Goal: Task Accomplishment & Management: Manage account settings

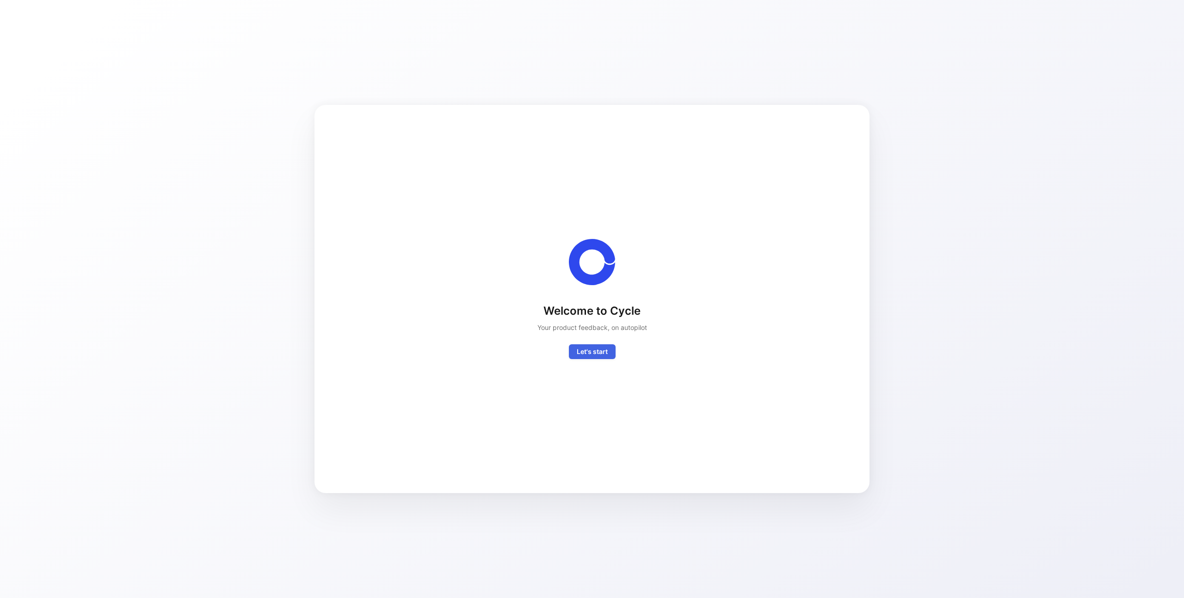
click at [602, 356] on span "Let's start" at bounding box center [592, 351] width 31 height 11
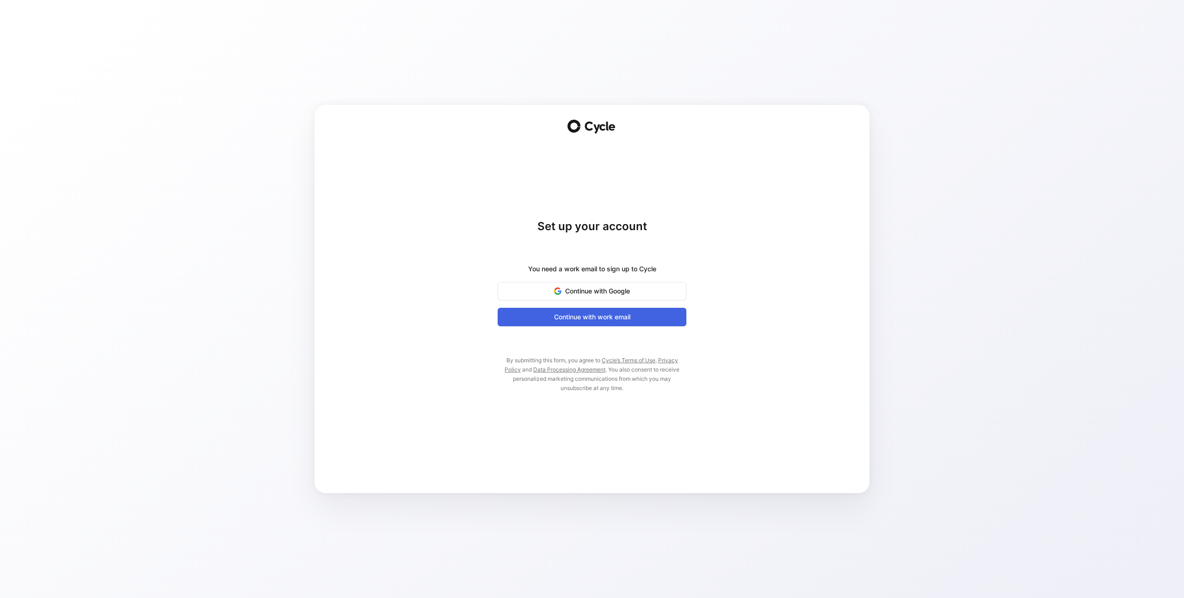
click at [595, 321] on span "Continue with work email" at bounding box center [592, 317] width 166 height 11
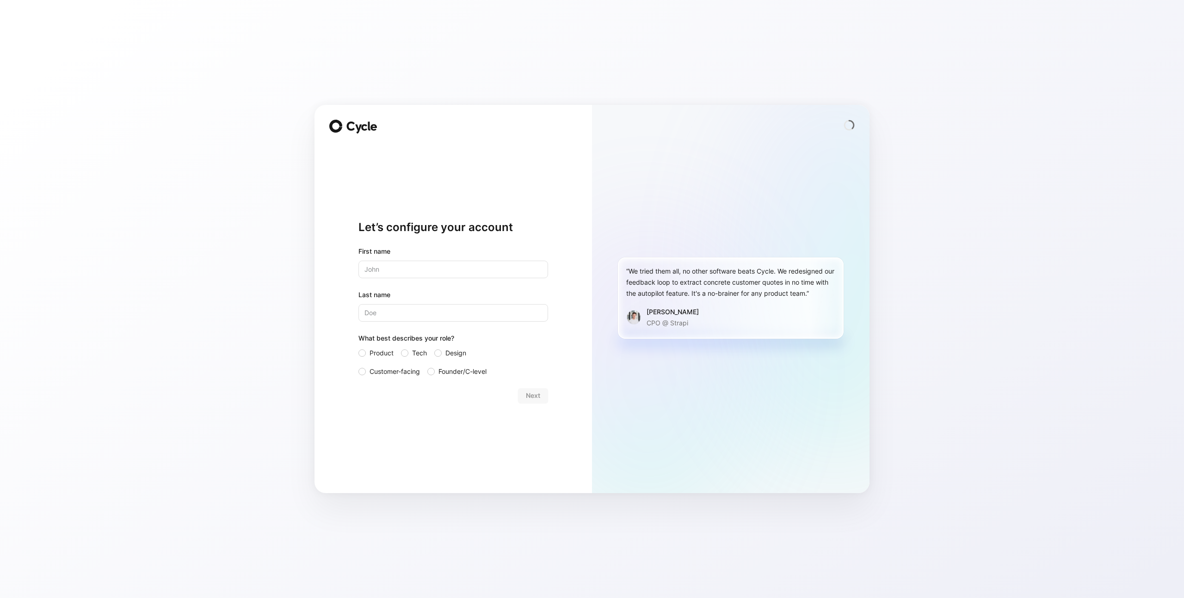
click at [401, 264] on input "text" at bounding box center [453, 270] width 190 height 18
type input "Rev"
type input "Ops"
click at [449, 419] on div "Let’s configure your account First name Rev Last name Ops What best describes y…" at bounding box center [453, 312] width 190 height 334
click at [401, 353] on div at bounding box center [404, 353] width 7 height 7
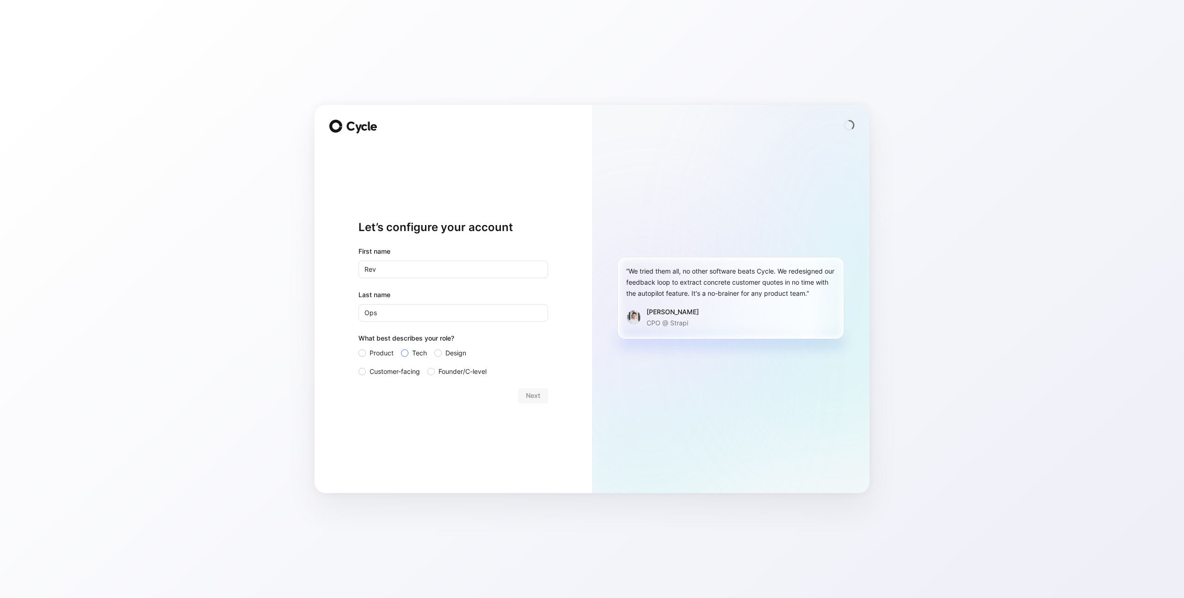
click at [401, 348] on input "Tech" at bounding box center [401, 348] width 0 height 0
click at [473, 416] on div "Let’s configure your account First name Rev Last name Ops What best describes y…" at bounding box center [453, 312] width 190 height 334
click at [526, 397] on span "Next" at bounding box center [533, 395] width 14 height 11
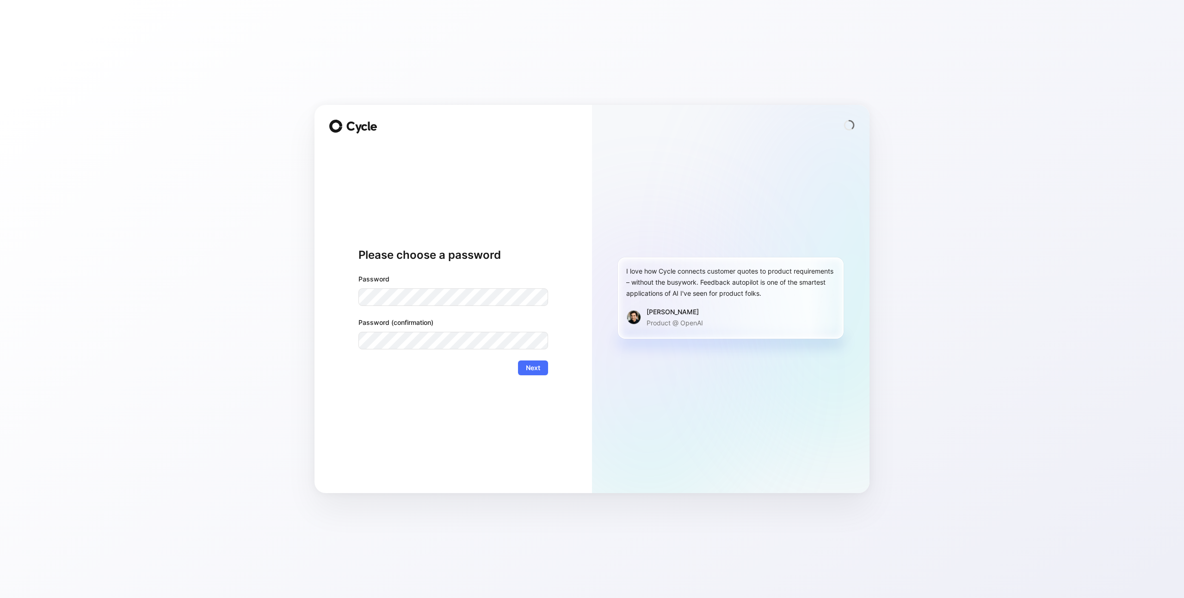
click at [438, 307] on div "Password Password (confirmation)" at bounding box center [453, 312] width 190 height 76
click at [382, 415] on div "Please choose a password Password Password (confirmation) Next" at bounding box center [453, 312] width 190 height 334
click at [541, 366] on button "Next" at bounding box center [533, 368] width 30 height 15
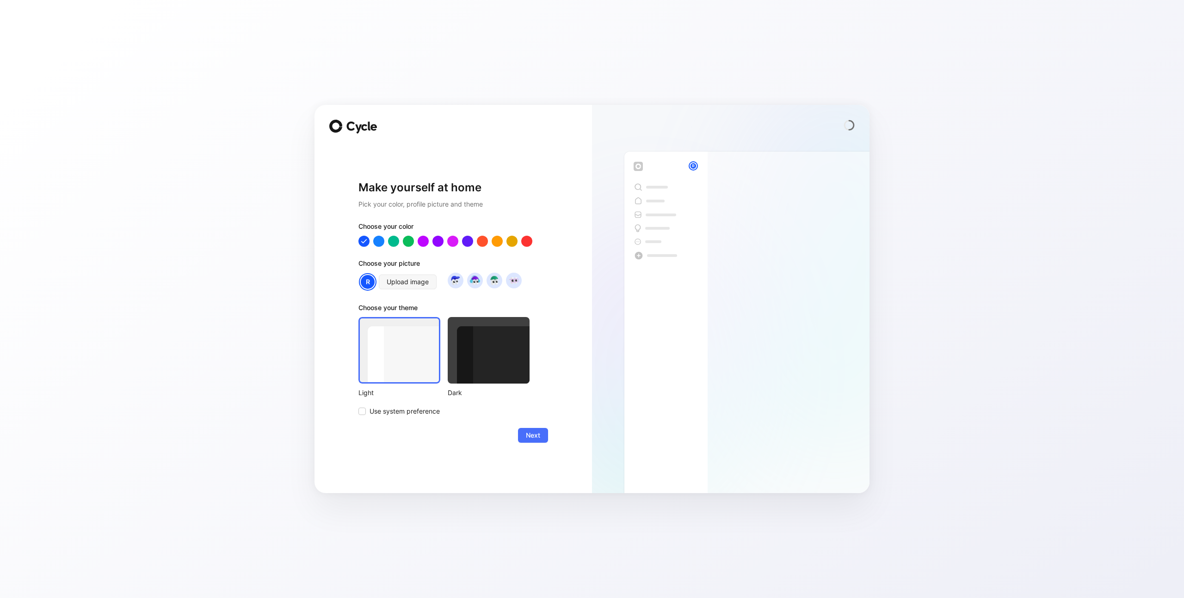
click at [511, 369] on div at bounding box center [489, 350] width 82 height 67
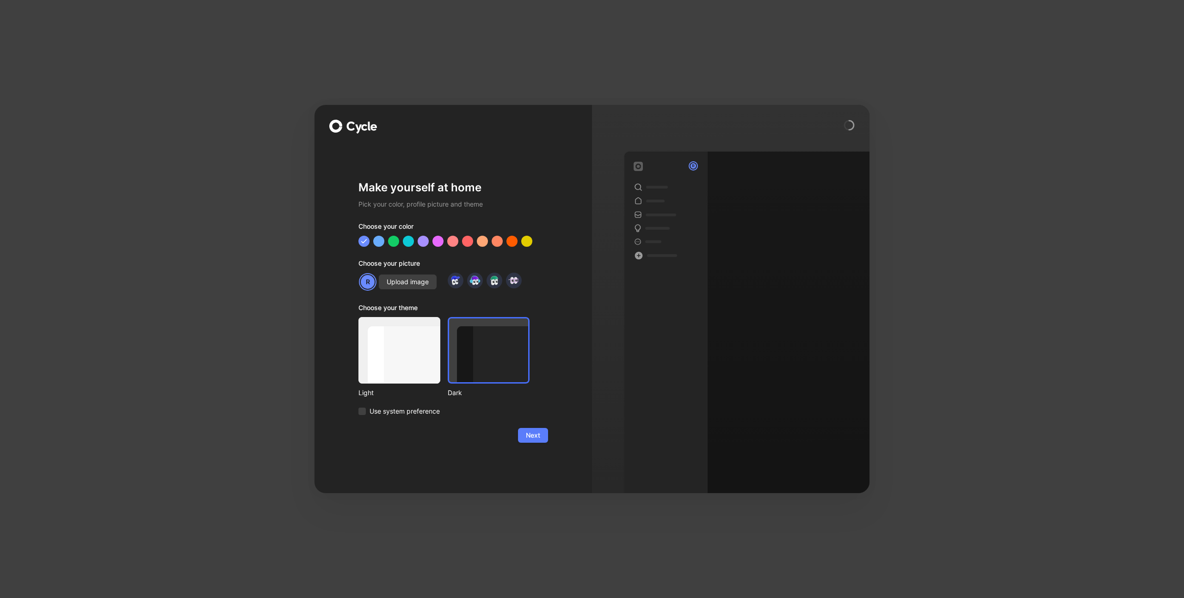
click at [542, 438] on button "Next" at bounding box center [533, 435] width 30 height 15
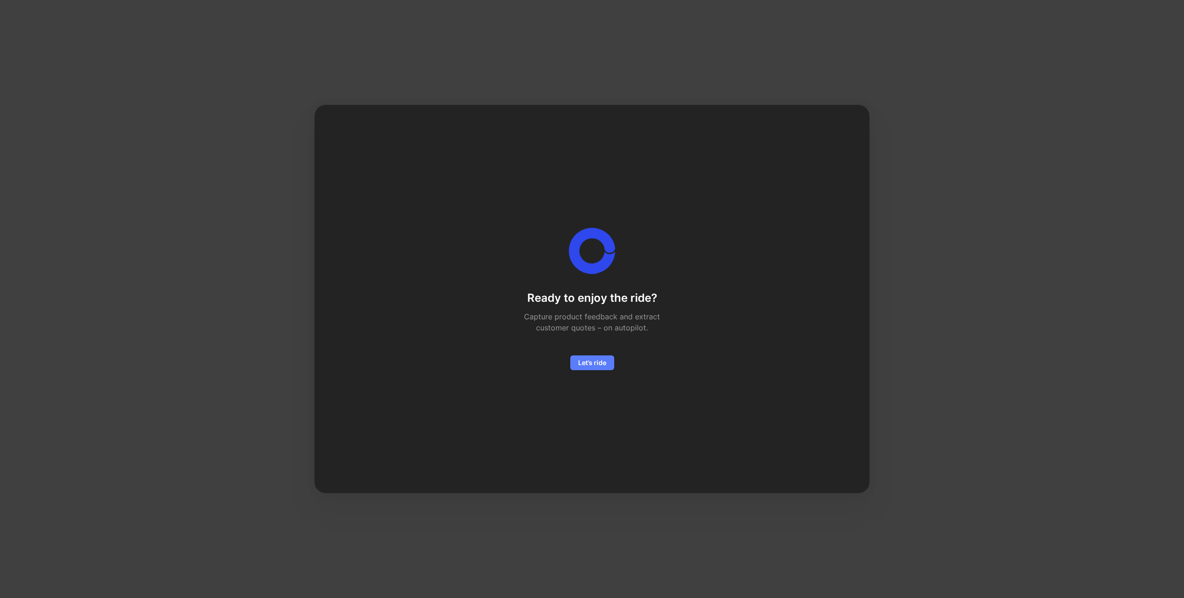
click at [580, 363] on span "Let’s ride" at bounding box center [592, 362] width 28 height 11
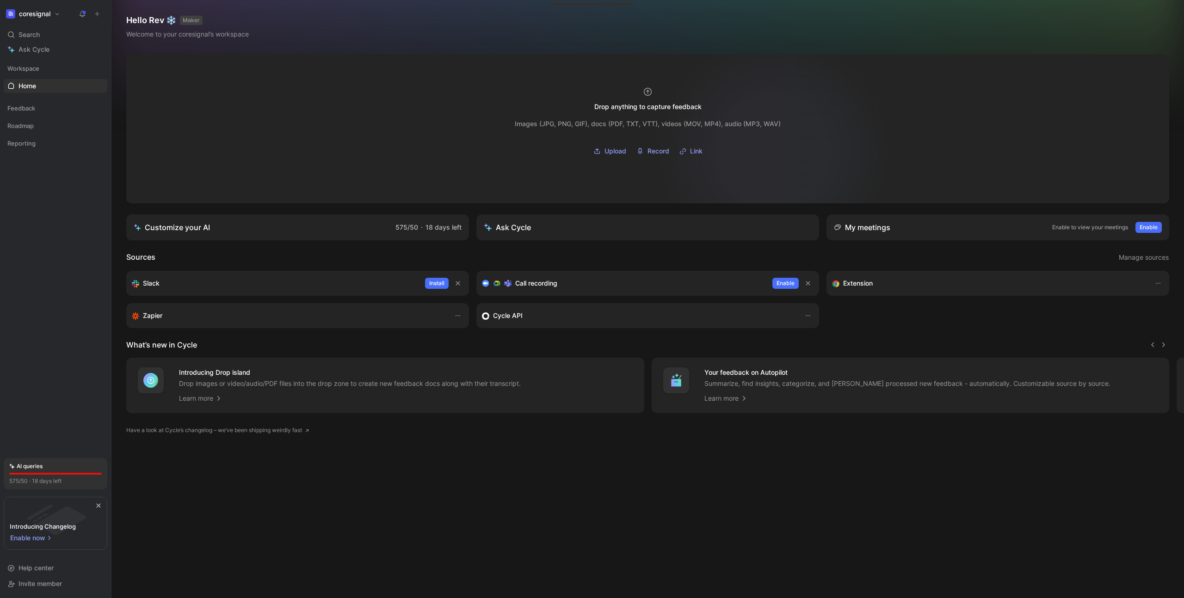
click at [848, 119] on div at bounding box center [647, 129] width 1043 height 149
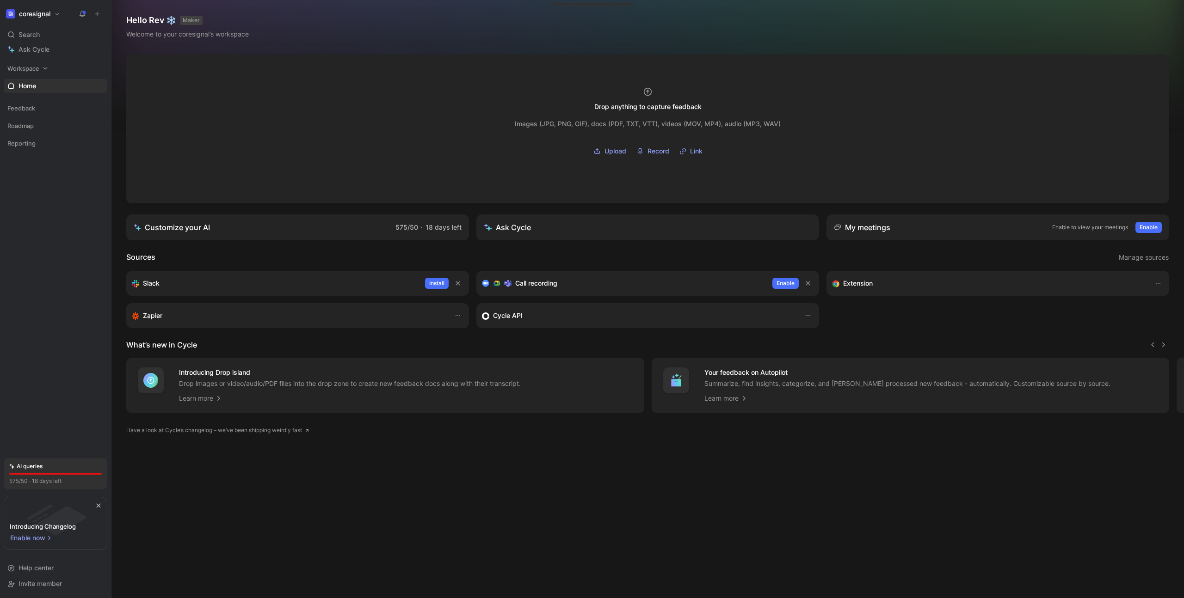
click at [38, 68] on span "Workspace" at bounding box center [23, 68] width 32 height 9
click at [46, 14] on h1 "coresignal" at bounding box center [34, 14] width 31 height 8
click at [49, 94] on div "Workspace settings G then S" at bounding box center [63, 95] width 114 height 15
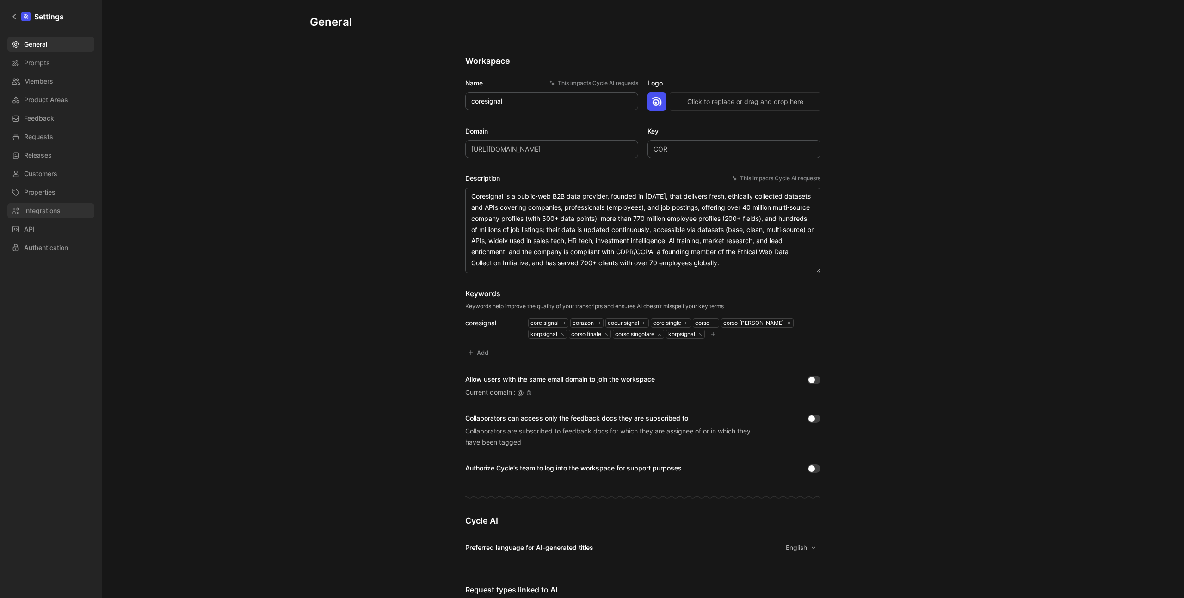
click at [49, 212] on span "Integrations" at bounding box center [42, 210] width 37 height 11
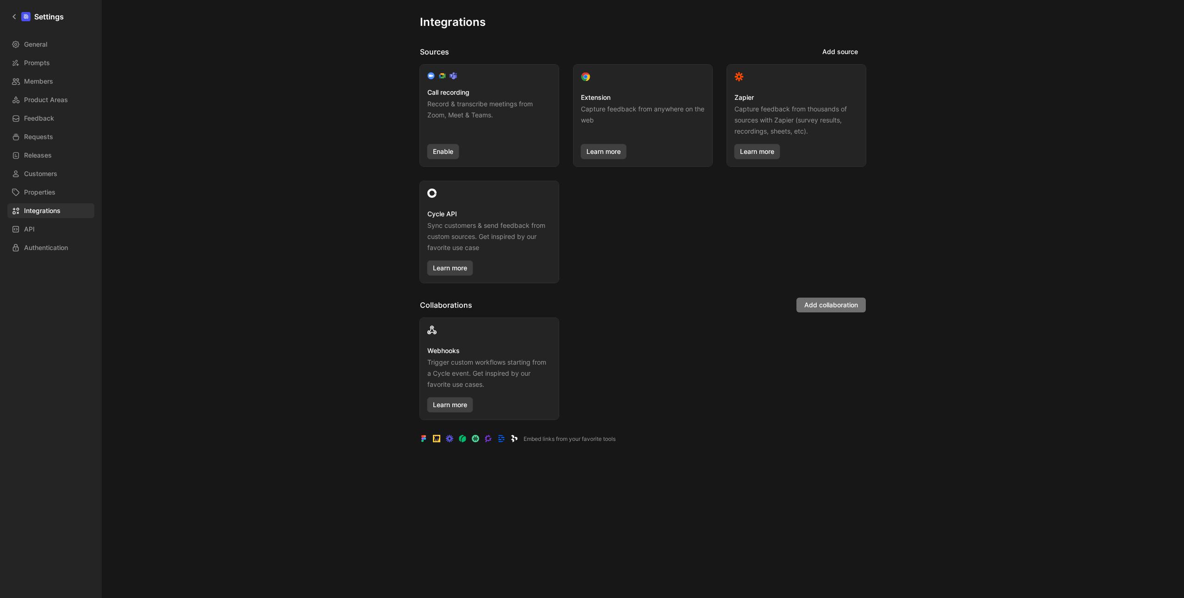
click at [836, 308] on span "Add collaboration" at bounding box center [831, 305] width 54 height 11
click at [698, 245] on div "Call recording Record & transcribe meetings from Zoom, Meet & Teams. Enable Ext…" at bounding box center [643, 174] width 446 height 218
click at [822, 49] on span "Add source" at bounding box center [840, 51] width 36 height 11
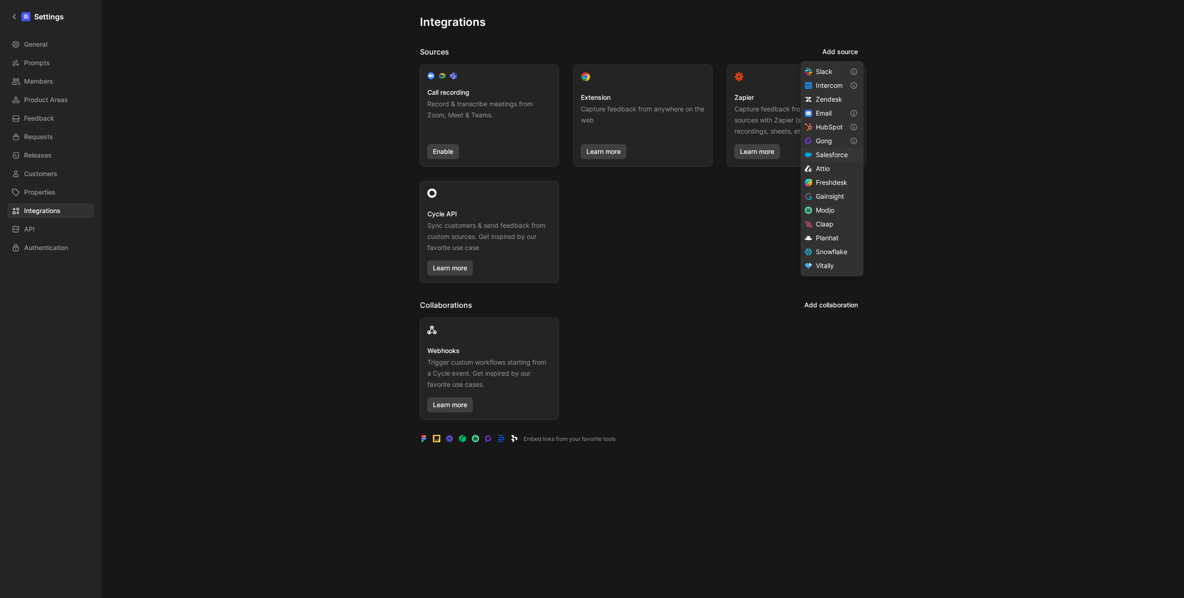
click at [827, 158] on span "Salesforce" at bounding box center [832, 155] width 32 height 8
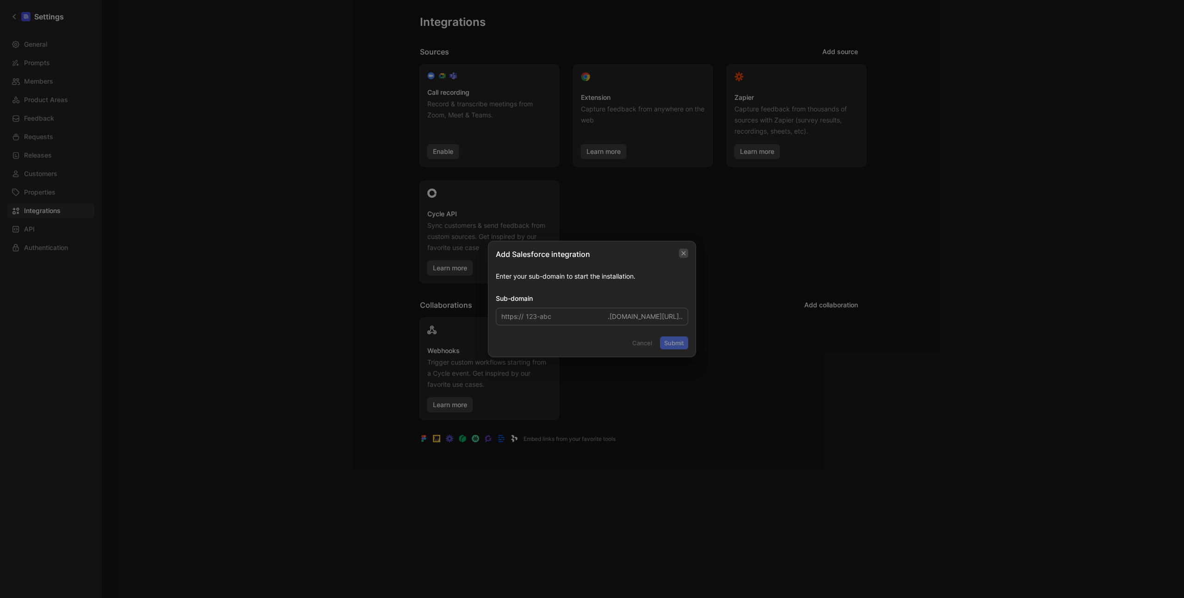
click at [687, 254] on button "button" at bounding box center [683, 253] width 9 height 9
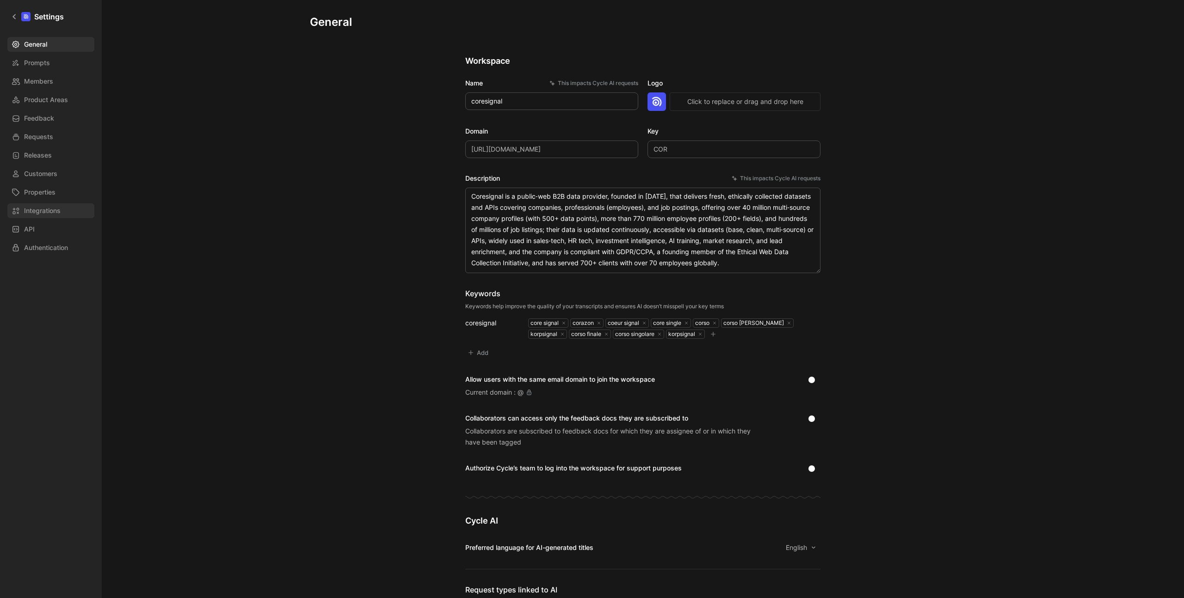
click at [35, 211] on span "Integrations" at bounding box center [42, 210] width 37 height 11
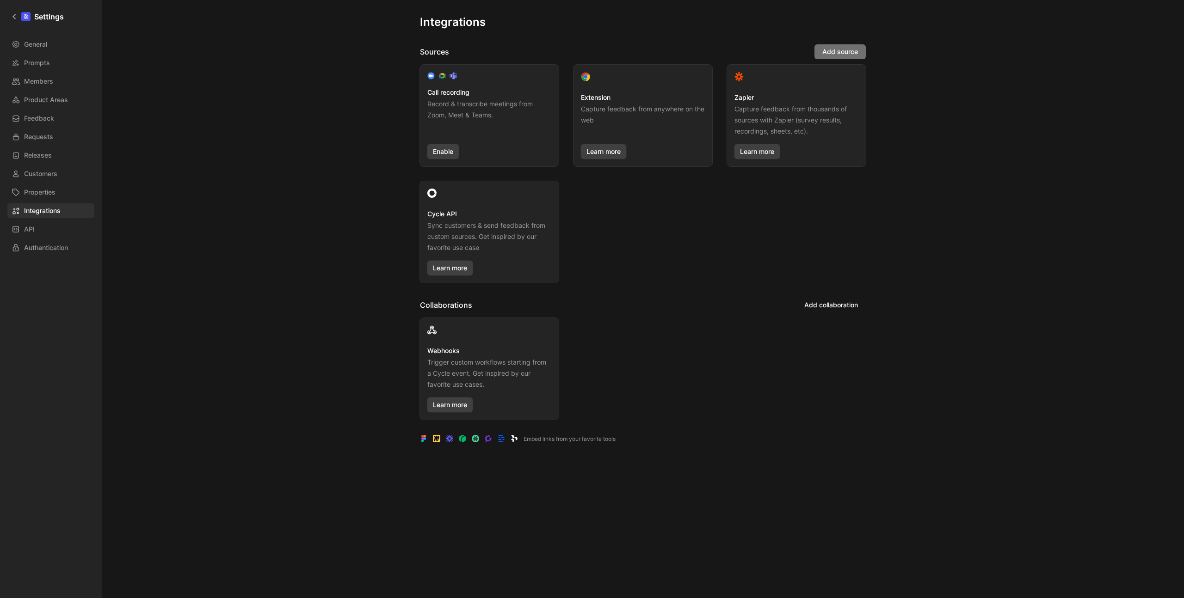
click at [833, 56] on span "Add source" at bounding box center [840, 51] width 36 height 11
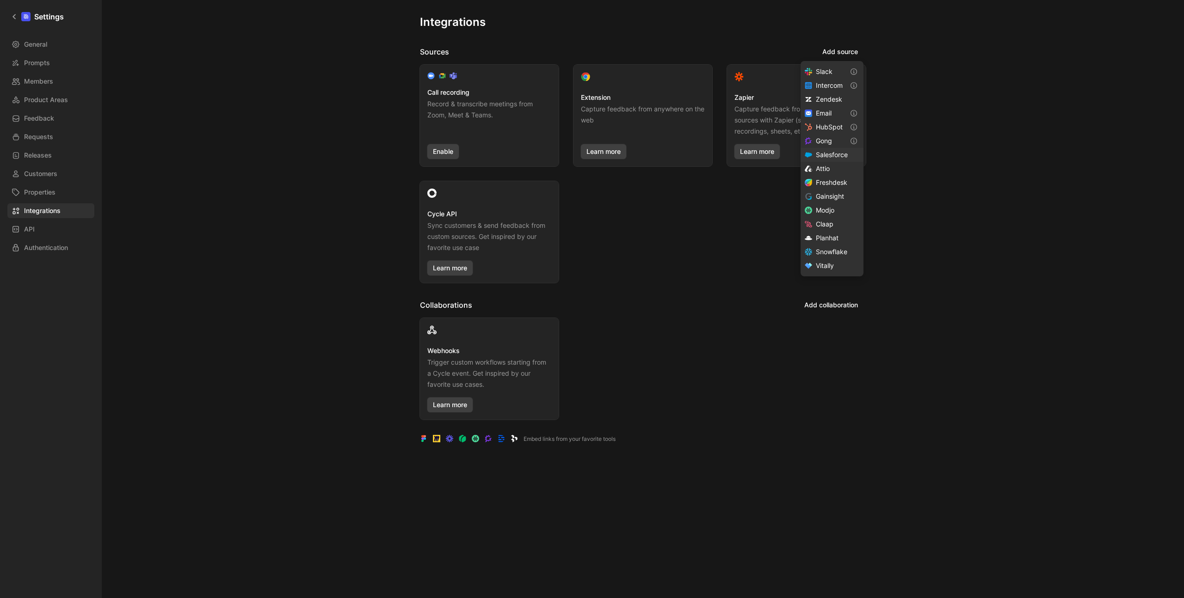
click at [828, 157] on span "Salesforce" at bounding box center [832, 155] width 32 height 8
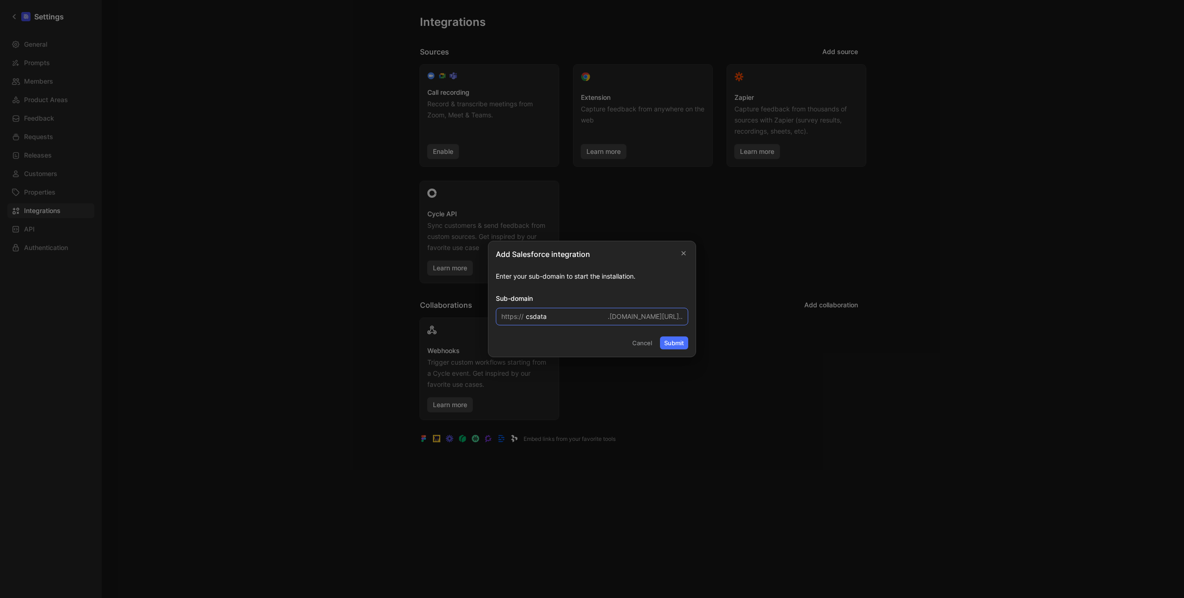
type input "csdata"
click at [582, 342] on footer "Cancel Submit" at bounding box center [592, 343] width 192 height 13
click at [673, 344] on button "Submit" at bounding box center [674, 343] width 28 height 13
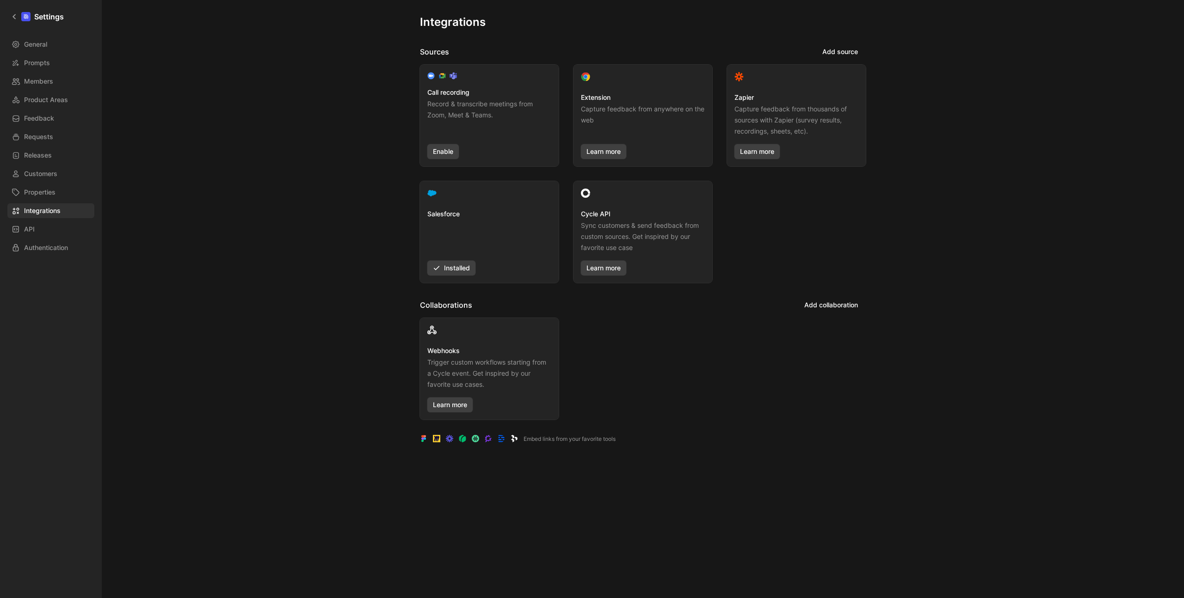
click at [455, 198] on div at bounding box center [489, 195] width 124 height 12
click at [809, 311] on button "Add collaboration" at bounding box center [830, 305] width 69 height 15
click at [769, 293] on div "Integrations Sources Add source Call recording Record & transcribe meetings fro…" at bounding box center [643, 322] width 446 height 614
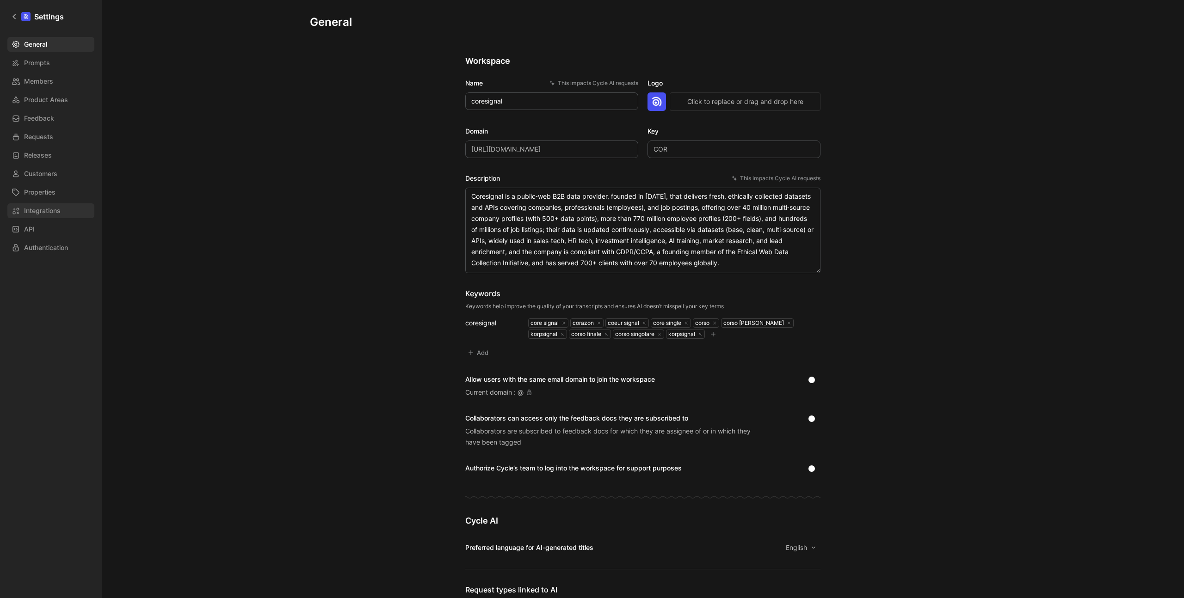
click at [36, 212] on span "Integrations" at bounding box center [42, 210] width 37 height 11
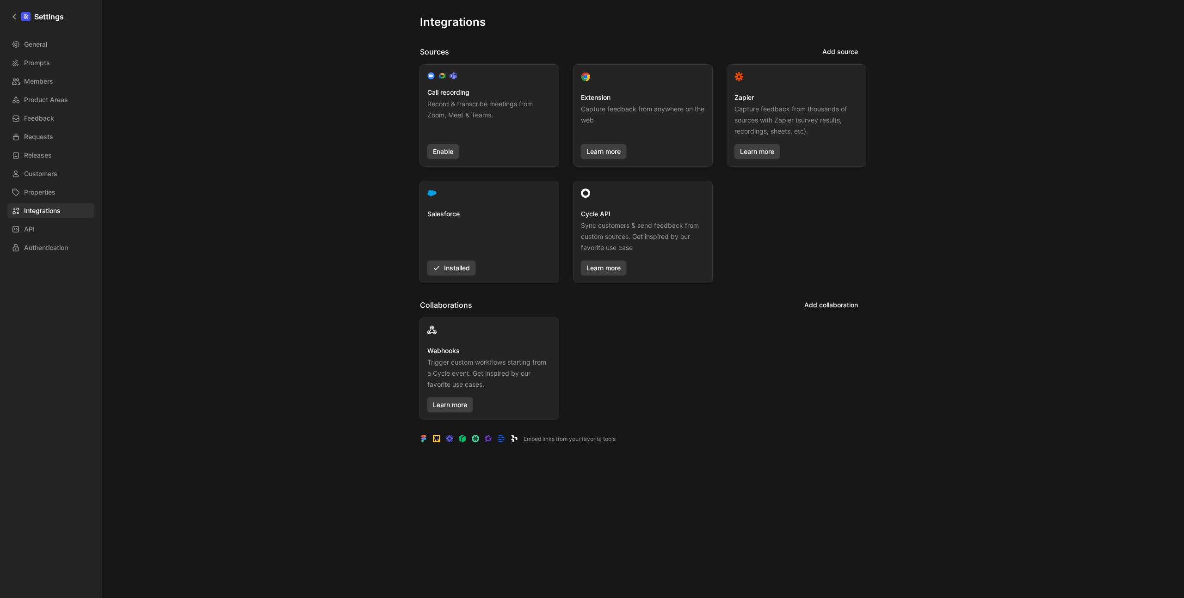
click at [444, 207] on div "Salesforce Installed" at bounding box center [489, 232] width 139 height 102
click at [428, 196] on use at bounding box center [432, 194] width 8 height 6
click at [50, 44] on link "General" at bounding box center [50, 44] width 87 height 15
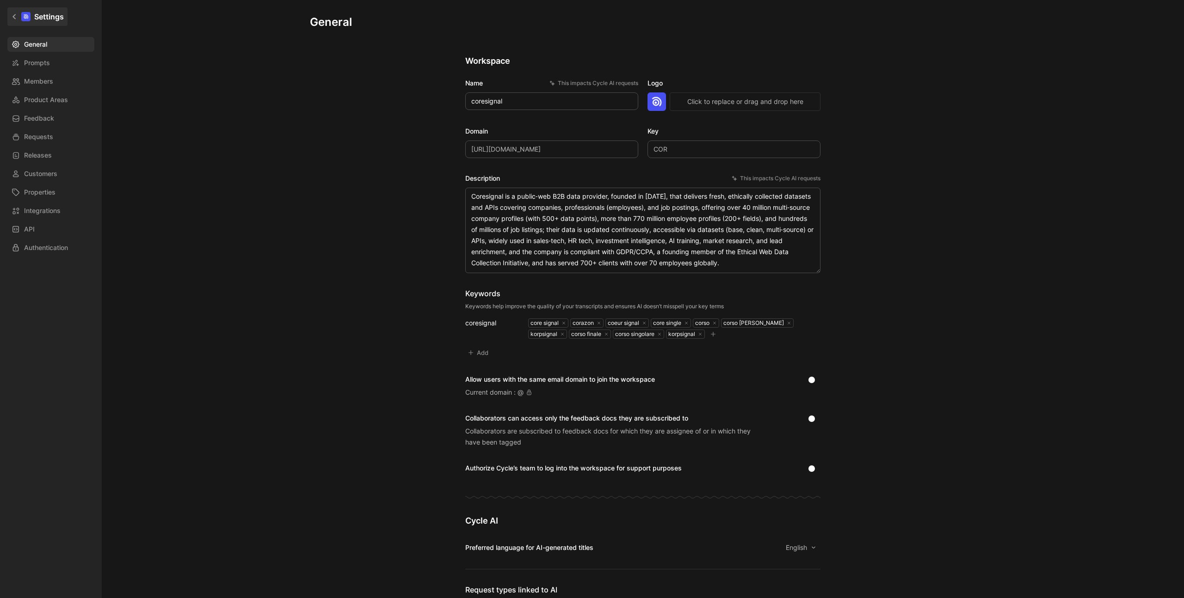
click at [18, 17] on link "Settings" at bounding box center [37, 16] width 60 height 18
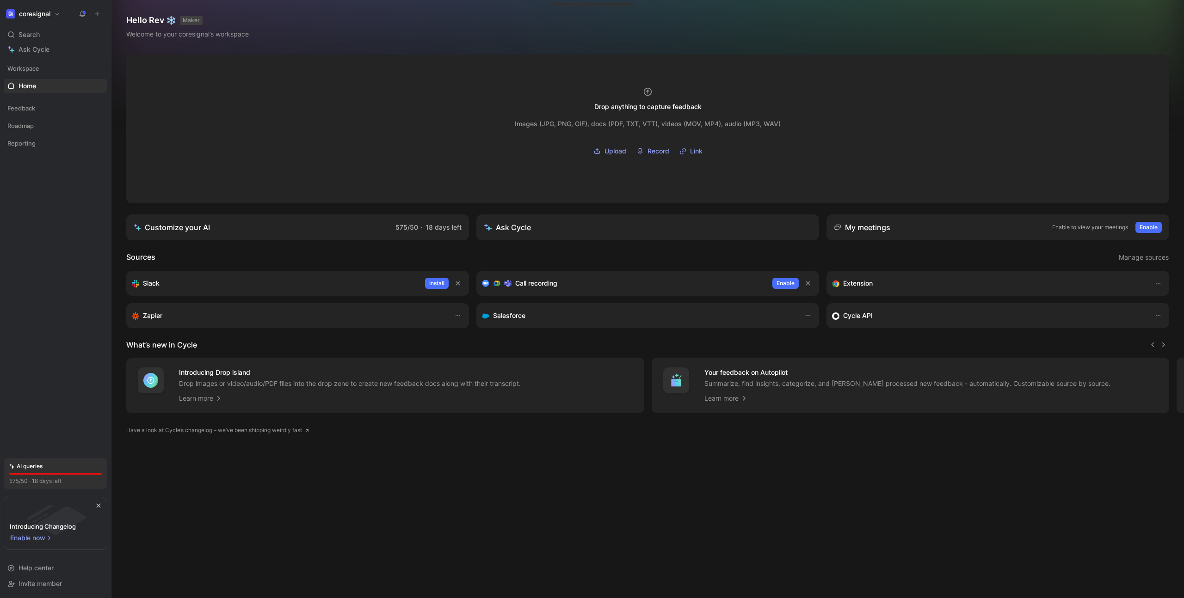
click at [691, 320] on div "Salesforce" at bounding box center [638, 315] width 313 height 11
click at [810, 319] on icon "button" at bounding box center [807, 315] width 7 height 7
click at [501, 315] on h3 "Salesforce" at bounding box center [509, 315] width 32 height 11
click at [808, 314] on icon "button" at bounding box center [807, 315] width 7 height 7
click at [31, 18] on button "coresignal" at bounding box center [33, 13] width 59 height 13
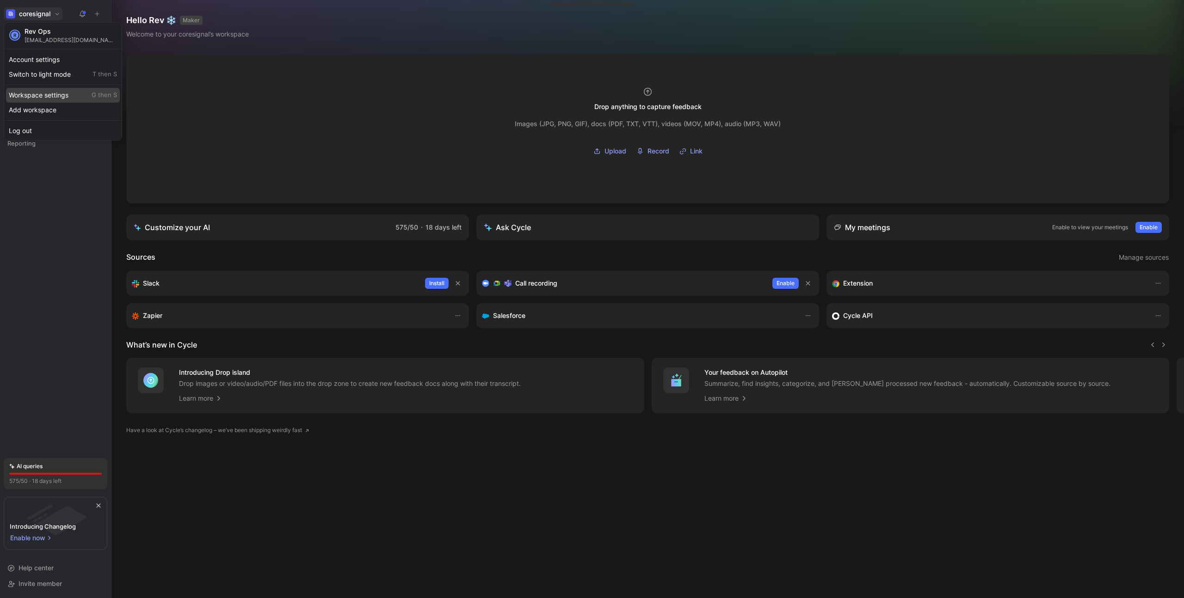
click at [43, 95] on div "Workspace settings G then S" at bounding box center [63, 95] width 114 height 15
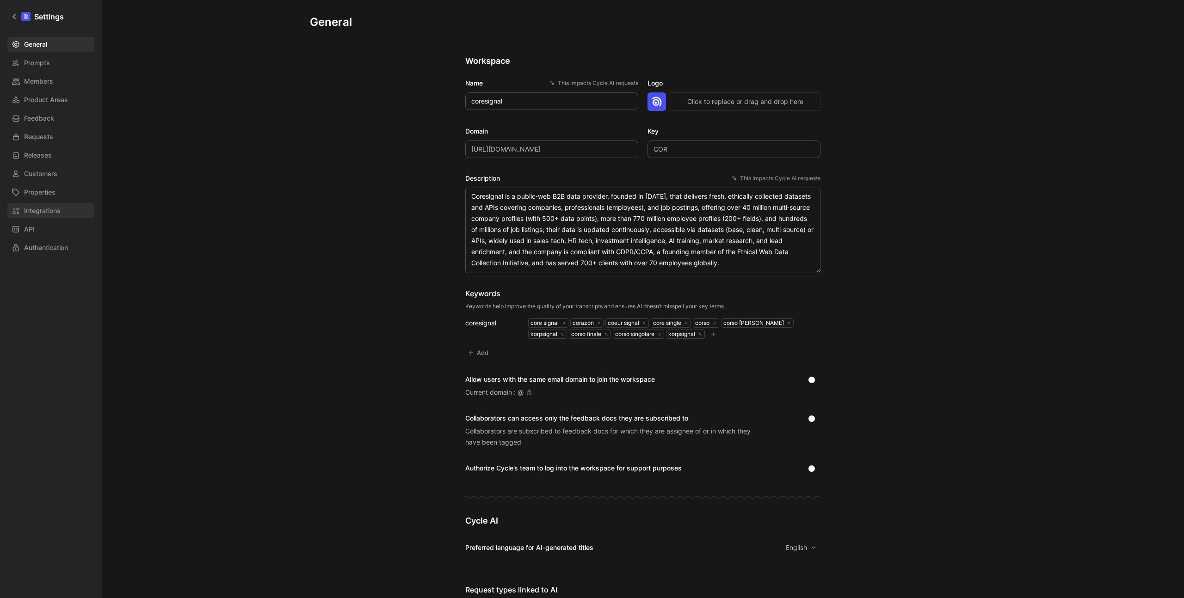
click at [38, 215] on span "Integrations" at bounding box center [42, 210] width 37 height 11
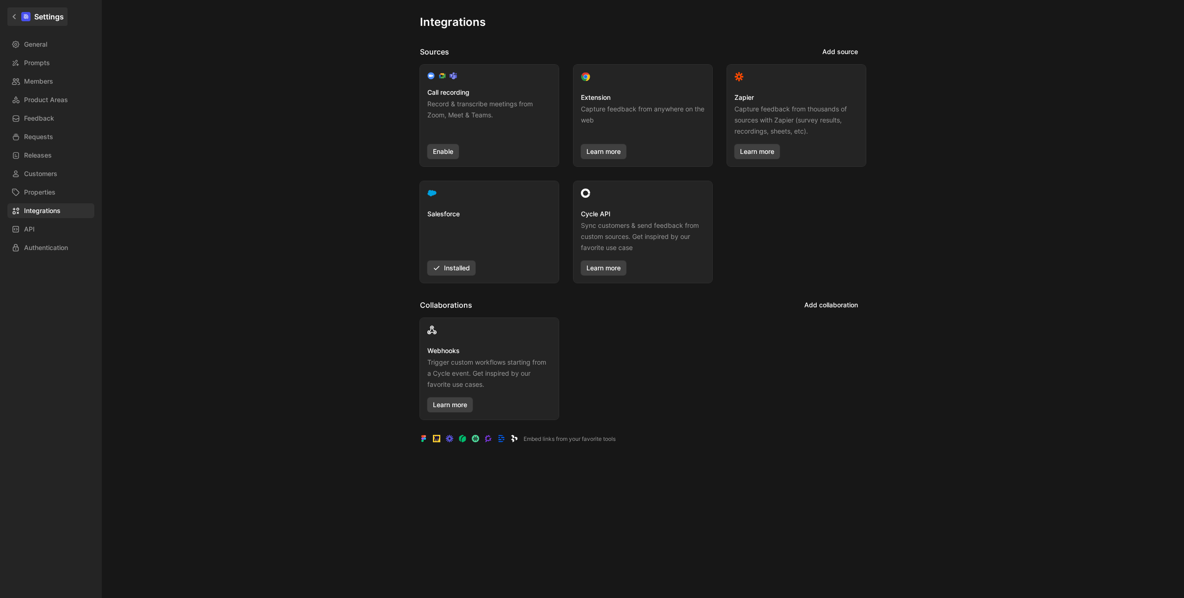
click at [14, 23] on link "Settings" at bounding box center [37, 16] width 60 height 18
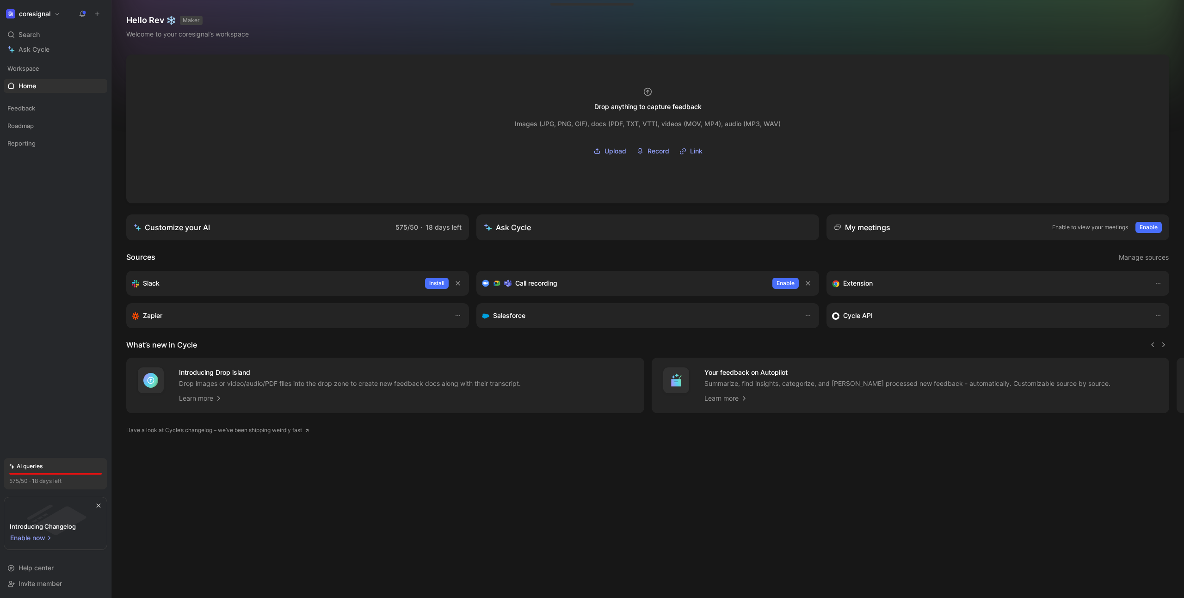
click at [35, 12] on h1 "coresignal" at bounding box center [34, 14] width 31 height 8
click at [37, 97] on div "Workspace settings G then S" at bounding box center [63, 95] width 114 height 15
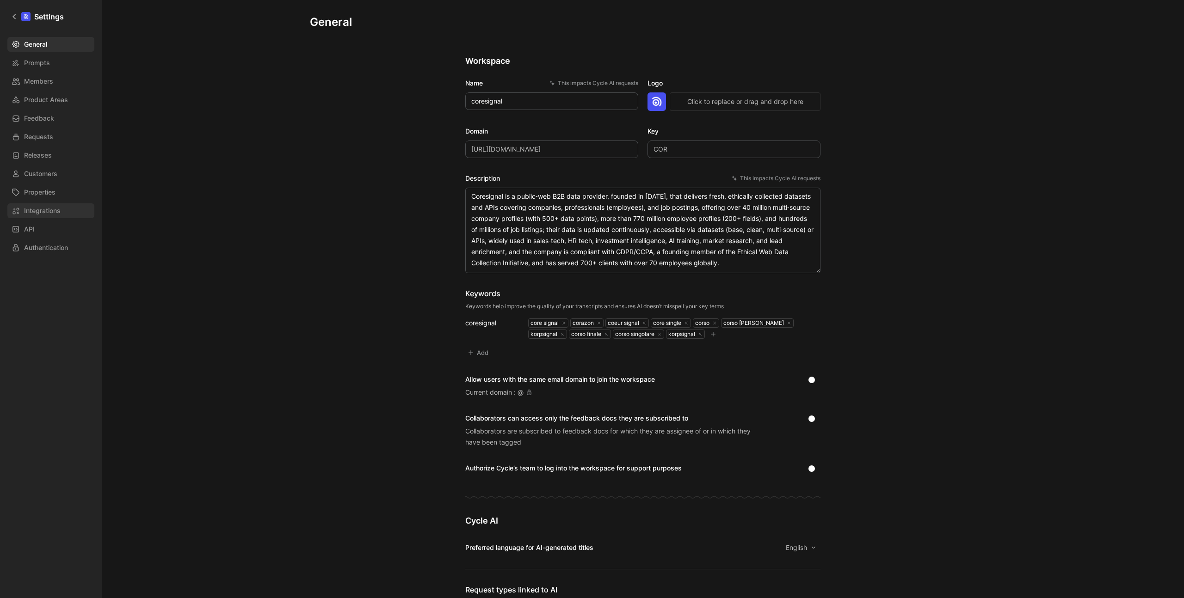
click at [44, 213] on span "Integrations" at bounding box center [42, 210] width 37 height 11
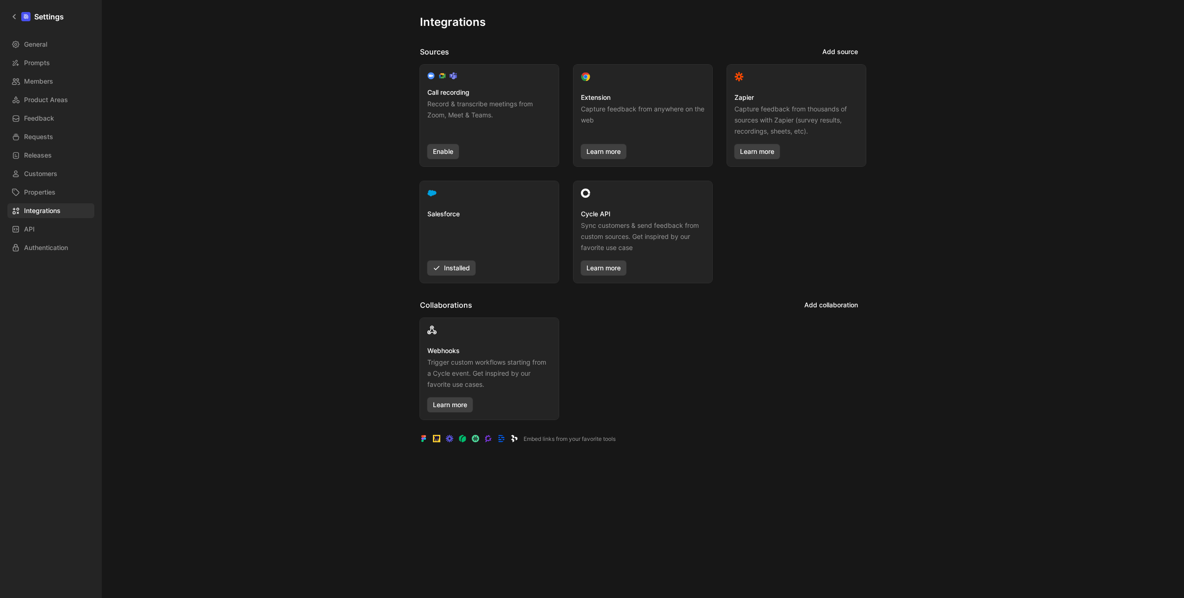
click at [511, 218] on div "Salesforce Installed" at bounding box center [489, 242] width 124 height 67
click at [434, 194] on div at bounding box center [489, 195] width 124 height 12
click at [424, 189] on div "Salesforce Installed" at bounding box center [489, 232] width 139 height 102
click at [436, 202] on div "Salesforce Installed" at bounding box center [489, 232] width 139 height 102
click at [602, 269] on link "Learn more" at bounding box center [603, 268] width 45 height 15
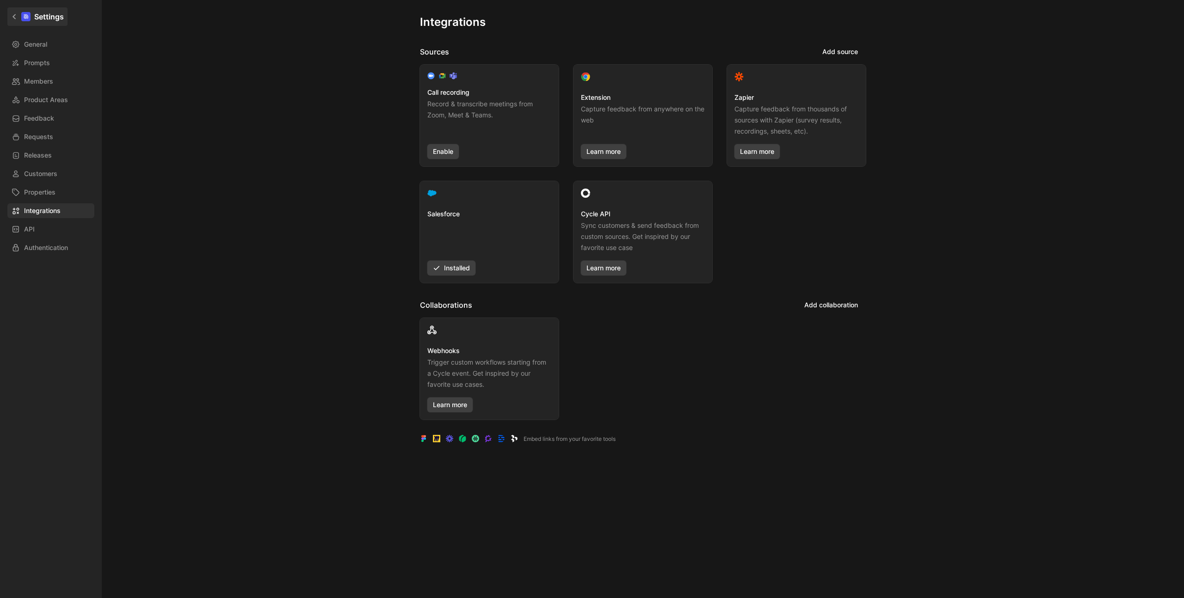
click at [15, 21] on link "Settings" at bounding box center [37, 16] width 60 height 18
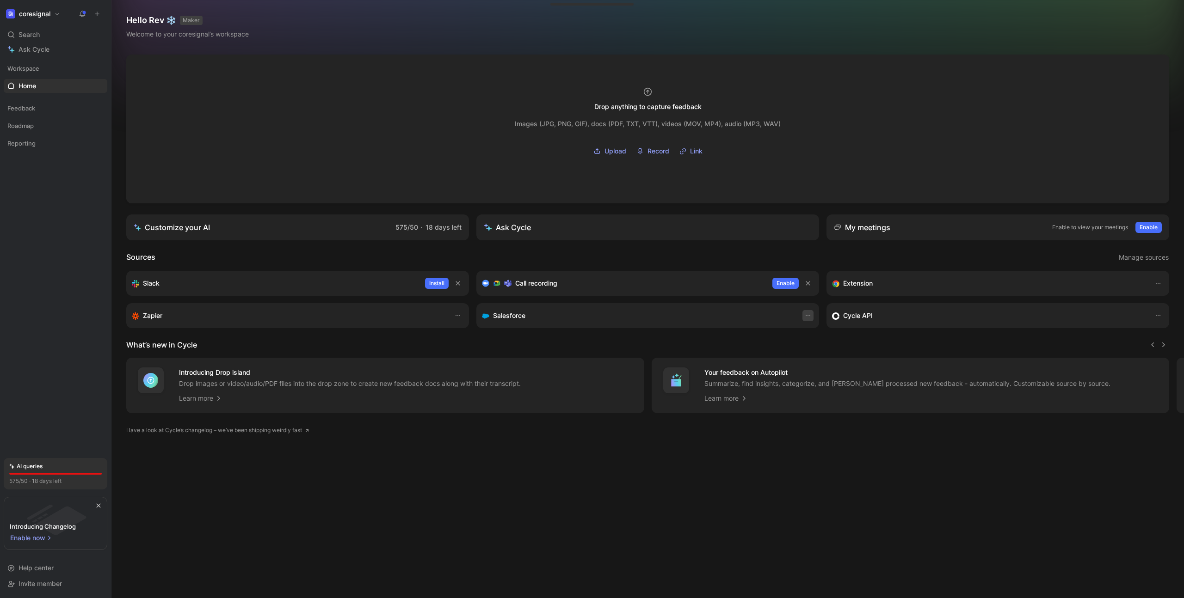
click at [805, 321] on button "button" at bounding box center [807, 315] width 11 height 11
click at [32, 6] on div "coresignal Search ⌘ K Ask Cycle Workspace Home G then H Feedback Roadmap Report…" at bounding box center [55, 299] width 111 height 598
click at [32, 10] on h1 "coresignal" at bounding box center [34, 14] width 31 height 8
click at [36, 93] on div "Workspace settings G then S" at bounding box center [63, 95] width 114 height 15
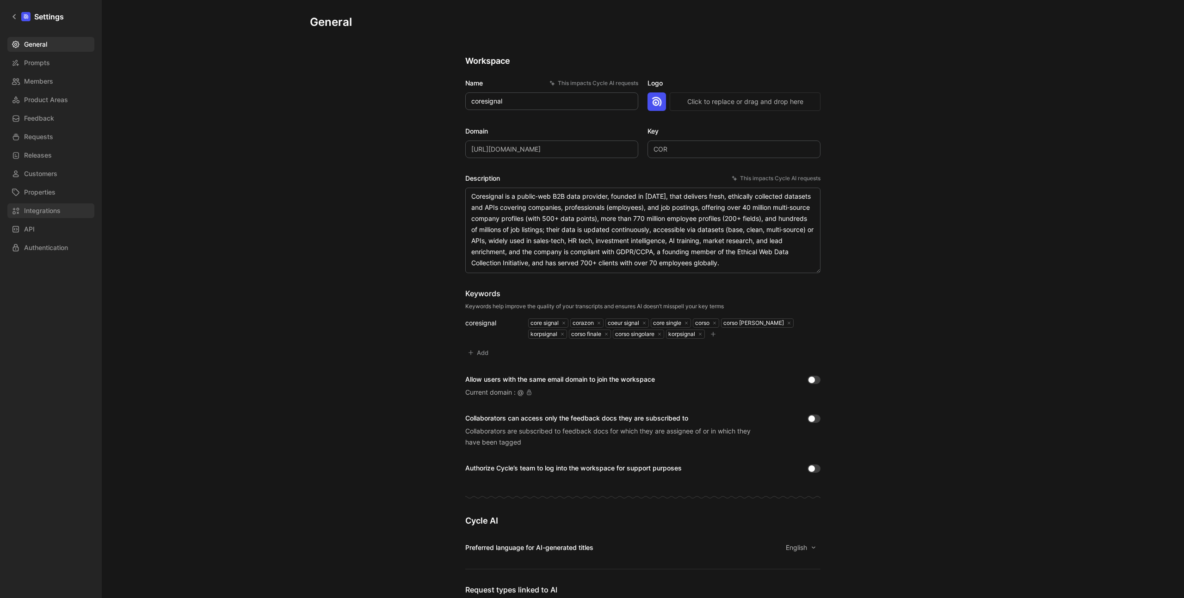
click at [48, 215] on span "Integrations" at bounding box center [42, 210] width 37 height 11
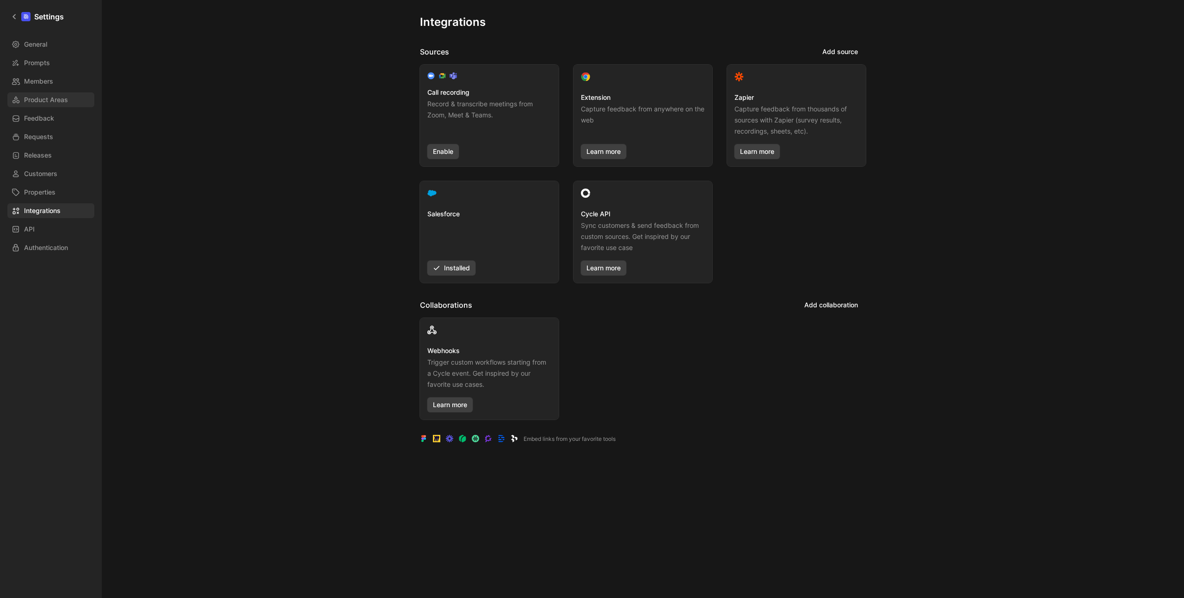
click at [45, 101] on span "Product Areas" at bounding box center [46, 99] width 44 height 11
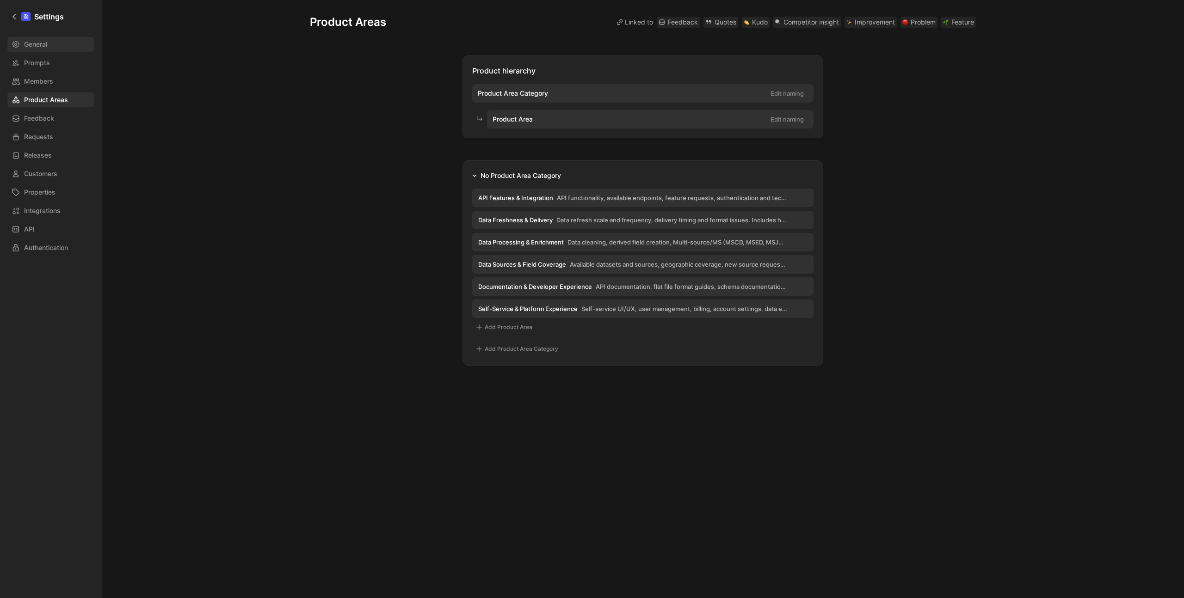
click at [44, 48] on span "General" at bounding box center [35, 44] width 23 height 11
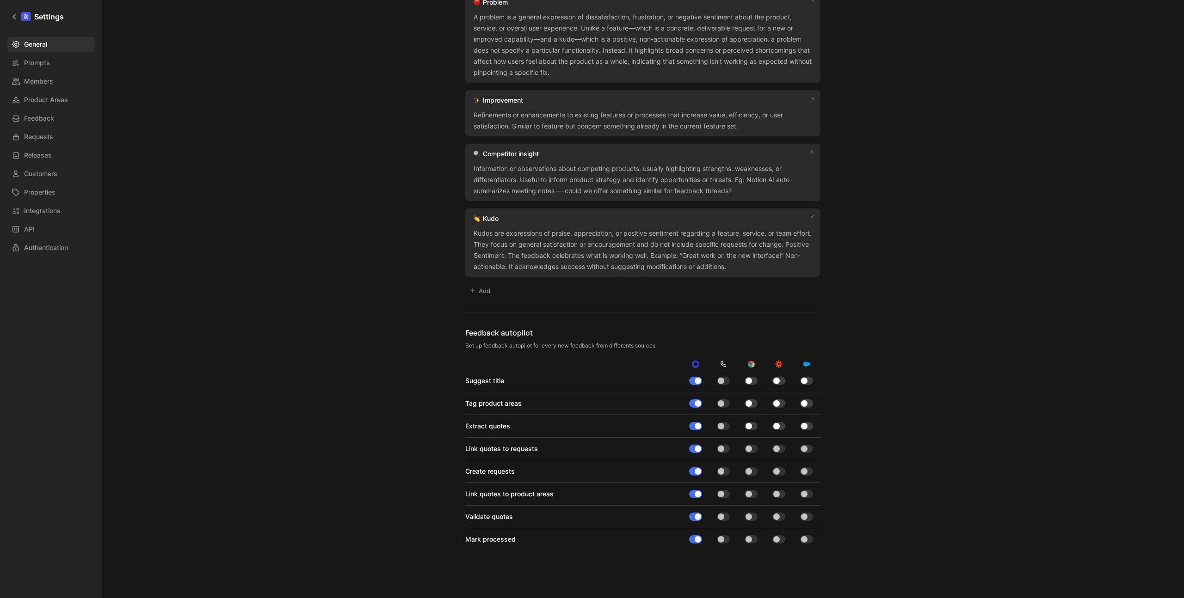
scroll to position [802, 0]
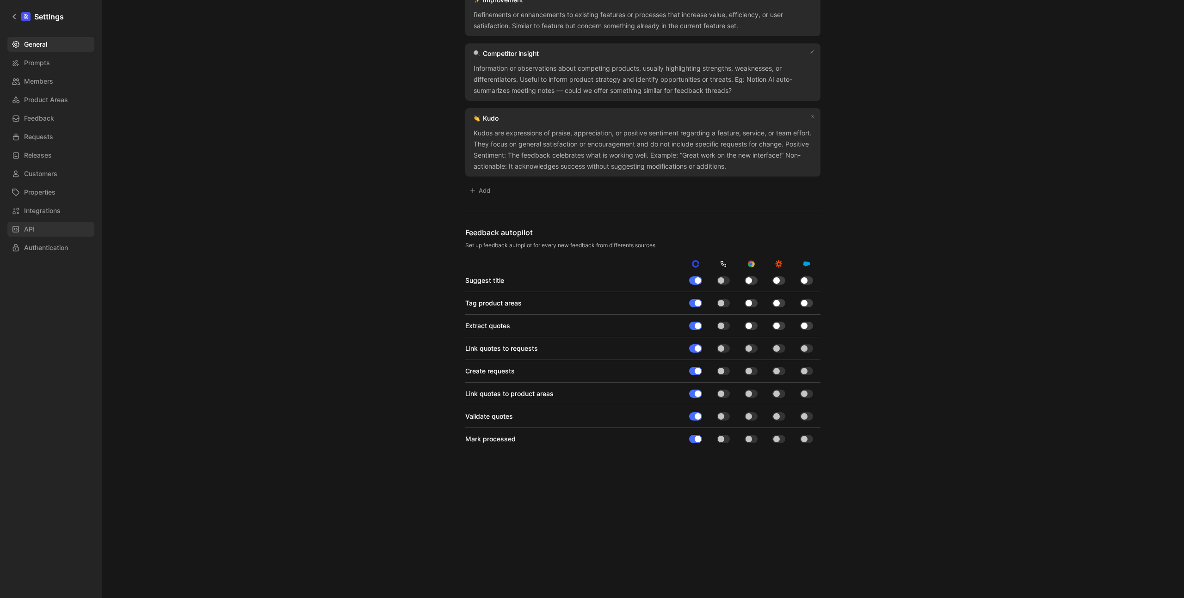
click at [46, 229] on link "API" at bounding box center [50, 229] width 87 height 15
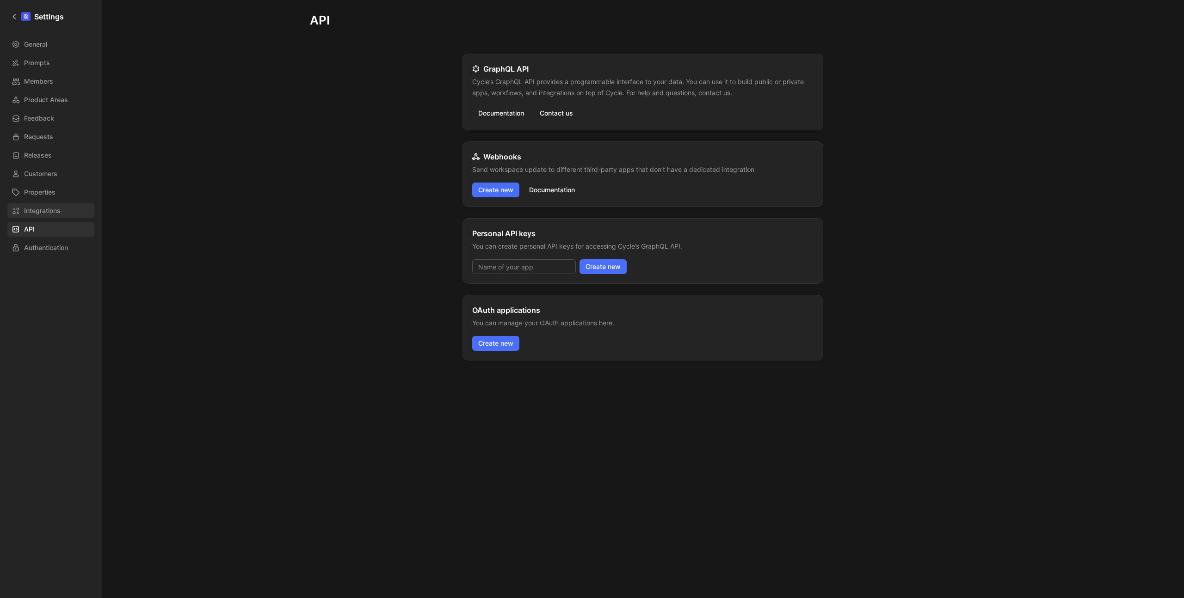
click at [60, 205] on span "Integrations" at bounding box center [42, 210] width 37 height 11
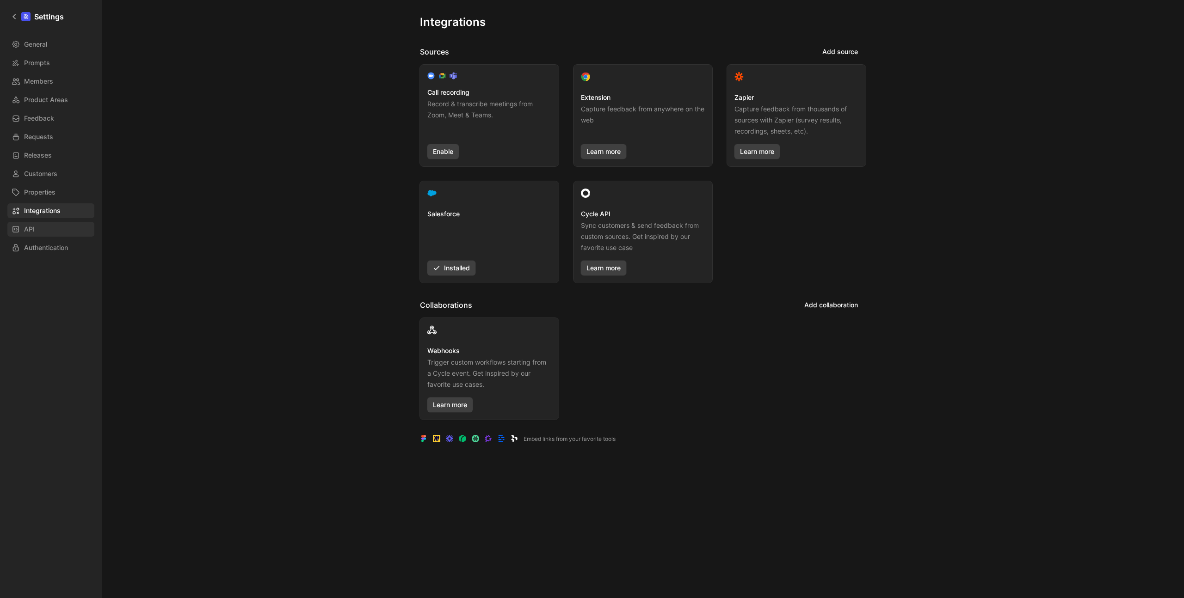
click at [54, 223] on link "API" at bounding box center [50, 229] width 87 height 15
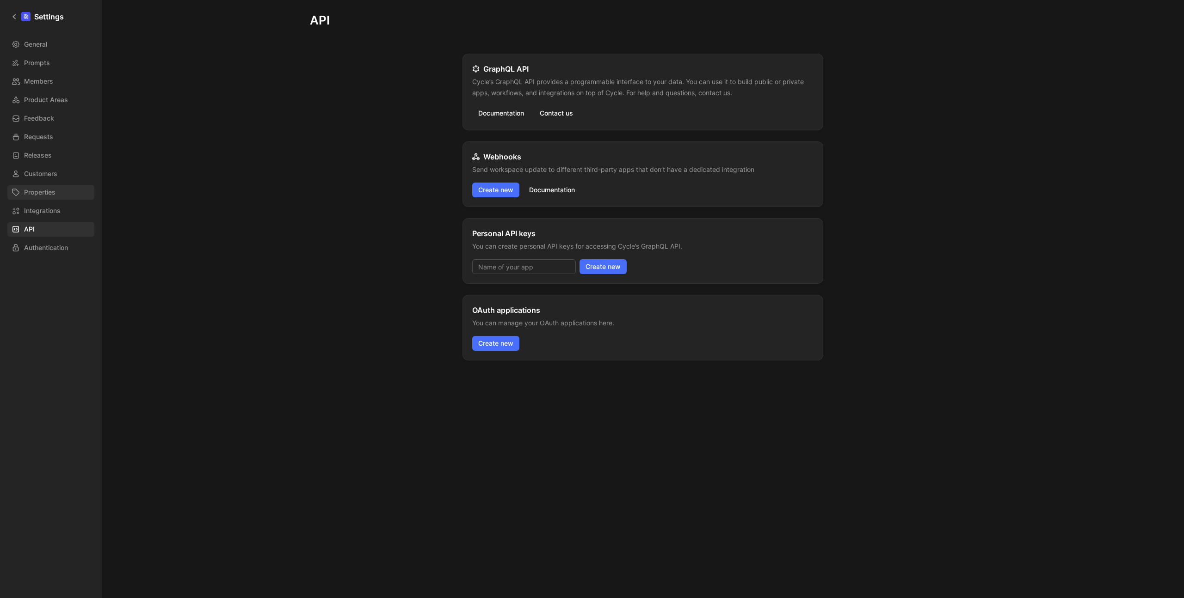
click at [57, 197] on link "Properties" at bounding box center [50, 192] width 87 height 15
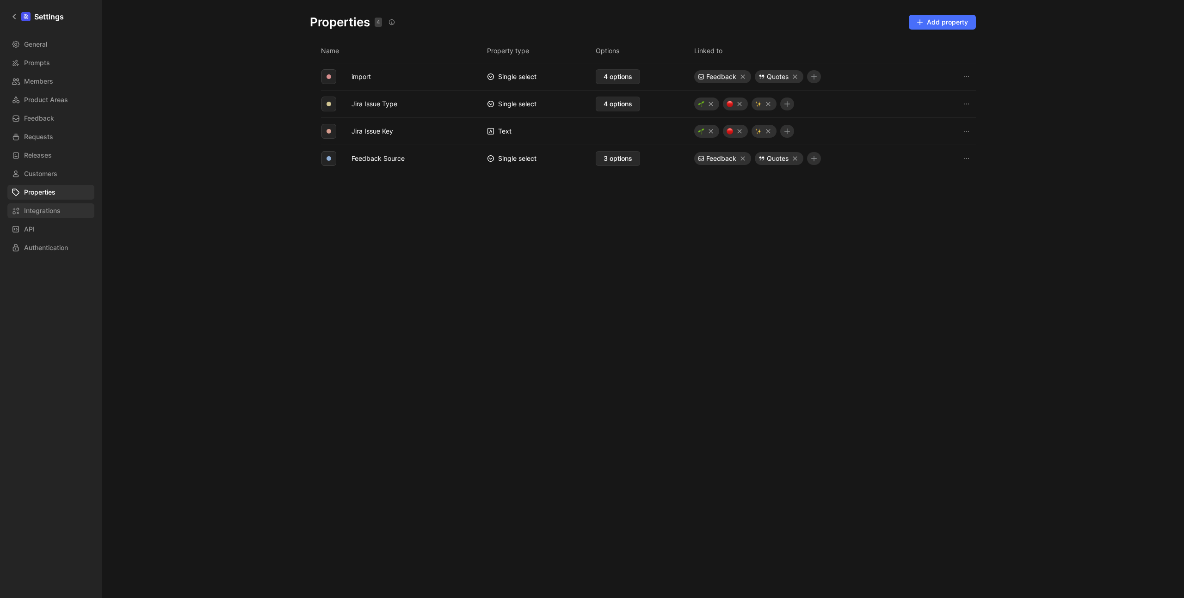
click at [55, 211] on span "Integrations" at bounding box center [42, 210] width 37 height 11
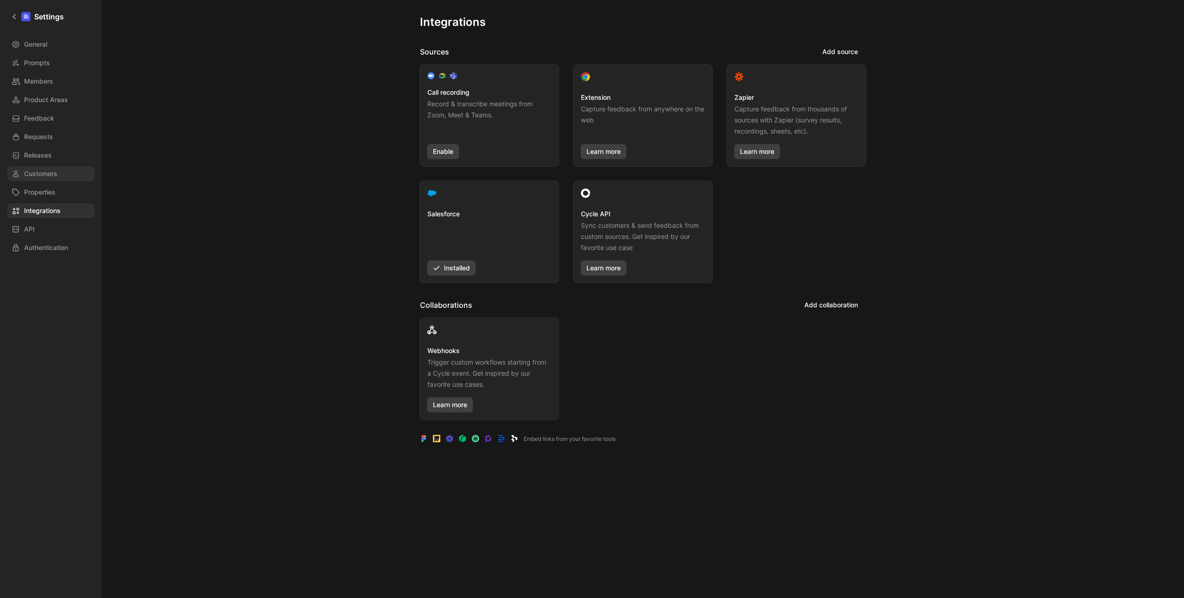
click at [54, 176] on span "Customers" at bounding box center [40, 173] width 33 height 11
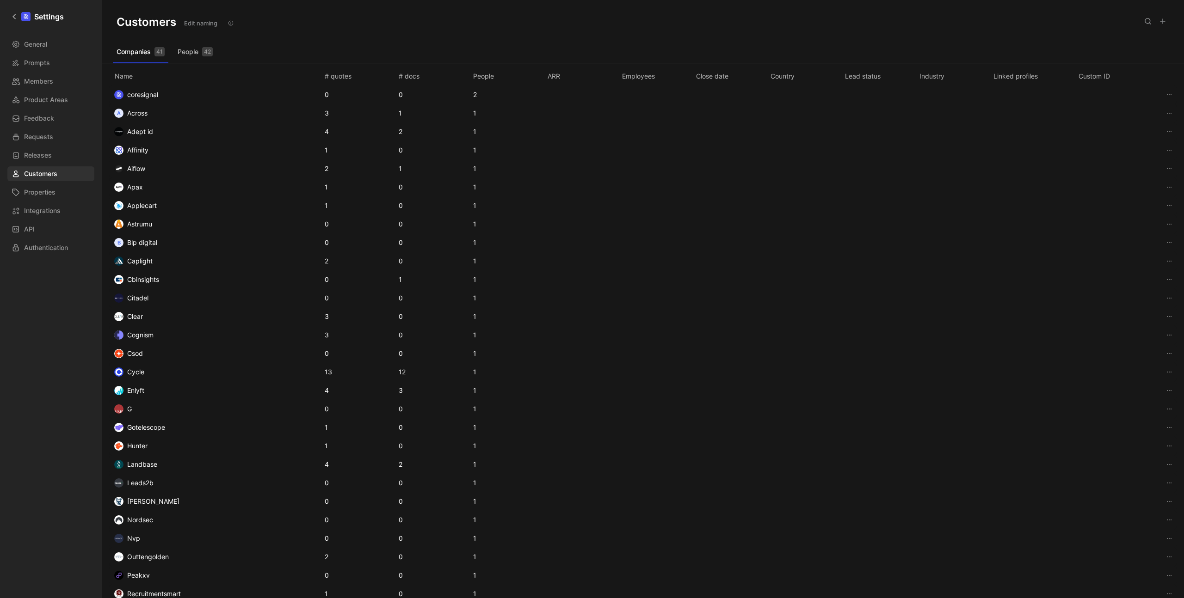
click at [196, 50] on button "People 42" at bounding box center [195, 51] width 43 height 15
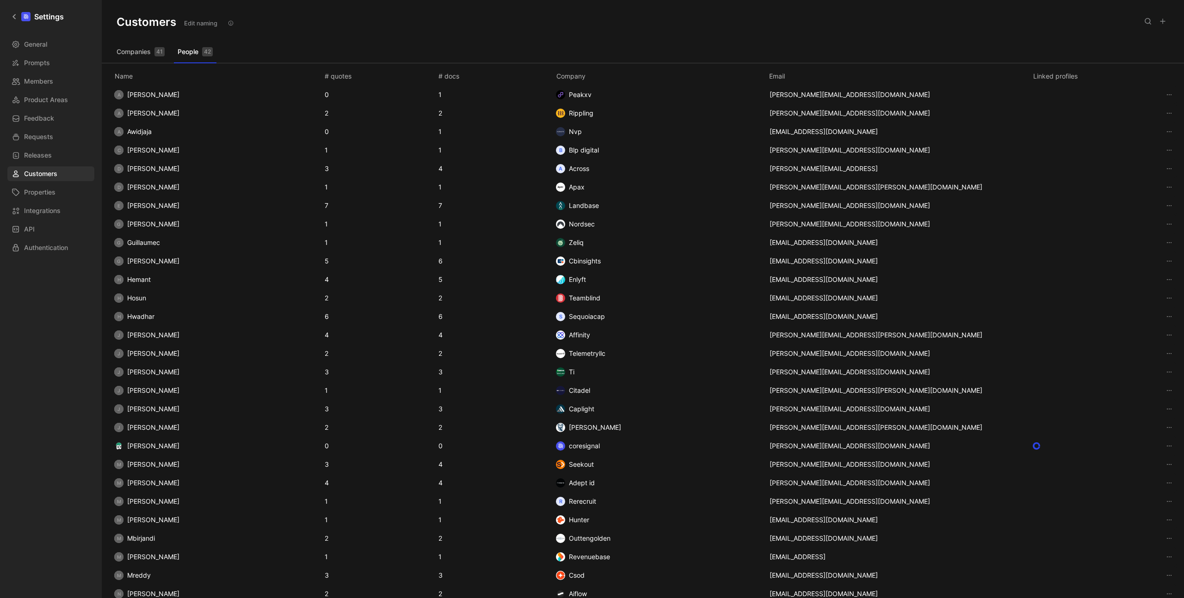
click at [150, 96] on span "Amardeep" at bounding box center [153, 95] width 52 height 8
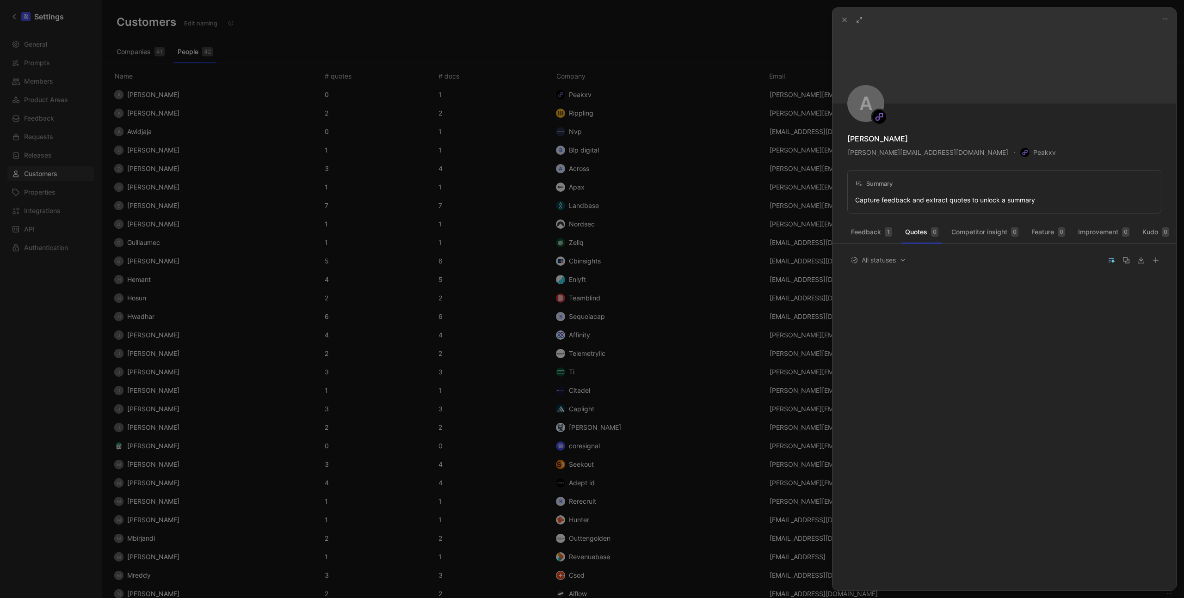
click at [642, 180] on div at bounding box center [592, 299] width 1184 height 598
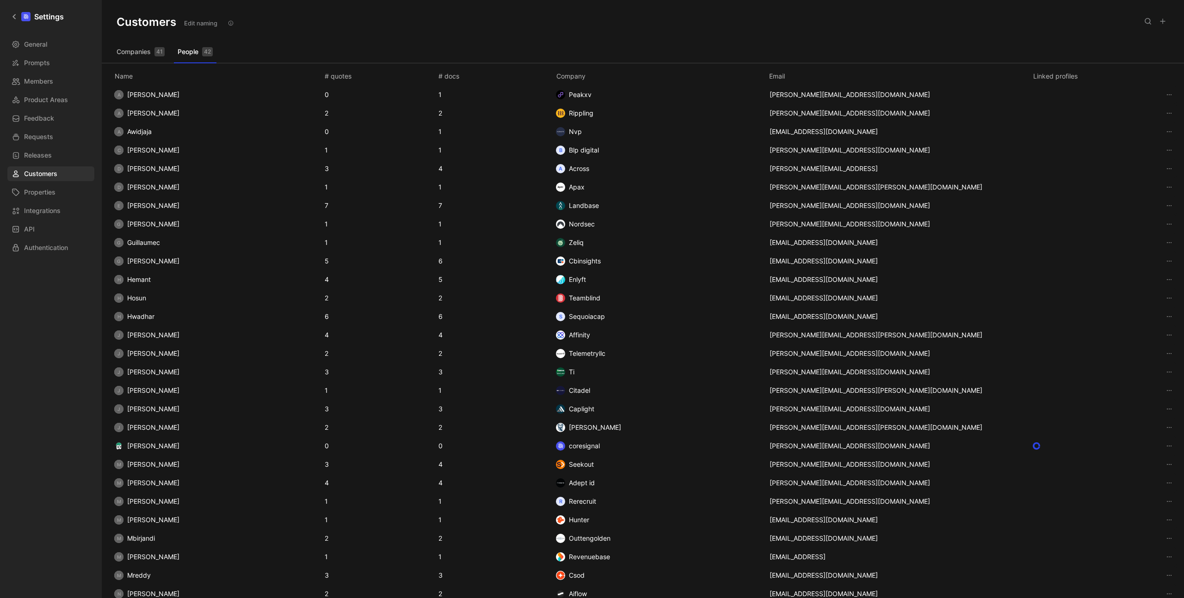
click at [152, 115] on span "Apurva Shukla" at bounding box center [153, 113] width 52 height 8
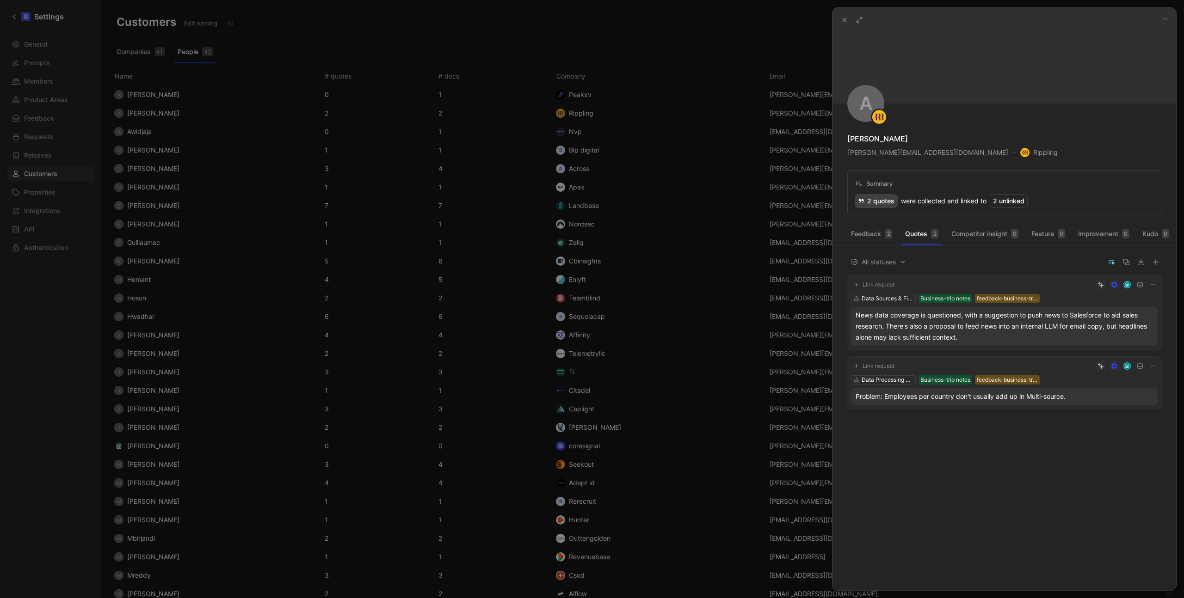
click at [868, 201] on div "2 quotes" at bounding box center [876, 201] width 42 height 13
click at [642, 97] on div at bounding box center [592, 299] width 1184 height 598
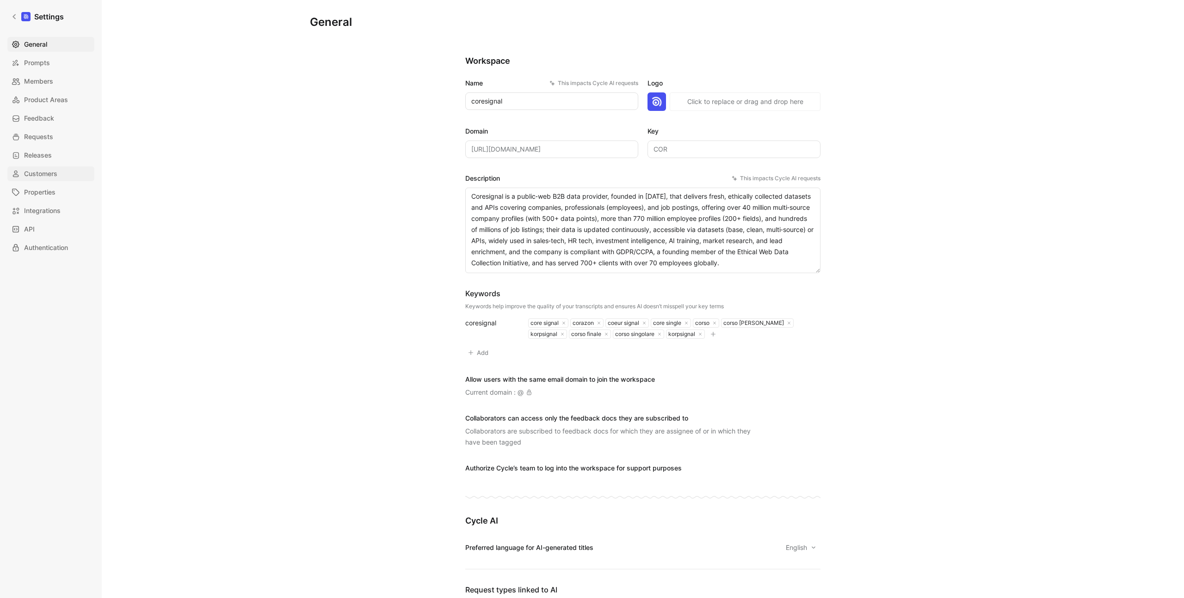
click at [67, 171] on link "Customers" at bounding box center [50, 173] width 87 height 15
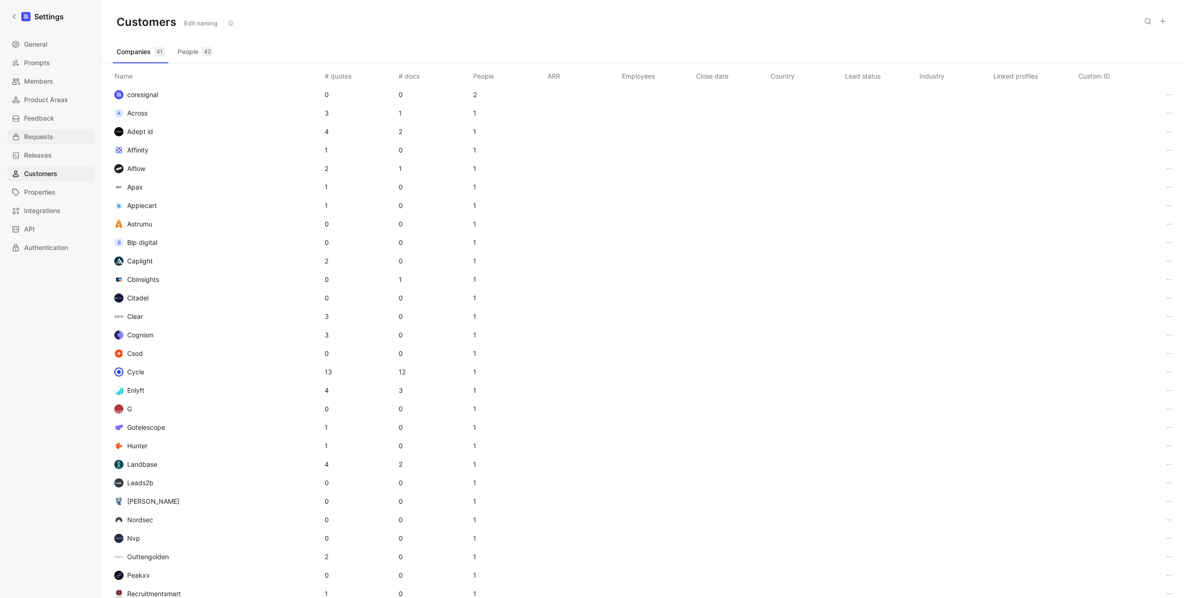
click at [52, 134] on span "Requests" at bounding box center [38, 136] width 29 height 11
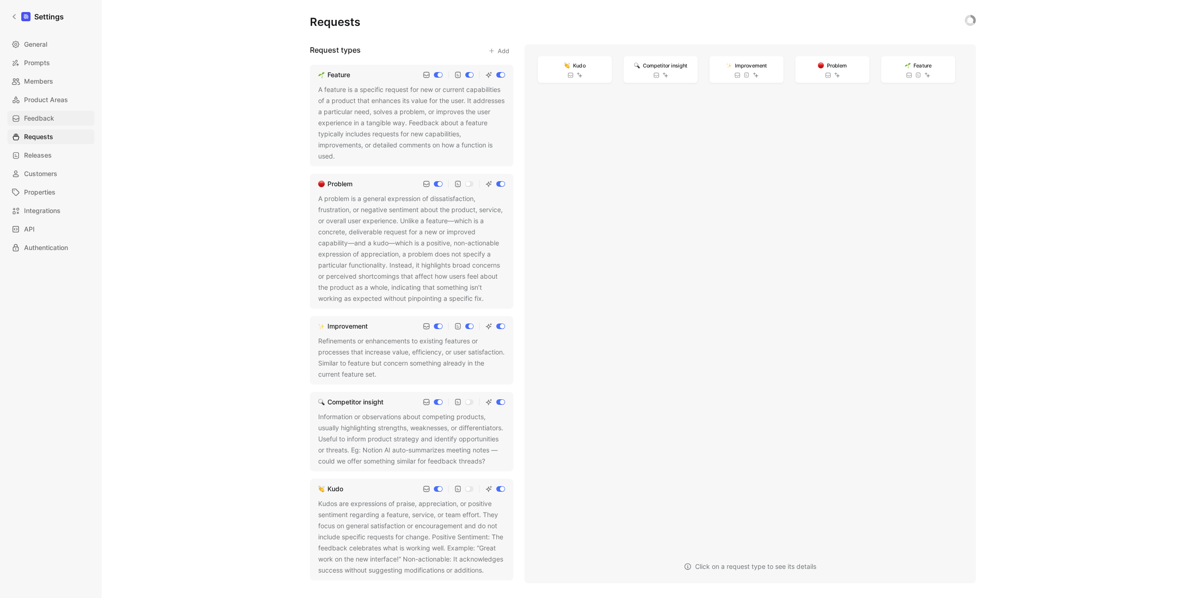
click at [50, 117] on span "Feedback" at bounding box center [39, 118] width 30 height 11
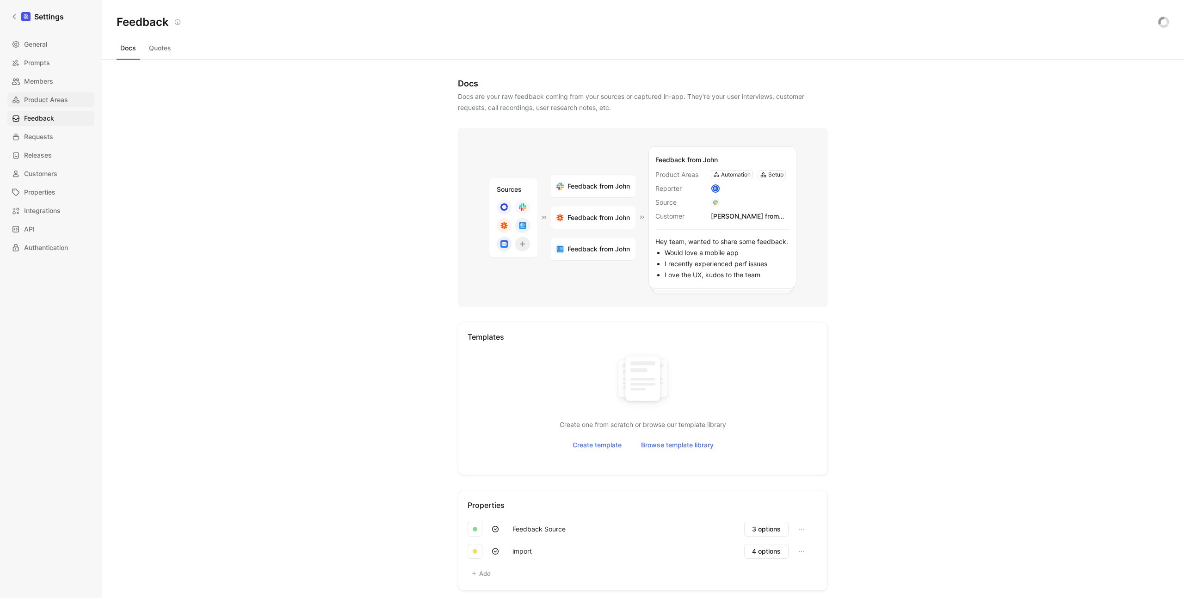
click at [49, 102] on span "Product Areas" at bounding box center [46, 99] width 44 height 11
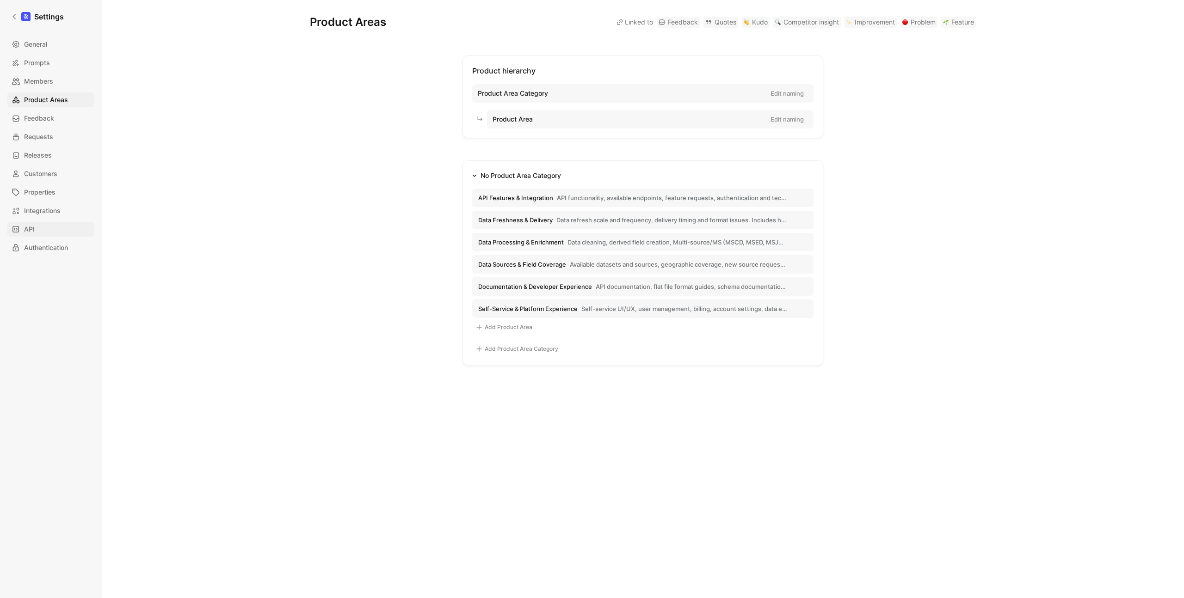
click at [46, 228] on link "API" at bounding box center [50, 229] width 87 height 15
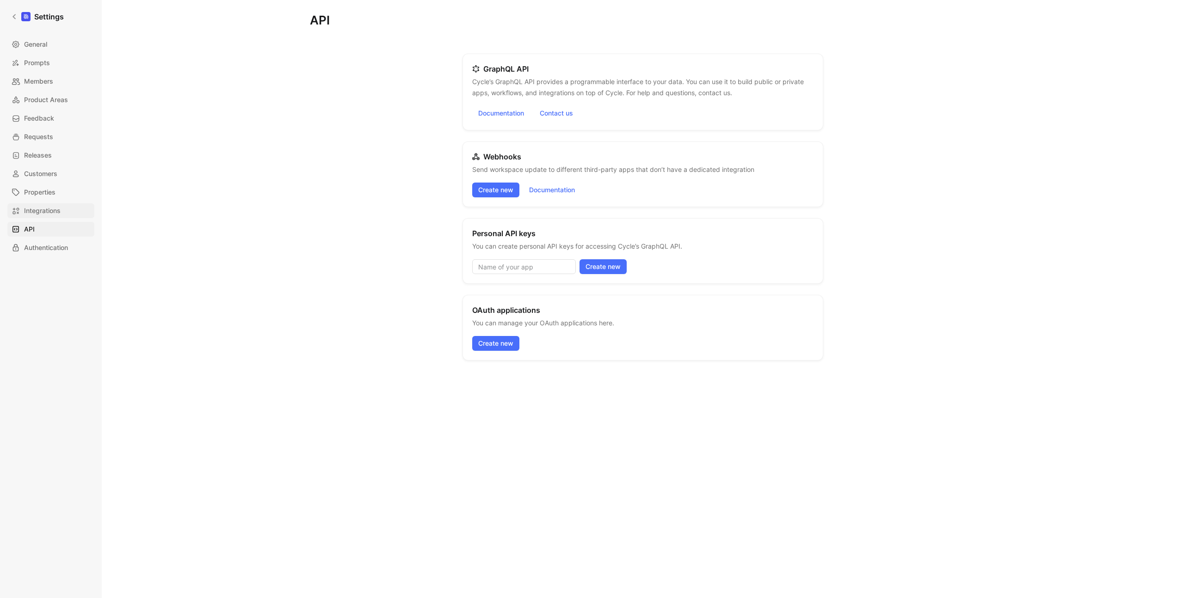
click at [49, 210] on span "Integrations" at bounding box center [42, 210] width 37 height 11
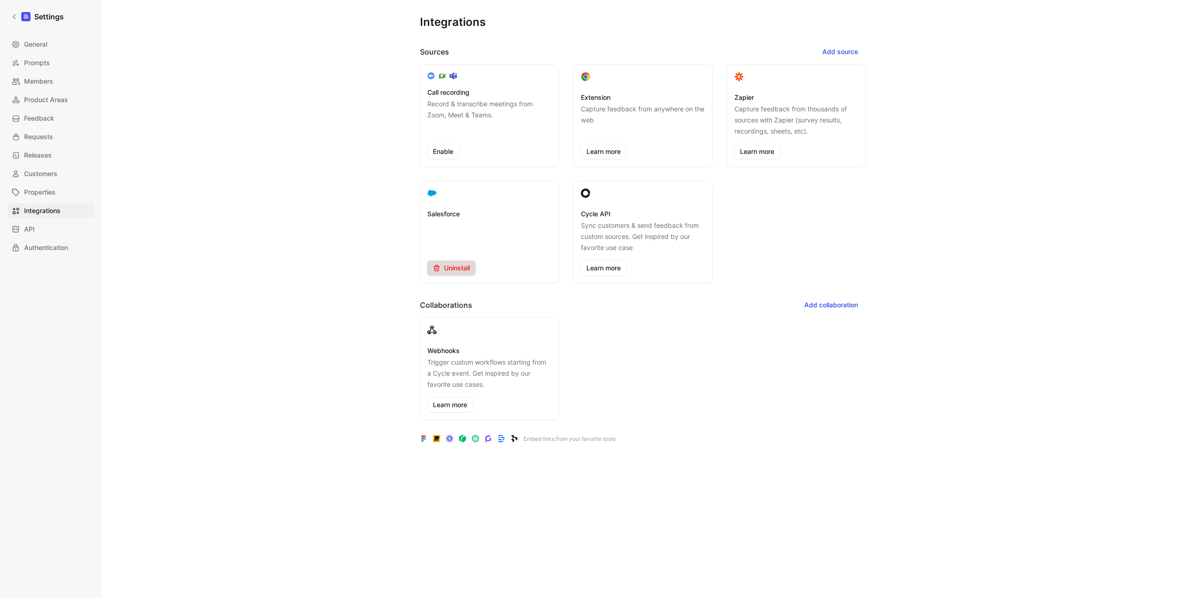
click at [449, 271] on span "Uninstall" at bounding box center [451, 268] width 37 height 11
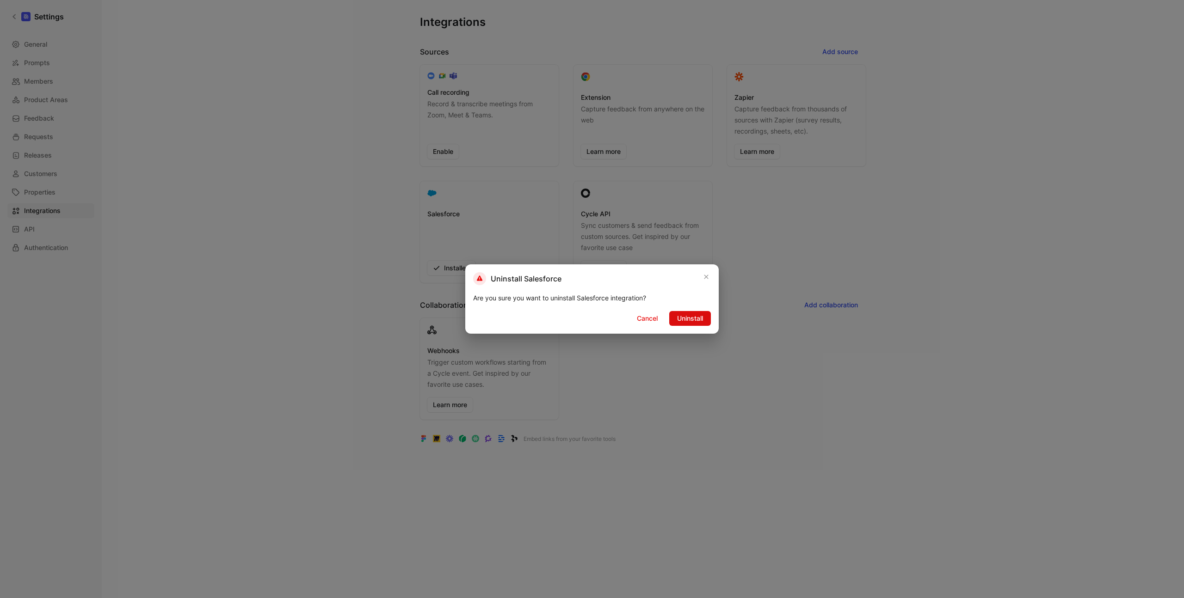
click at [683, 316] on span "Uninstall" at bounding box center [690, 318] width 26 height 11
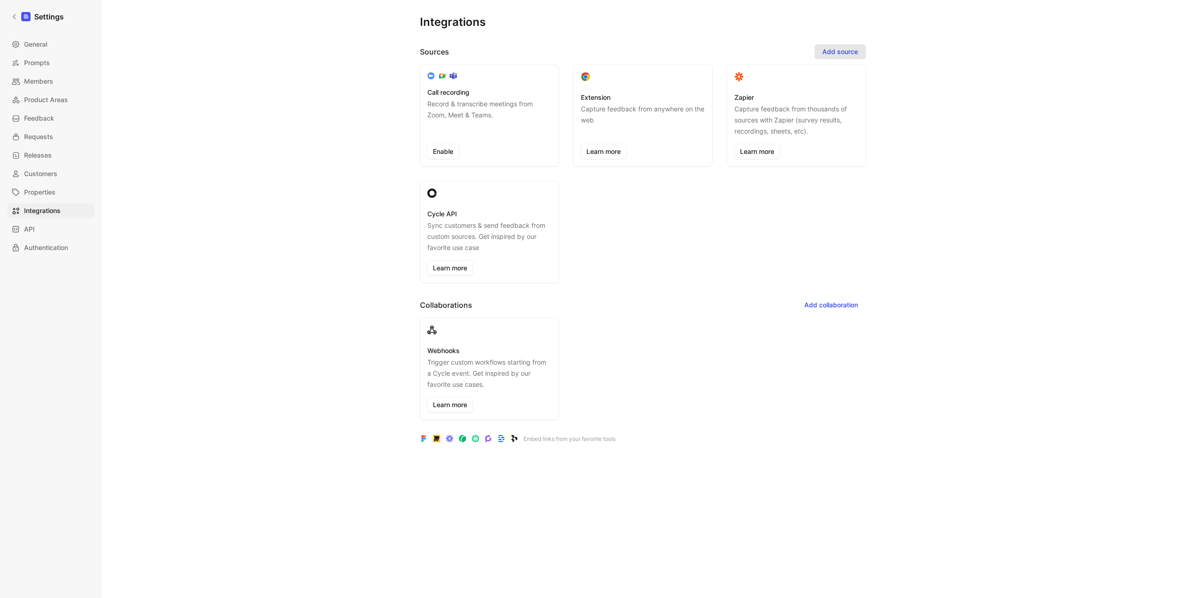
click at [835, 52] on span "Add source" at bounding box center [840, 51] width 36 height 11
click at [834, 154] on span "Salesforce" at bounding box center [832, 155] width 32 height 8
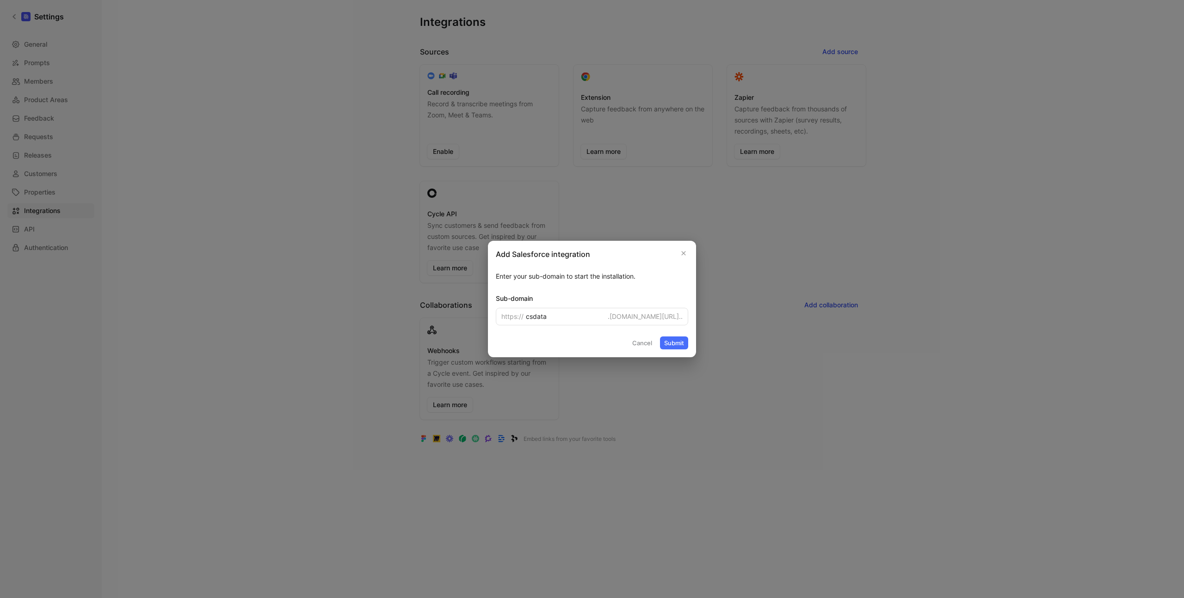
type input "csdata"
click at [668, 340] on button "Submit" at bounding box center [674, 343] width 28 height 13
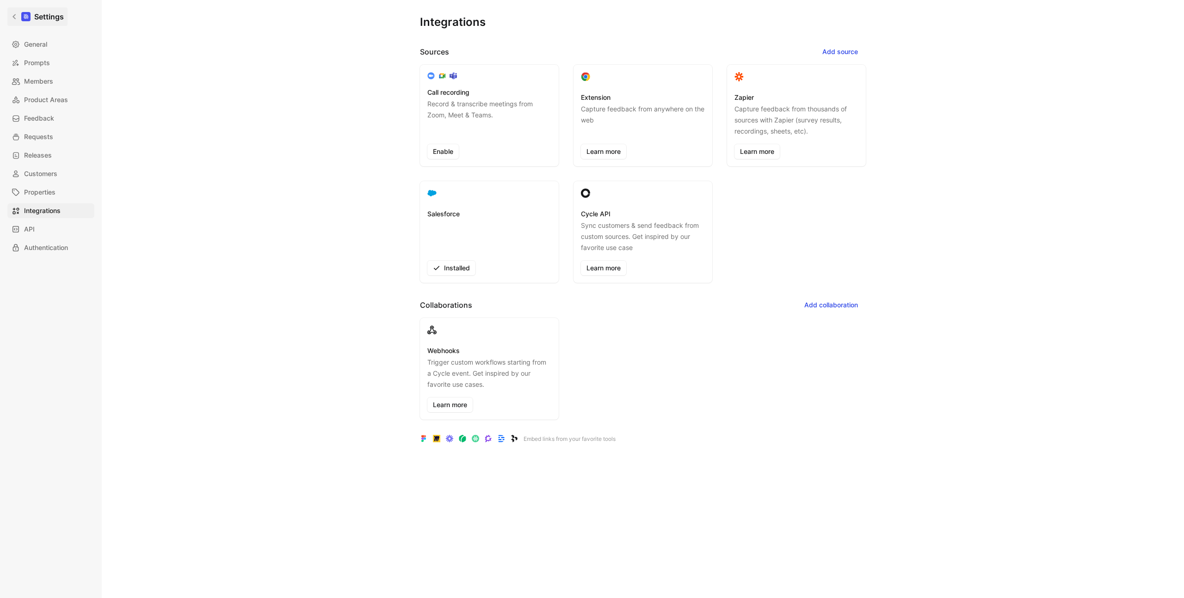
click at [13, 17] on icon at bounding box center [13, 16] width 3 height 5
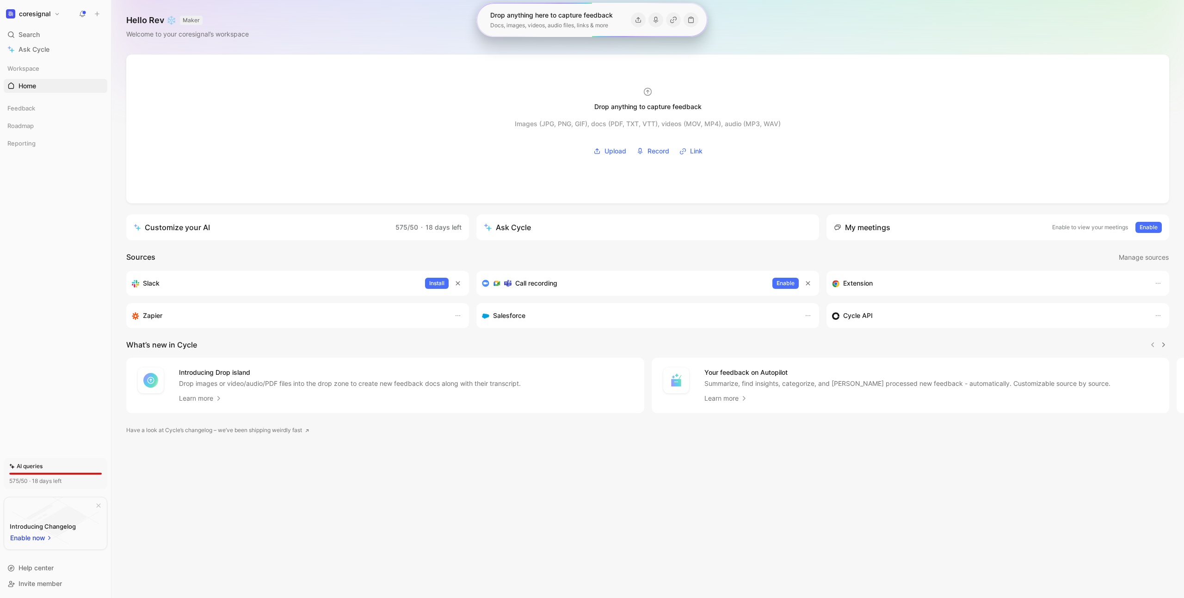
click at [49, 100] on div "Workspace Home G then H Feedback Roadmap Reporting To pick up a draggable item,…" at bounding box center [56, 254] width 104 height 387
click at [29, 108] on span "Feedback" at bounding box center [21, 108] width 28 height 9
click at [36, 123] on span "All Feedback" at bounding box center [37, 125] width 39 height 9
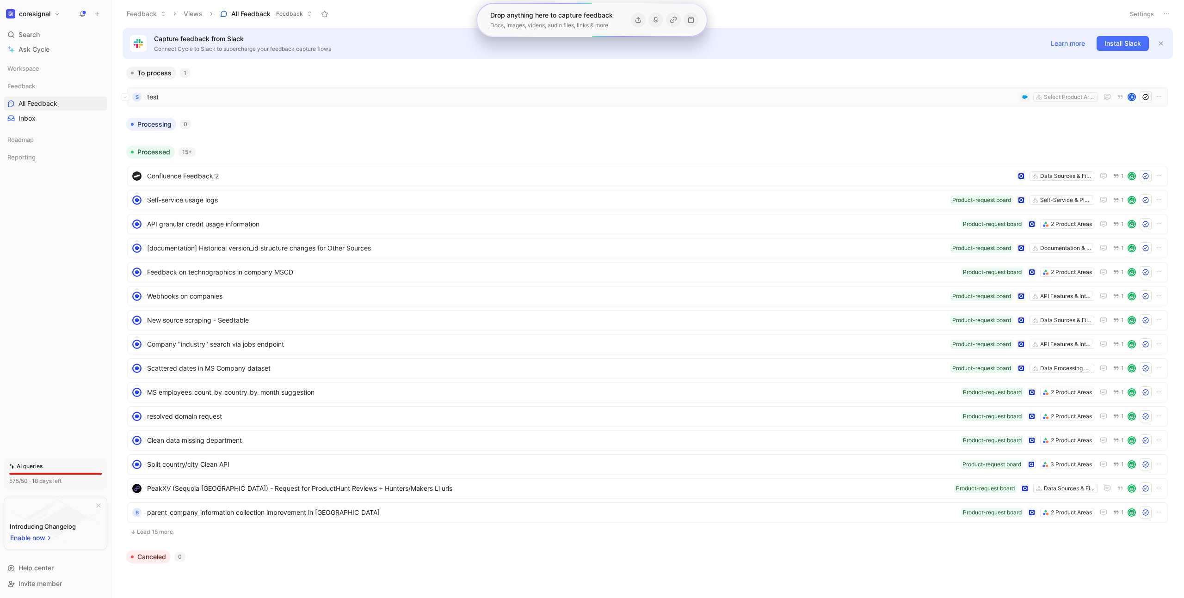
click at [210, 101] on span "test" at bounding box center [581, 97] width 869 height 11
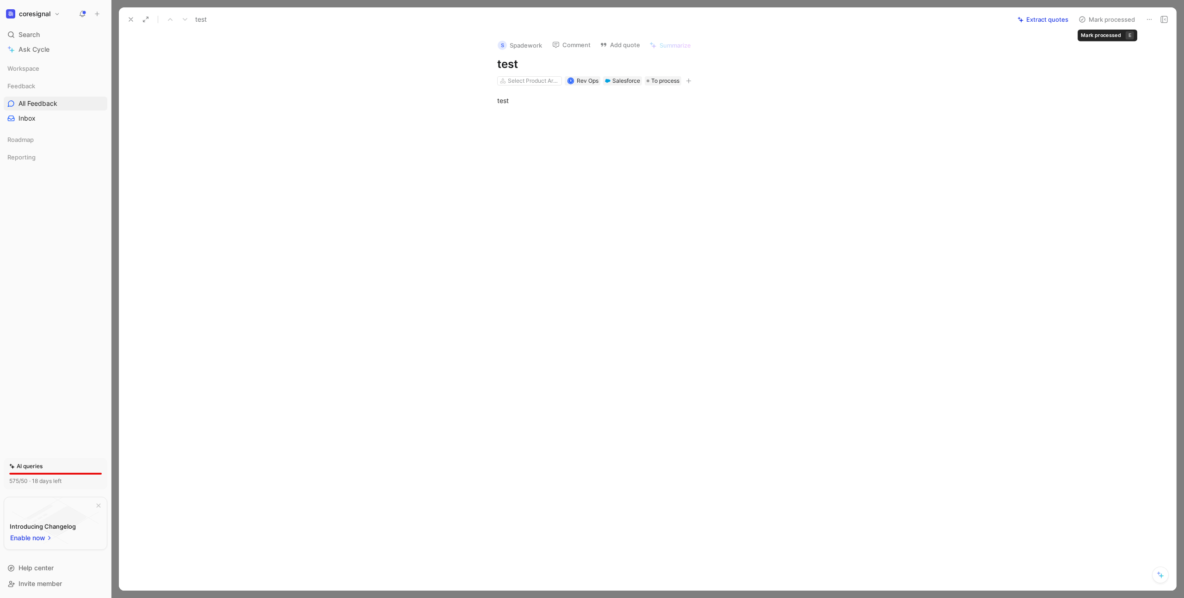
click at [1149, 19] on use at bounding box center [1149, 19] width 5 height 1
click at [666, 110] on div "test" at bounding box center [657, 101] width 1038 height 30
click at [1147, 21] on icon at bounding box center [1148, 19] width 7 height 7
click at [1106, 51] on div "Delete" at bounding box center [1117, 52] width 67 height 11
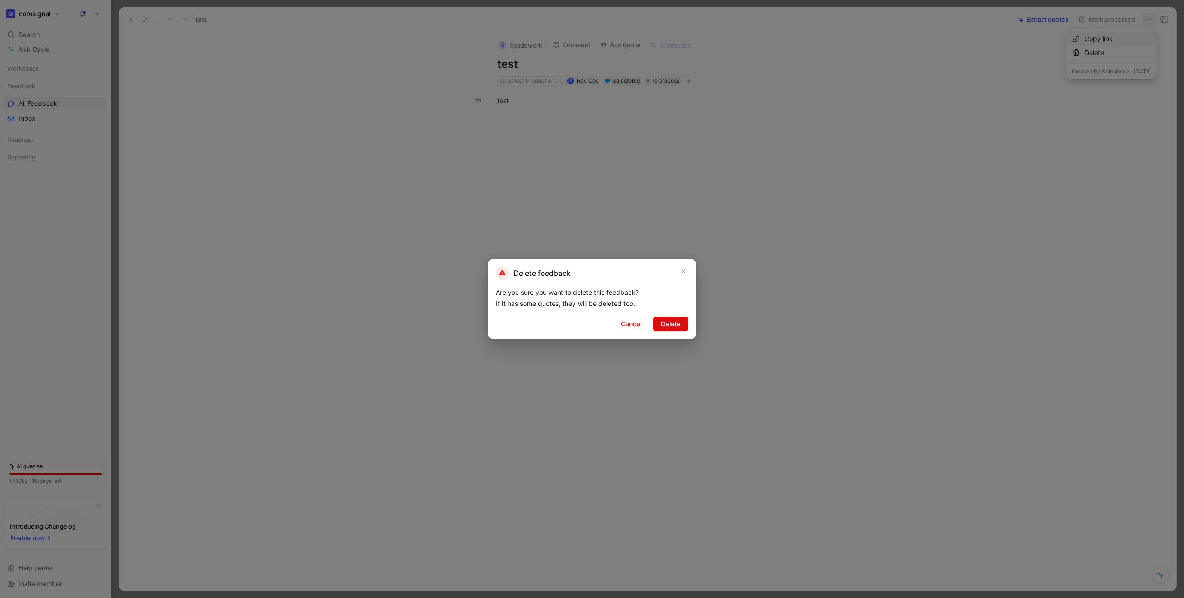
click at [677, 326] on span "Delete" at bounding box center [670, 324] width 19 height 11
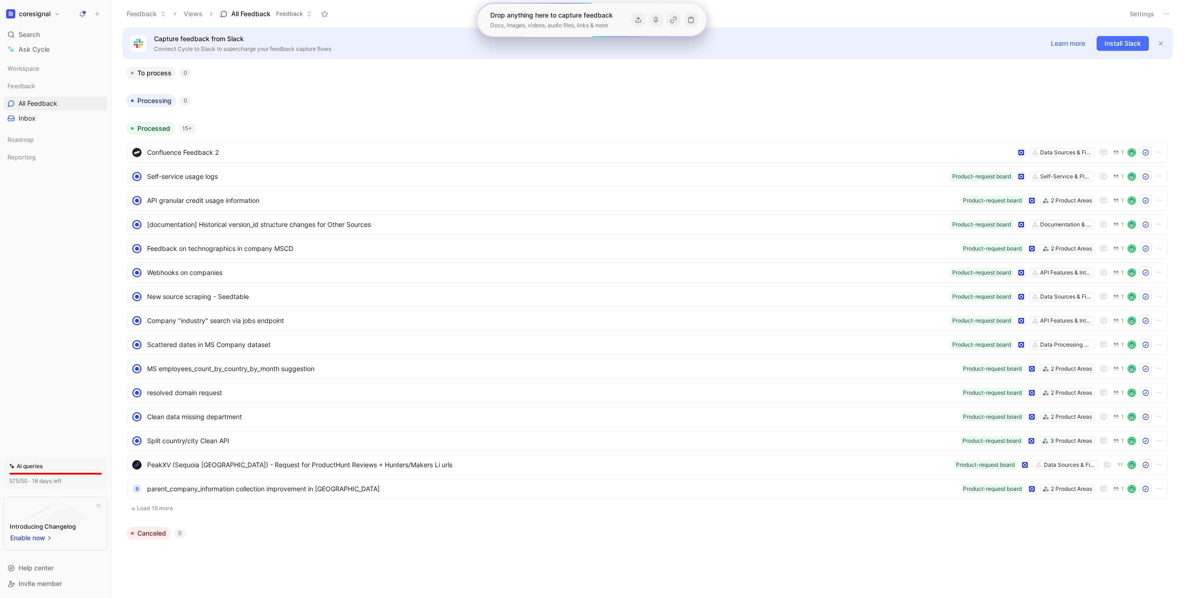
click at [32, 19] on button "coresignal" at bounding box center [33, 13] width 59 height 13
click at [35, 94] on div "Workspace settings G then S" at bounding box center [63, 95] width 114 height 15
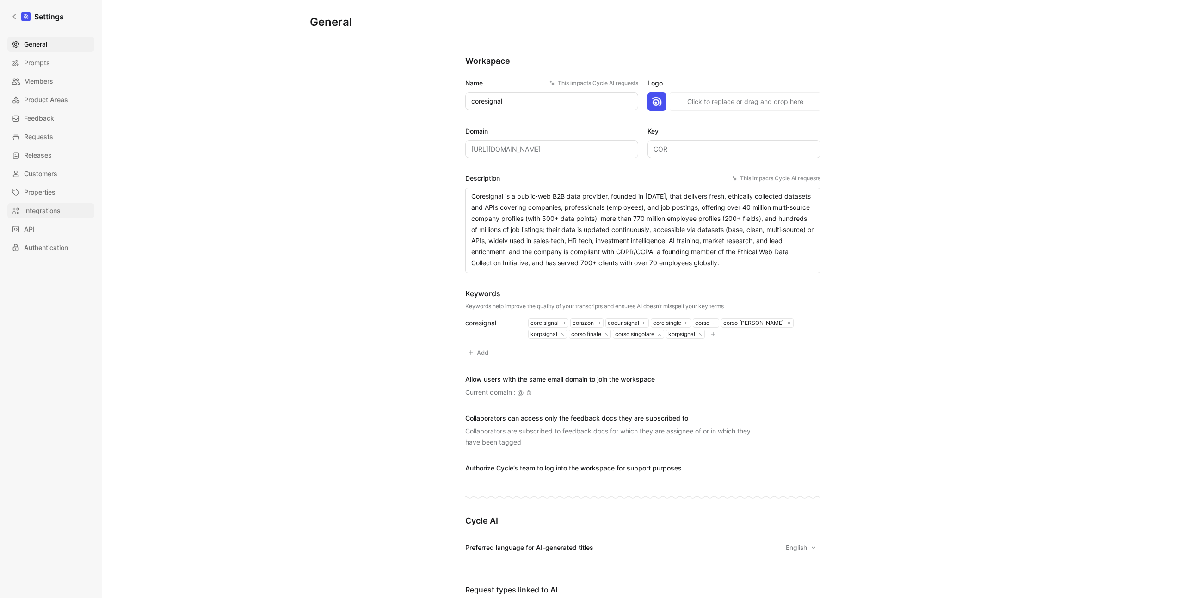
click at [54, 212] on span "Integrations" at bounding box center [42, 210] width 37 height 11
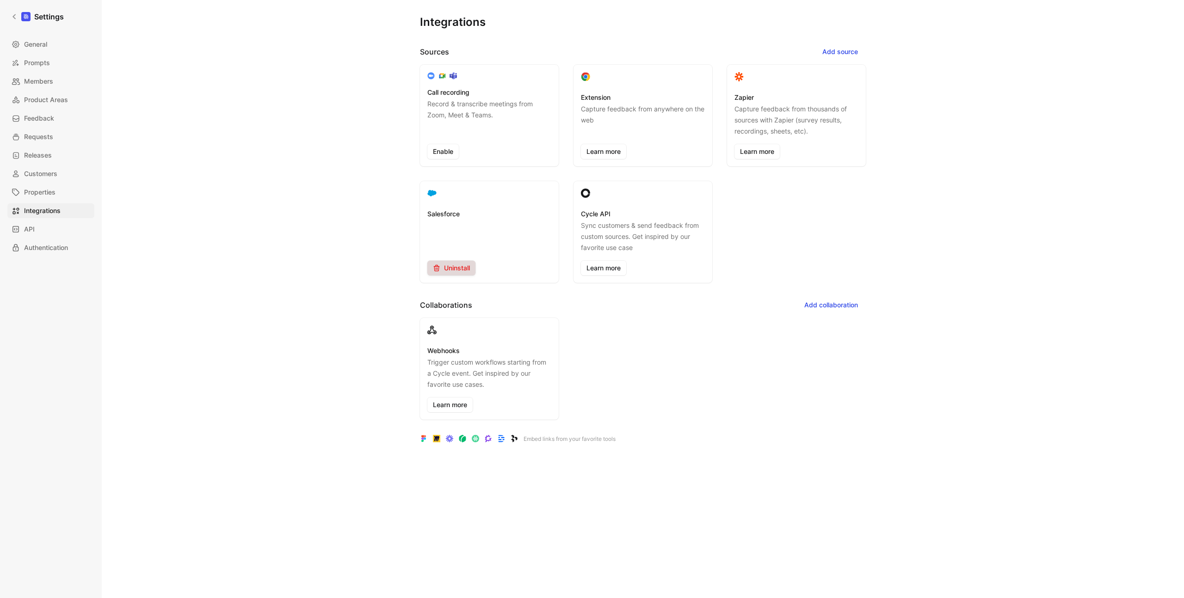
click at [450, 266] on span "Uninstall" at bounding box center [451, 268] width 37 height 11
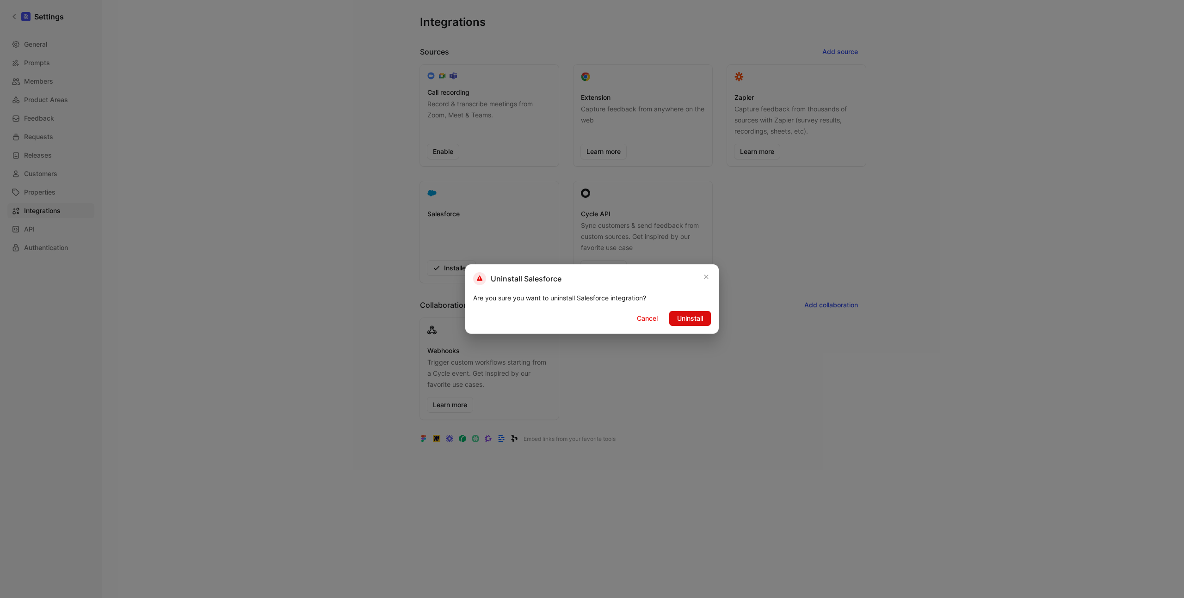
click at [691, 317] on span "Uninstall" at bounding box center [690, 318] width 26 height 11
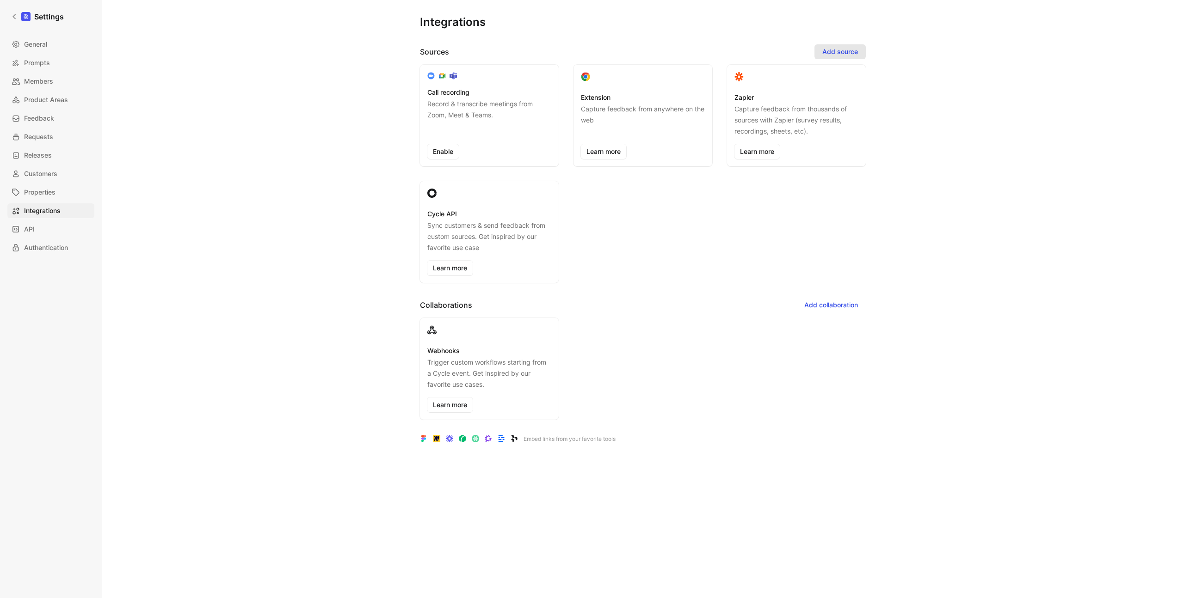
click at [834, 53] on span "Add source" at bounding box center [840, 51] width 36 height 11
click at [827, 154] on span "Salesforce" at bounding box center [832, 155] width 32 height 8
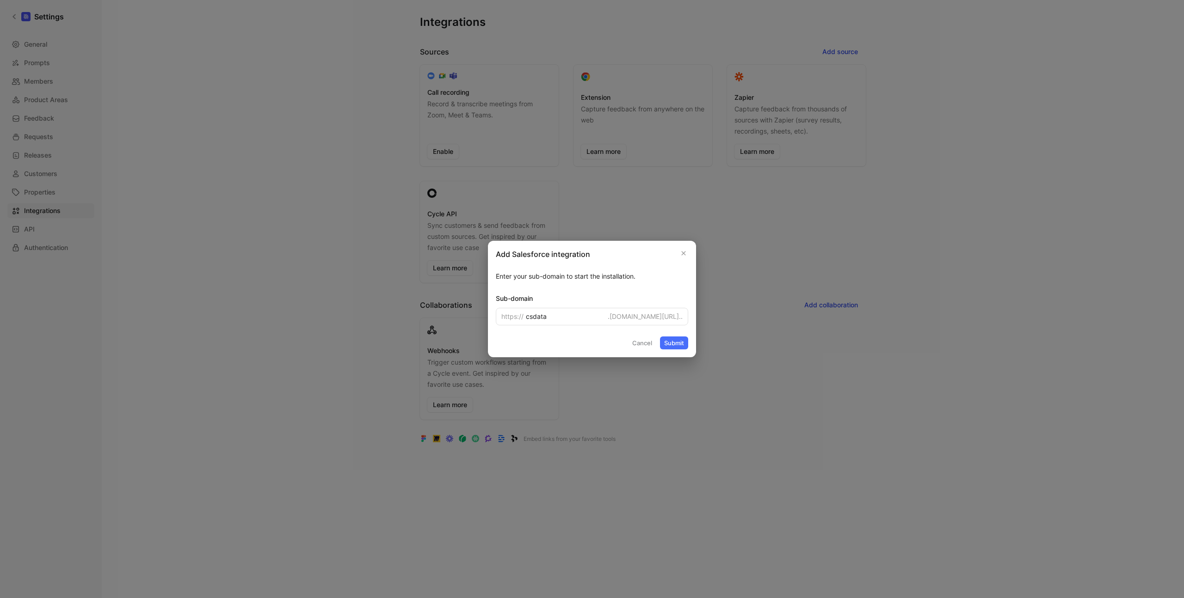
type input "csdata"
click at [667, 344] on button "Submit" at bounding box center [674, 343] width 28 height 13
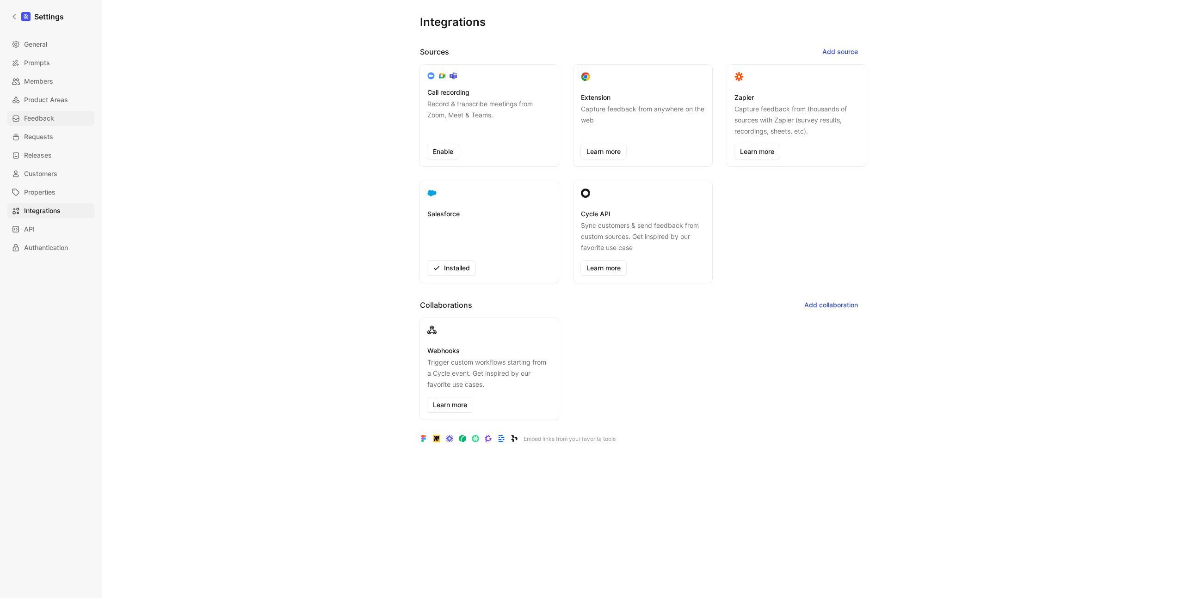
click at [41, 124] on link "Feedback" at bounding box center [50, 118] width 87 height 15
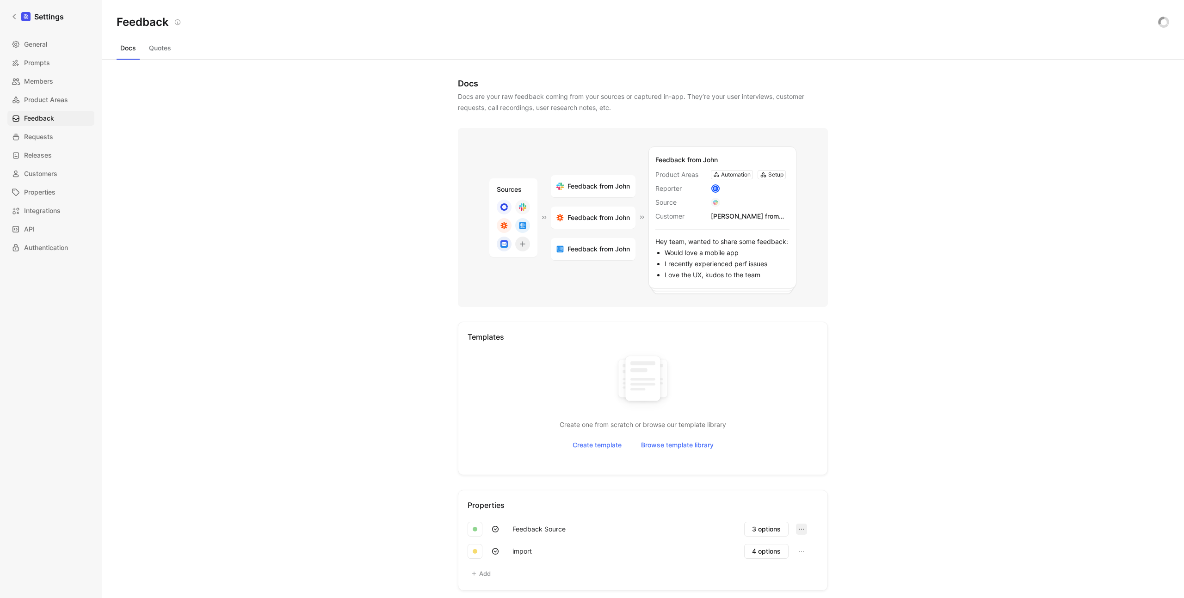
click at [798, 527] on icon "button" at bounding box center [801, 529] width 7 height 7
click at [533, 551] on button "import" at bounding box center [522, 551] width 28 height 15
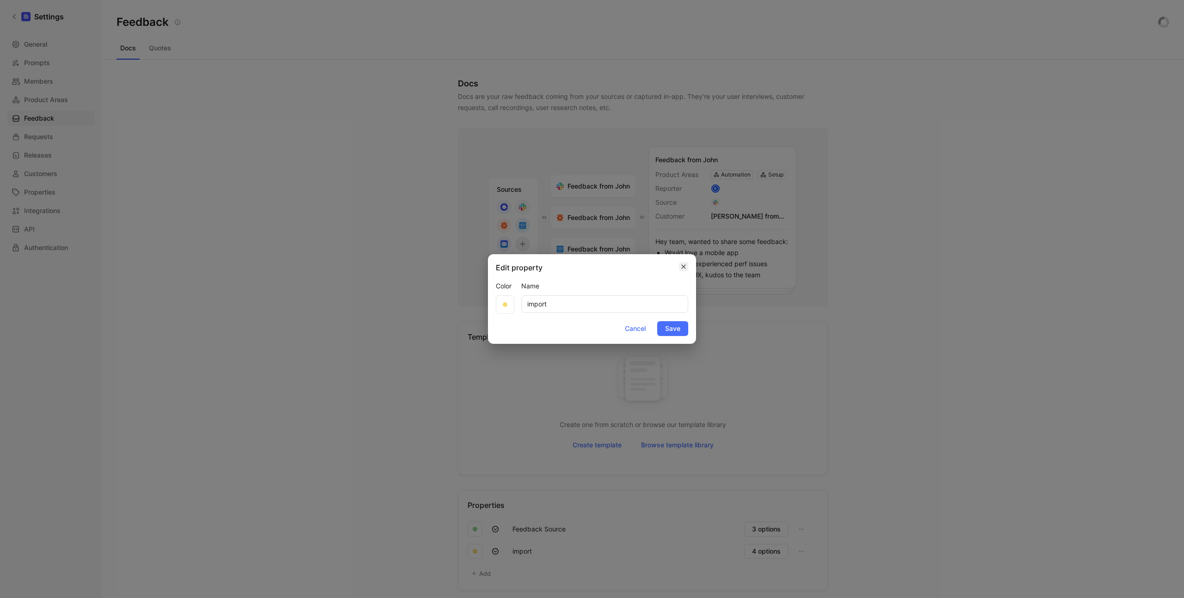
click at [684, 268] on icon "button" at bounding box center [684, 266] width 6 height 7
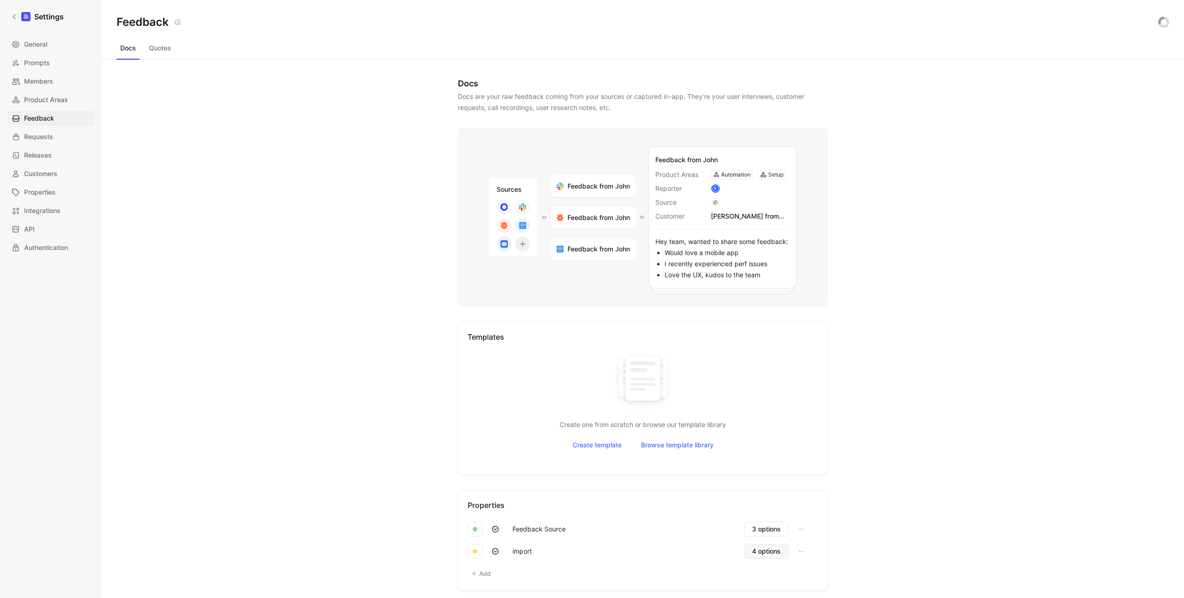
click at [752, 553] on span "4 options" at bounding box center [766, 551] width 29 height 11
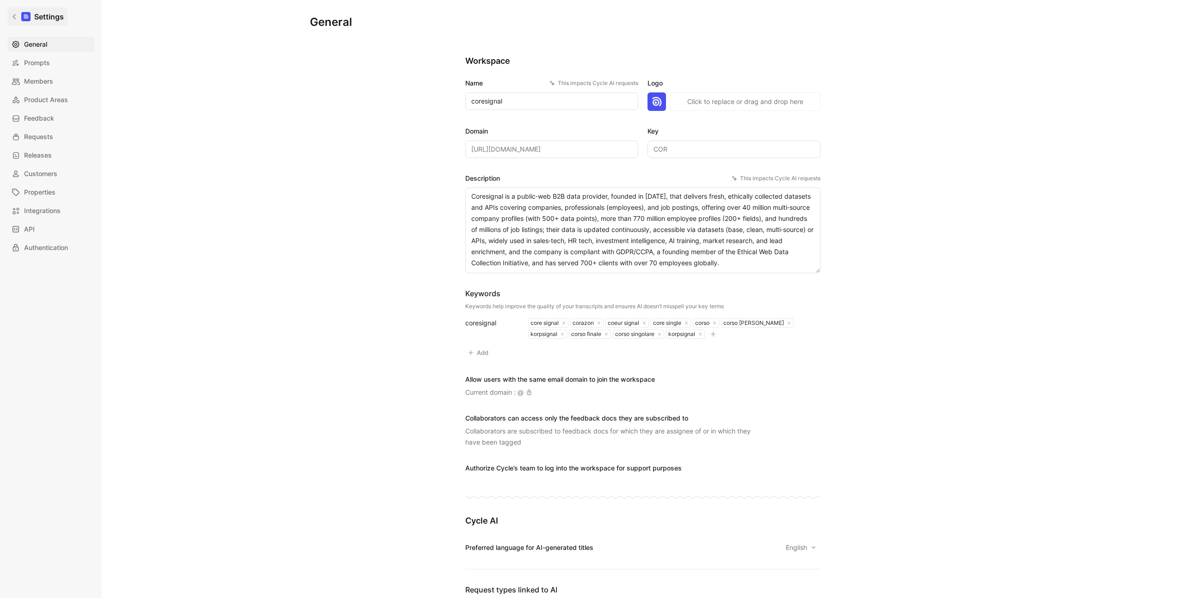
click at [16, 13] on icon at bounding box center [14, 16] width 6 height 6
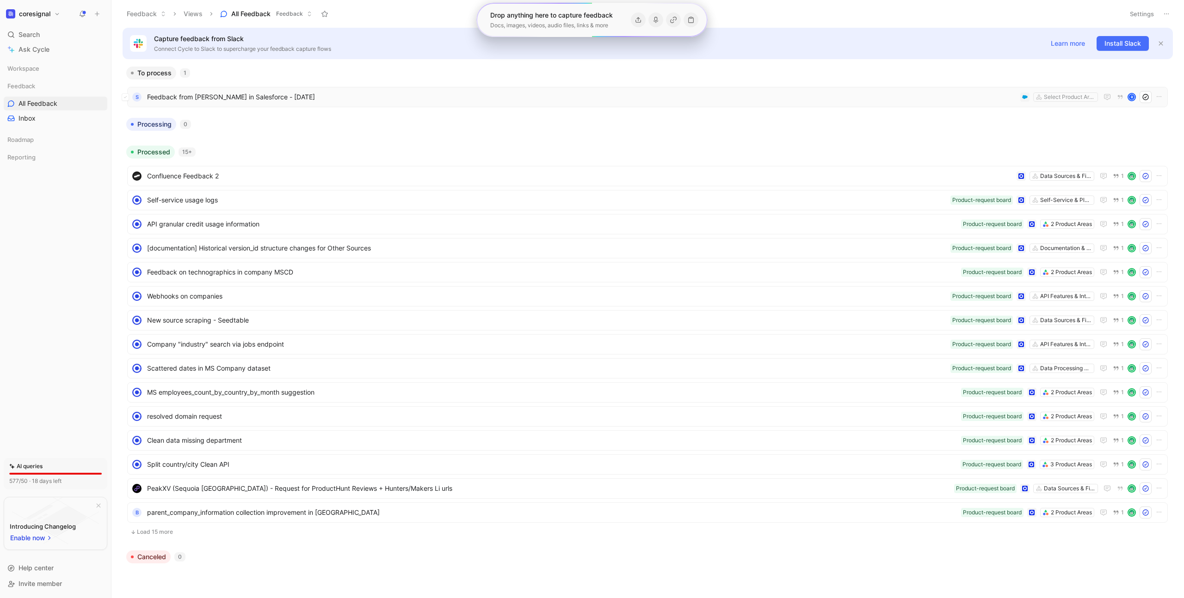
click at [383, 100] on span "Feedback from [PERSON_NAME] in Salesforce - [DATE]" at bounding box center [581, 97] width 869 height 11
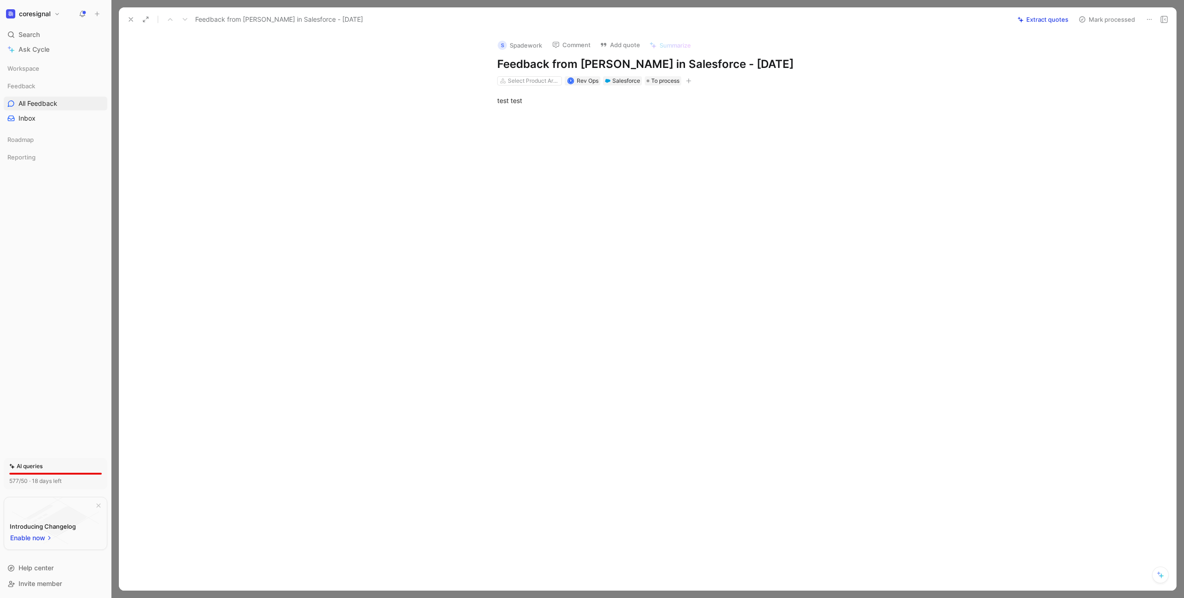
click at [1151, 19] on icon at bounding box center [1148, 19] width 7 height 7
click at [587, 84] on span "Rev Ops" at bounding box center [588, 80] width 22 height 7
click at [657, 86] on span "To process" at bounding box center [665, 80] width 28 height 9
click at [1163, 20] on icon at bounding box center [1163, 19] width 7 height 7
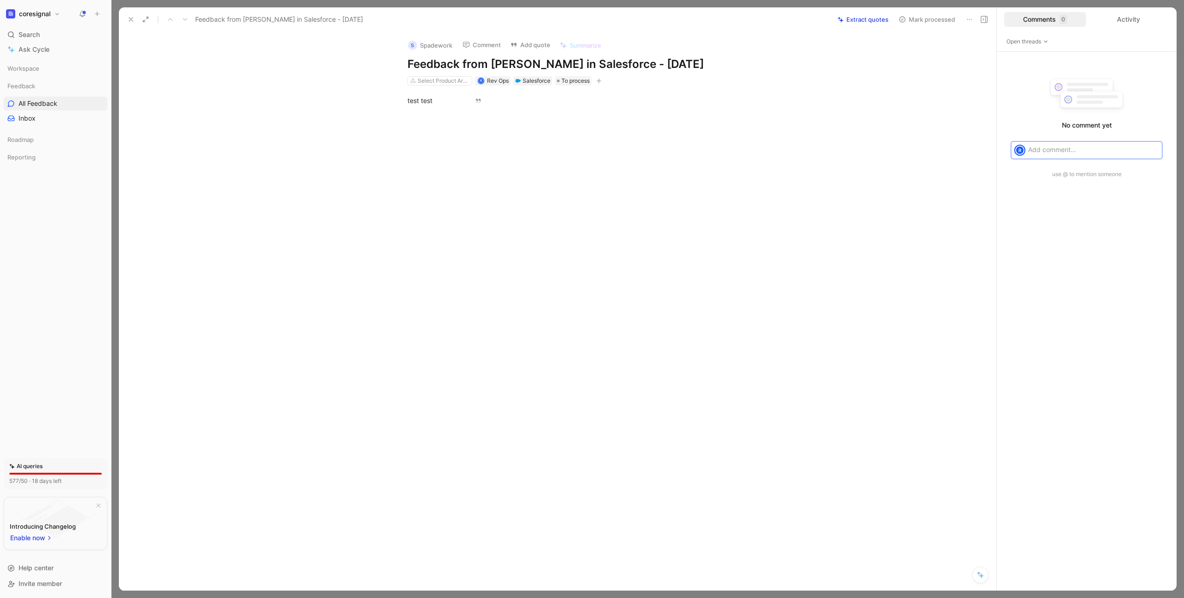
click at [981, 18] on icon at bounding box center [983, 19] width 7 height 7
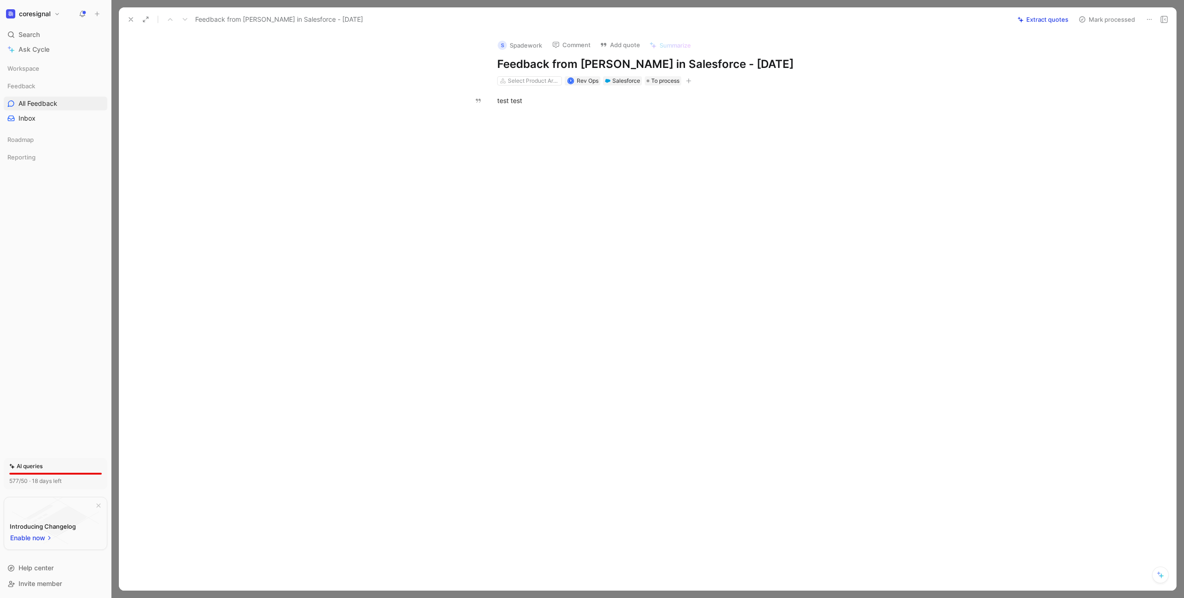
click at [1153, 20] on button at bounding box center [1149, 19] width 13 height 13
click at [52, 115] on link "Inbox" at bounding box center [56, 118] width 104 height 14
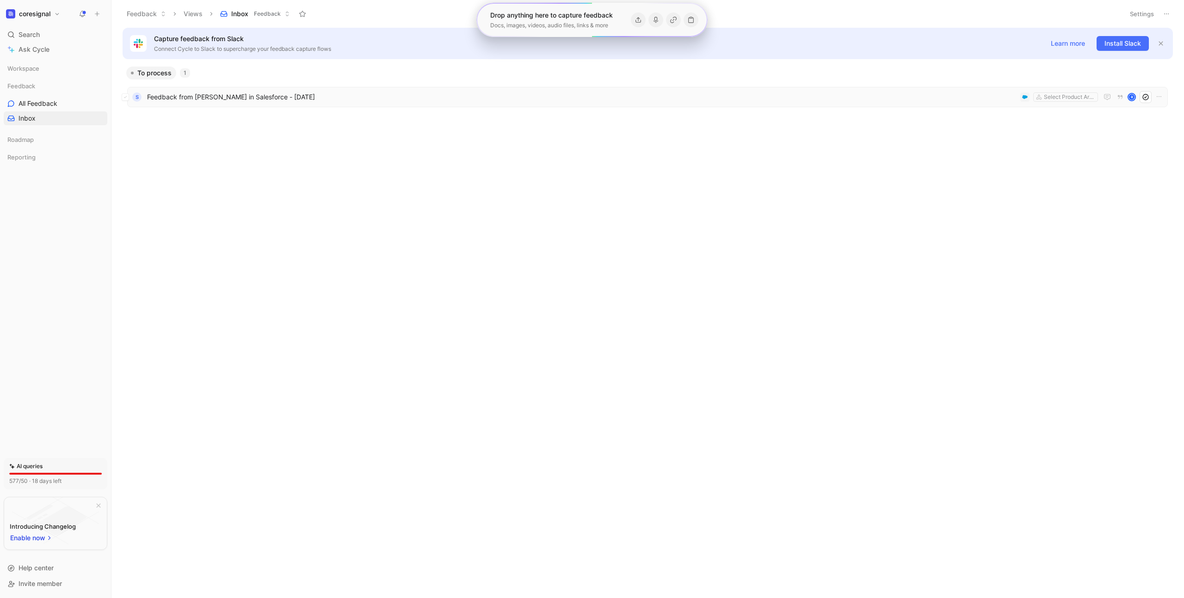
click at [407, 93] on span "Feedback from [PERSON_NAME] in Salesforce - [DATE]" at bounding box center [581, 97] width 869 height 11
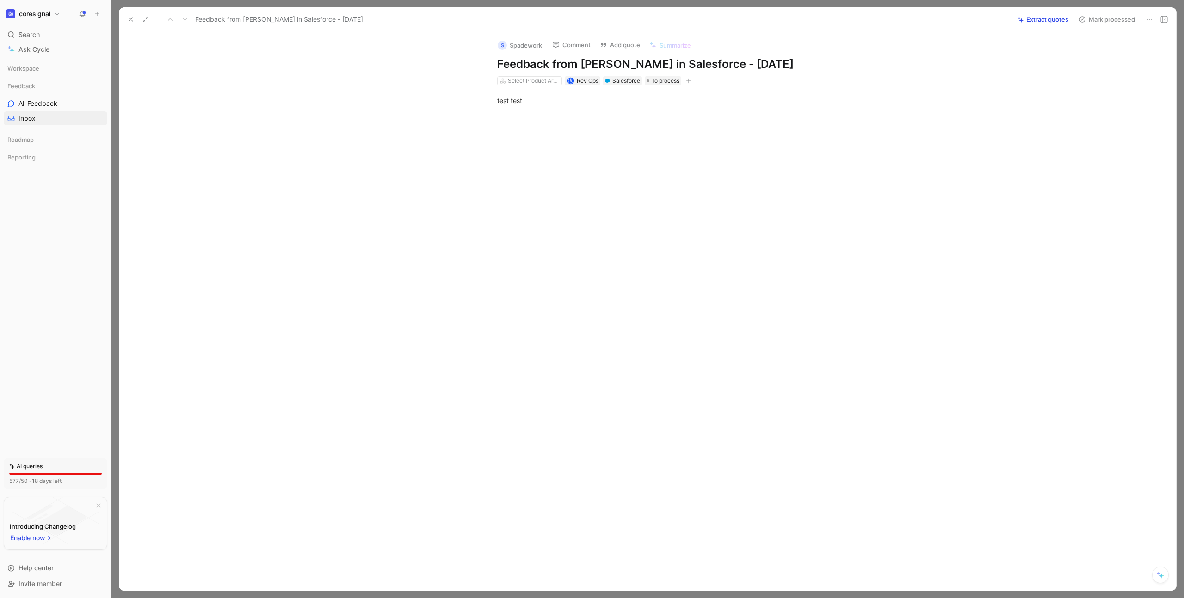
click at [25, 13] on h1 "coresignal" at bounding box center [34, 14] width 31 height 8
click at [279, 72] on div at bounding box center [592, 299] width 1184 height 598
click at [132, 19] on icon at bounding box center [130, 19] width 7 height 7
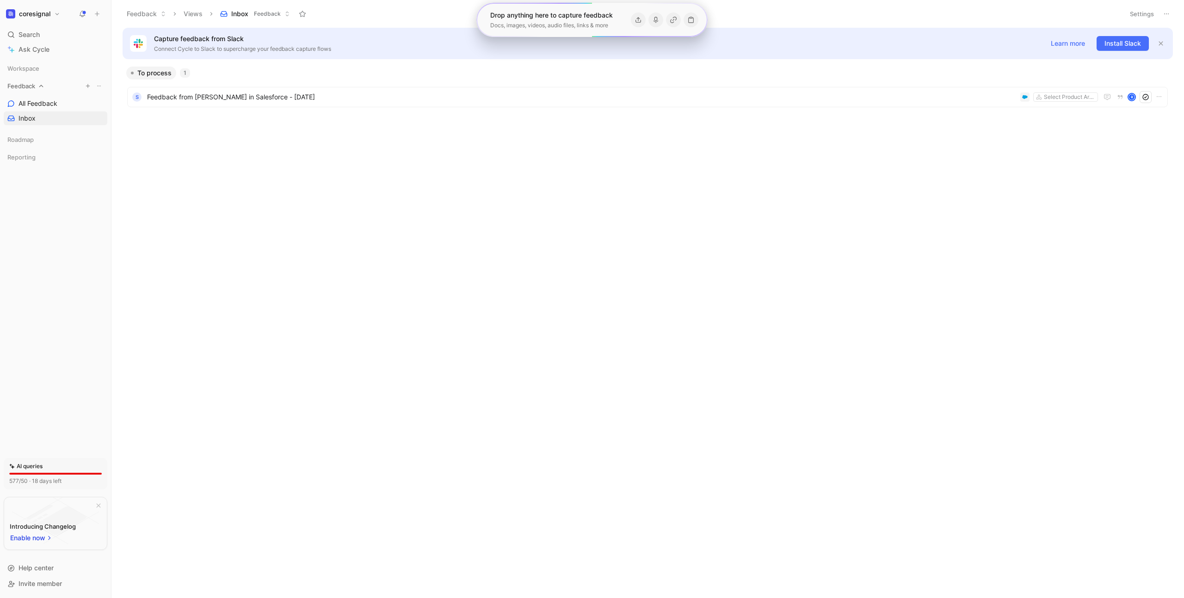
click at [30, 82] on span "Feedback" at bounding box center [21, 85] width 28 height 9
click at [34, 70] on span "Workspace" at bounding box center [23, 68] width 32 height 9
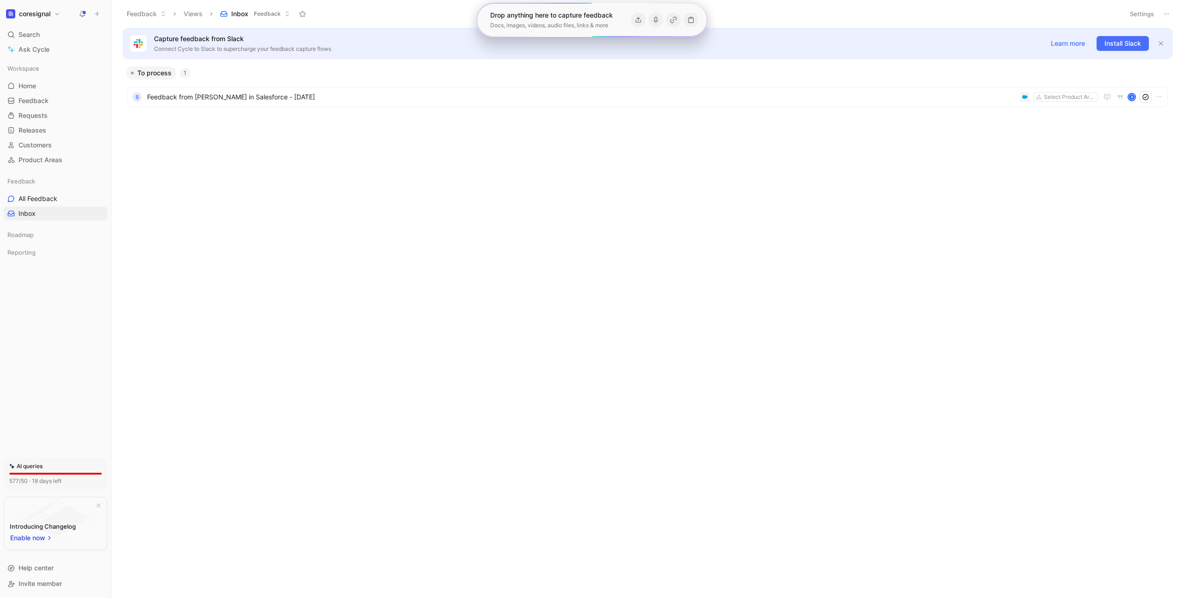
click at [740, 17] on div "Feedback Views Inbox Feedback" at bounding box center [620, 14] width 997 height 16
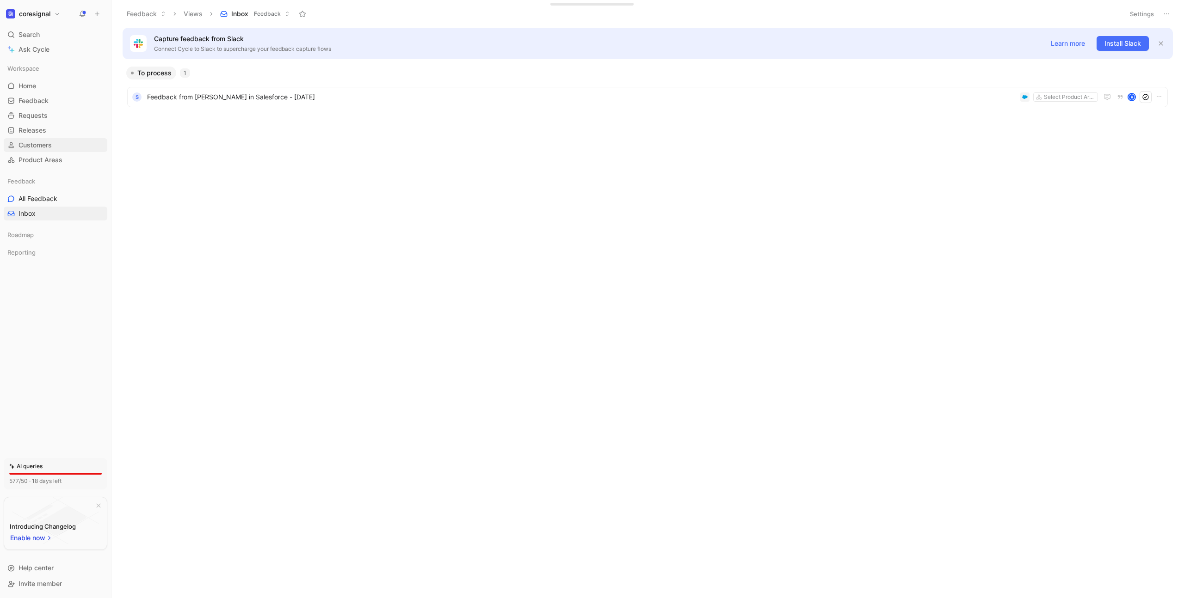
click at [44, 143] on span "Customers" at bounding box center [34, 145] width 33 height 9
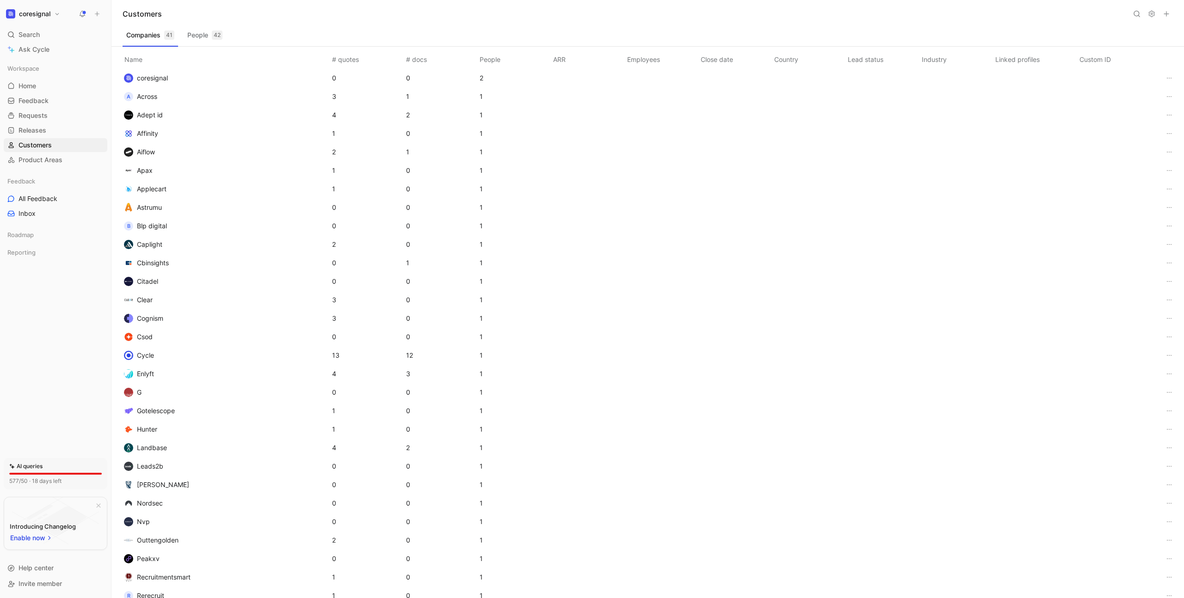
click at [288, 98] on td "A Across" at bounding box center [224, 96] width 211 height 18
click at [146, 98] on span "Across" at bounding box center [147, 96] width 20 height 8
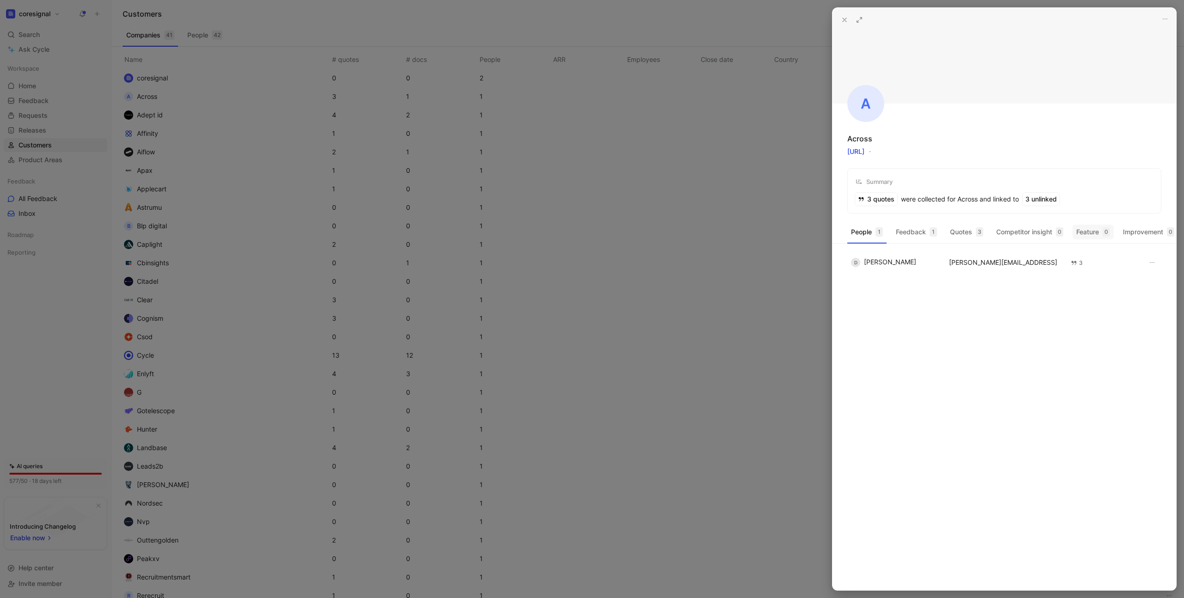
click at [1099, 230] on button "Feature 0" at bounding box center [1092, 232] width 41 height 15
click at [928, 230] on button "Feedback 1" at bounding box center [916, 232] width 49 height 15
click at [810, 220] on div at bounding box center [592, 299] width 1184 height 598
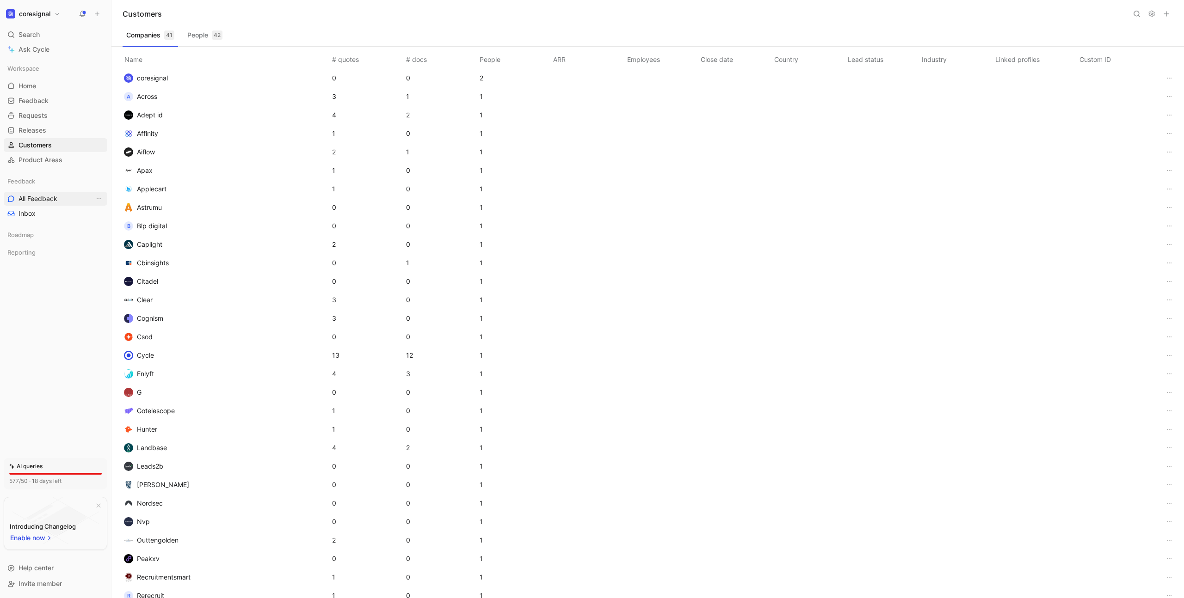
click at [31, 197] on span "All Feedback" at bounding box center [37, 198] width 39 height 9
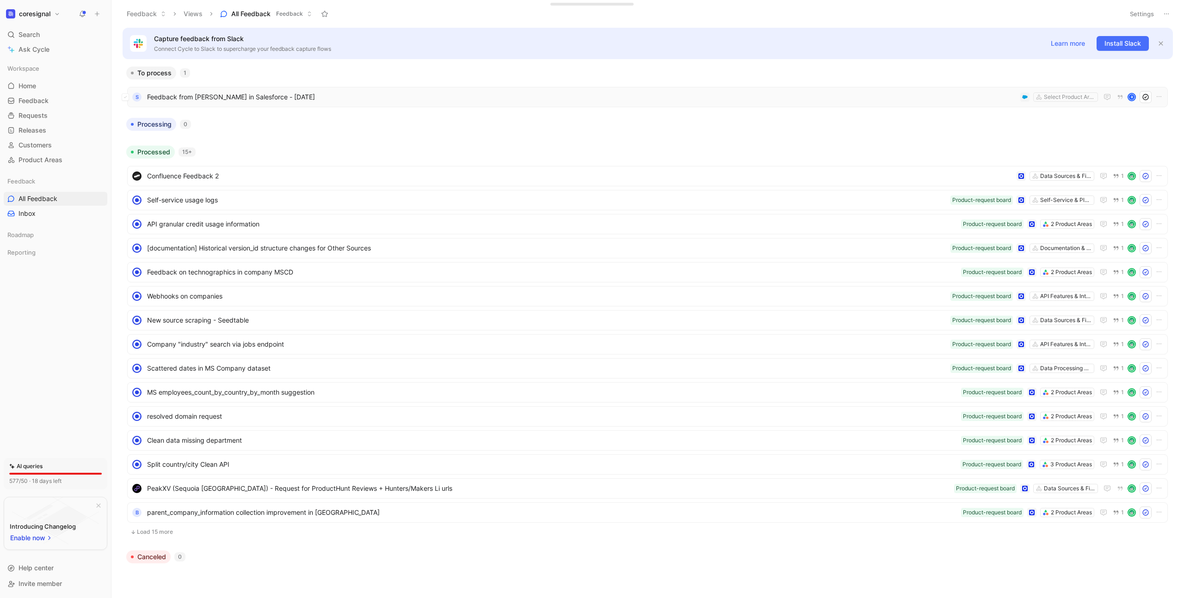
click at [176, 96] on span "Feedback from [PERSON_NAME] in Salesforce - [DATE]" at bounding box center [581, 97] width 869 height 11
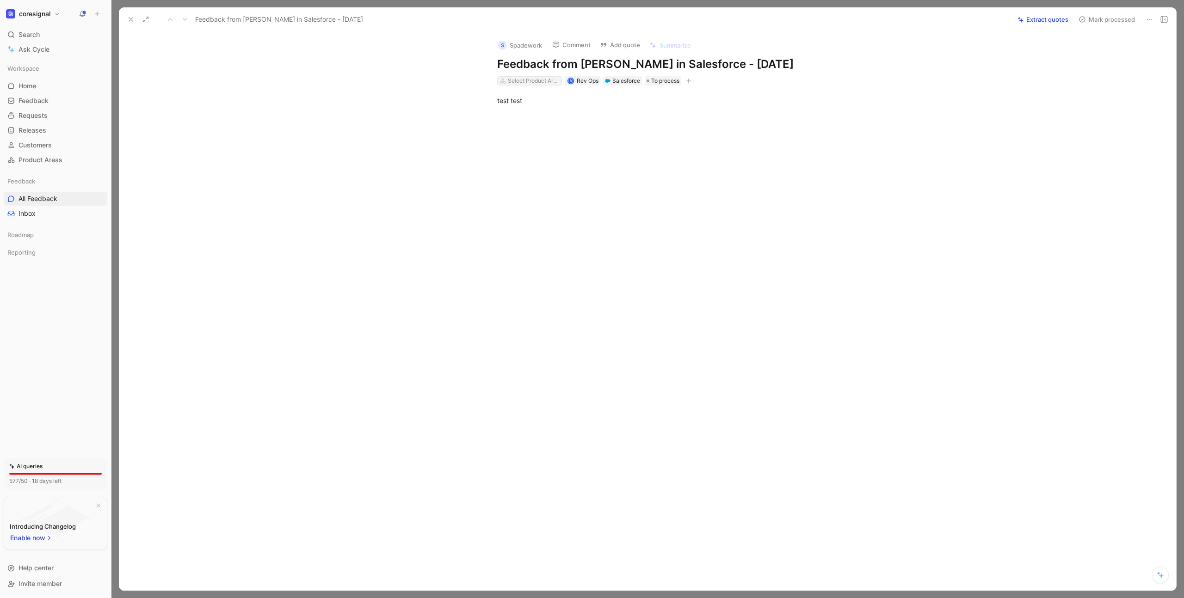
click at [539, 86] on div "Select Product Areas" at bounding box center [534, 80] width 52 height 9
click at [33, 86] on span "Home" at bounding box center [27, 85] width 18 height 9
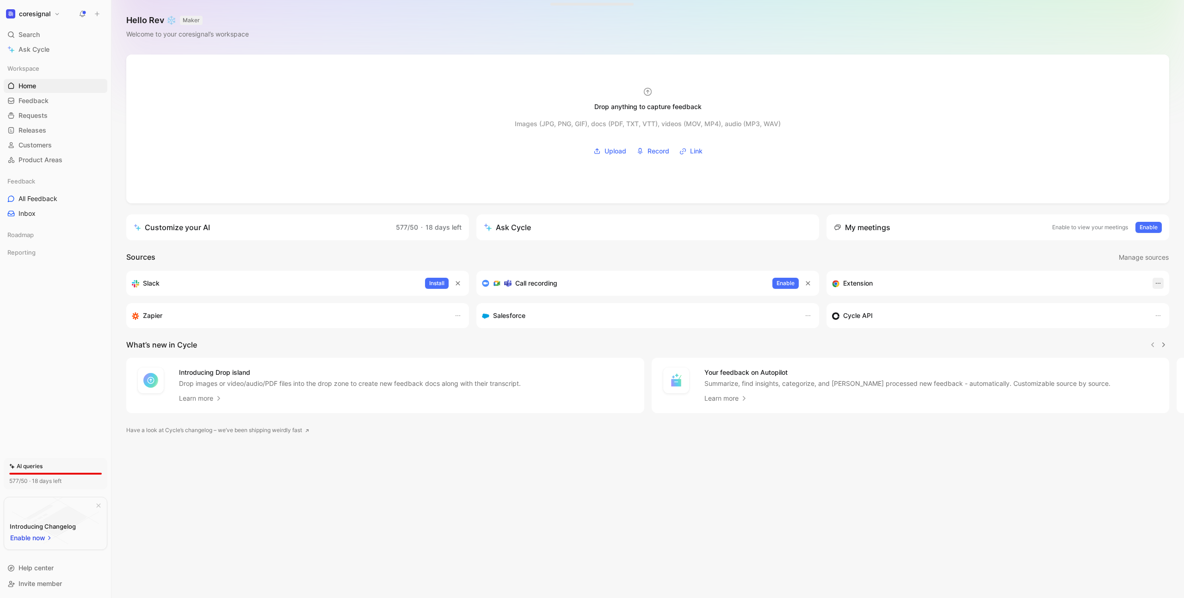
click at [1159, 281] on icon "button" at bounding box center [1157, 283] width 7 height 7
click at [807, 315] on icon "button" at bounding box center [807, 315] width 7 height 7
click at [61, 104] on link "Feedback G then F" at bounding box center [56, 101] width 104 height 14
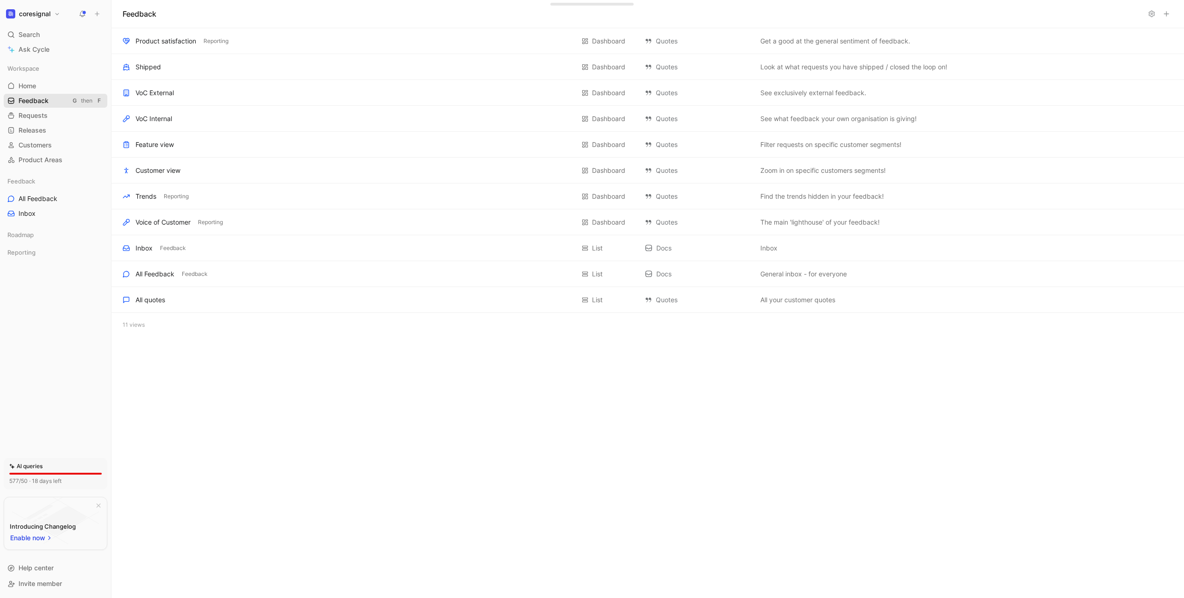
click at [50, 99] on link "Feedback G then F" at bounding box center [56, 101] width 104 height 14
click at [43, 99] on span "Feedback" at bounding box center [33, 100] width 30 height 9
click at [43, 199] on span "All Feedback" at bounding box center [37, 198] width 39 height 9
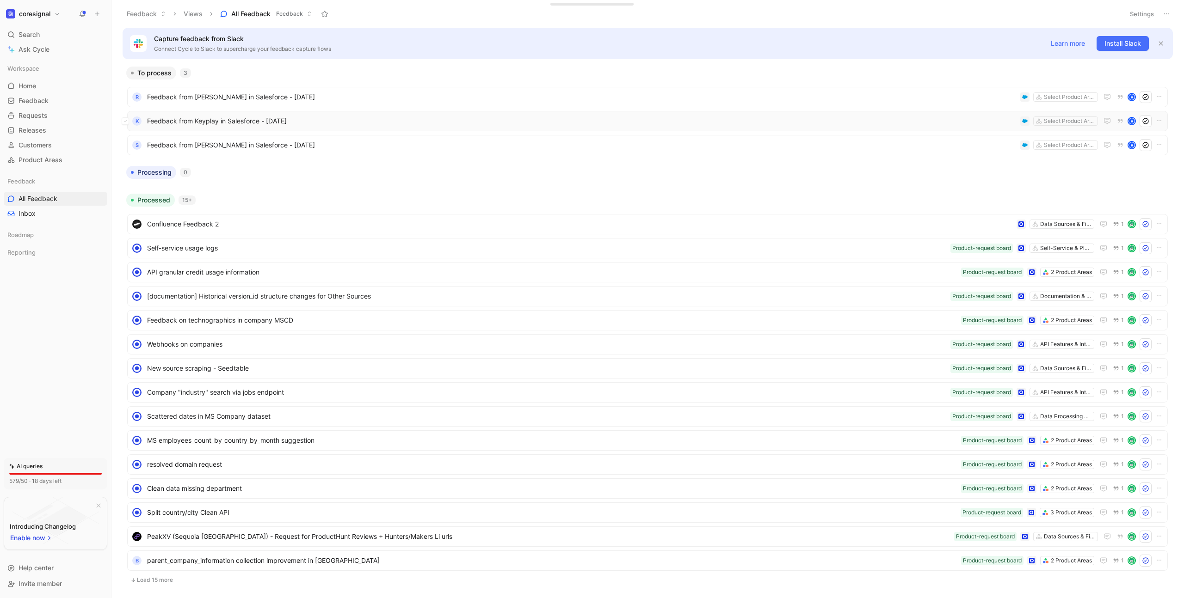
click at [1022, 119] on use at bounding box center [1024, 121] width 5 height 4
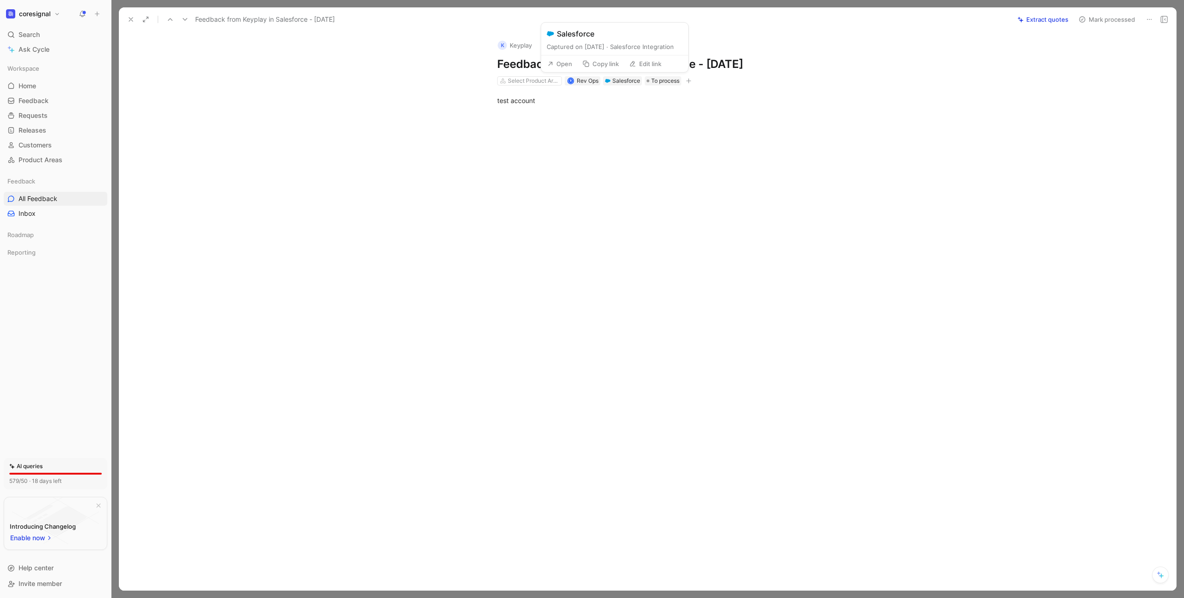
click at [557, 62] on button "Open" at bounding box center [559, 63] width 33 height 13
click at [692, 81] on button "button" at bounding box center [688, 80] width 9 height 9
click at [552, 81] on div "Select Product Areas" at bounding box center [534, 80] width 52 height 9
click at [31, 149] on span "Customers" at bounding box center [34, 145] width 33 height 9
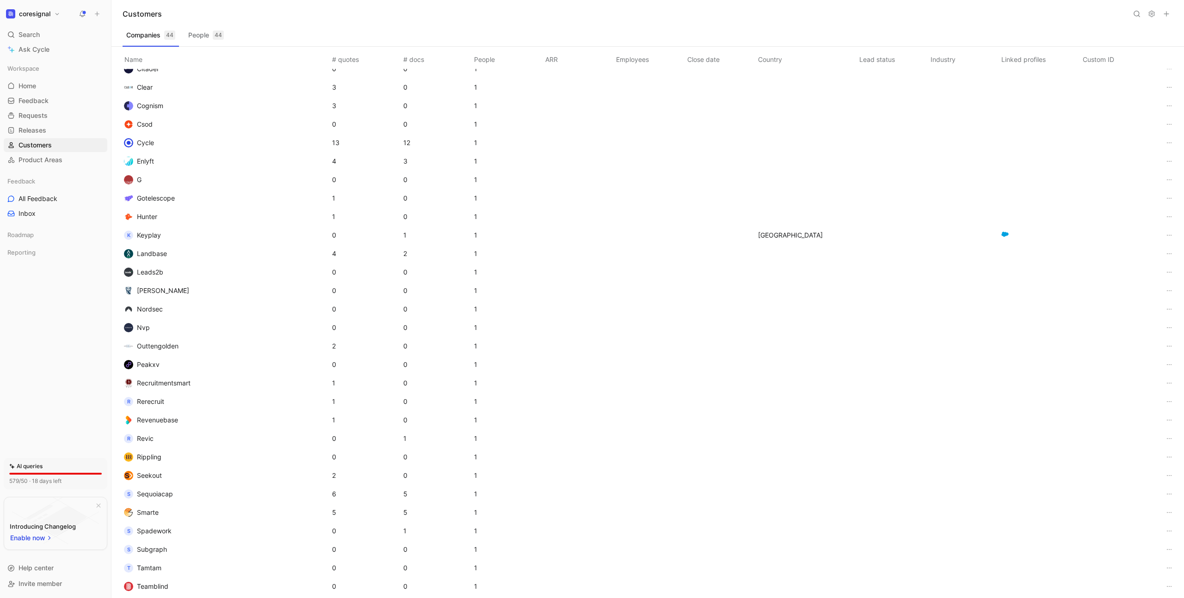
scroll to position [39, 0]
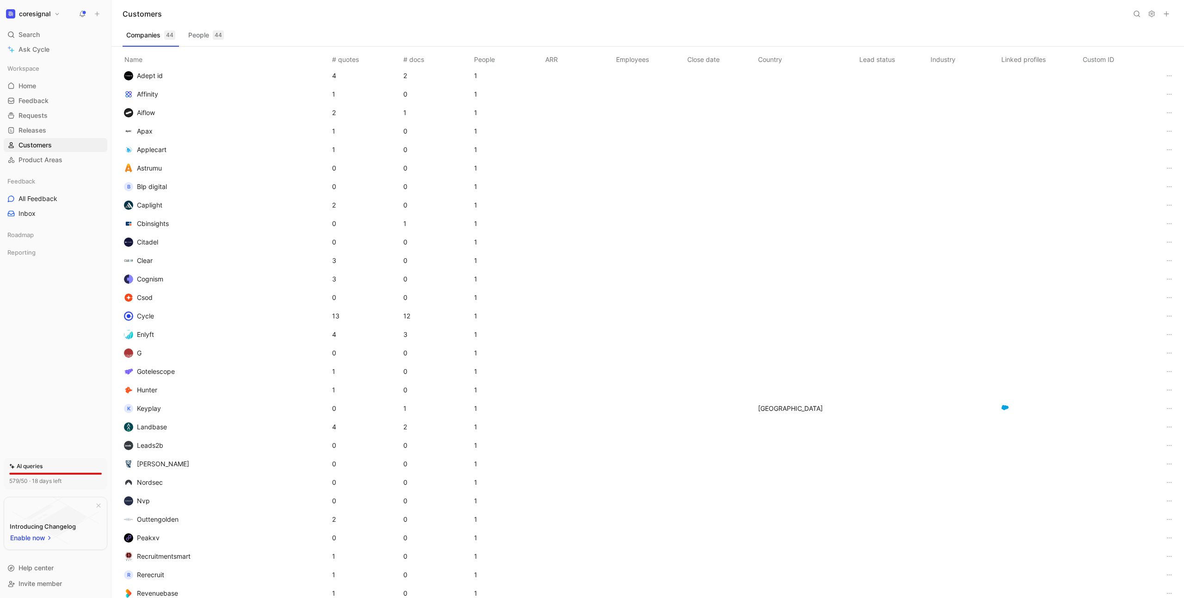
click at [154, 406] on span "Keyplay" at bounding box center [149, 409] width 24 height 8
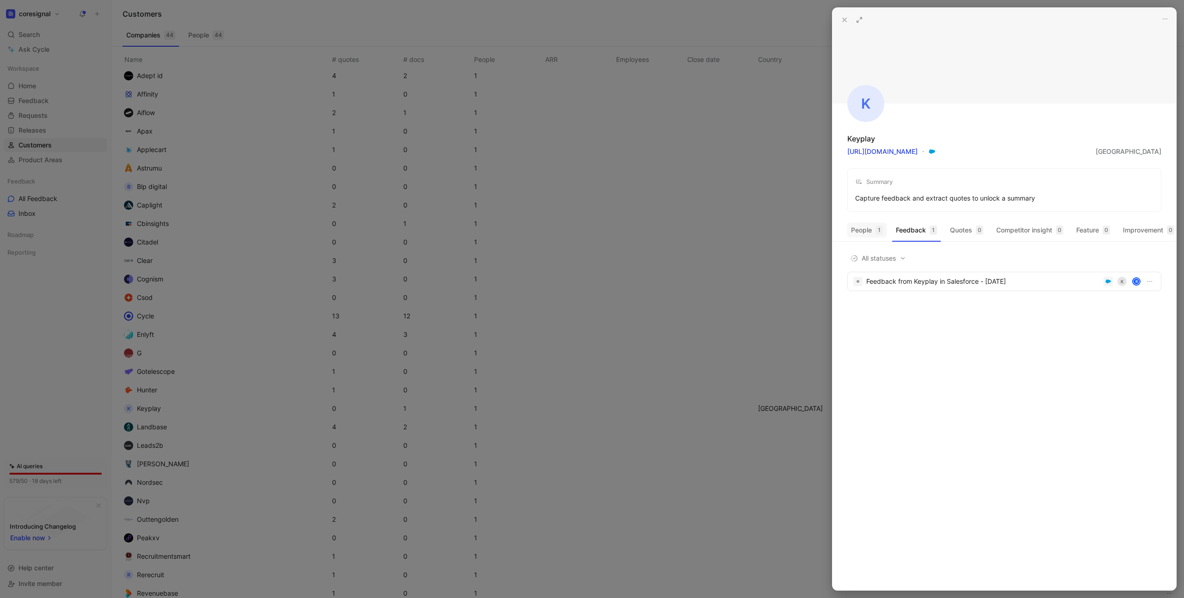
click at [864, 227] on button "People 1" at bounding box center [866, 230] width 39 height 15
click at [882, 265] on div "M Main contact" at bounding box center [894, 260] width 87 height 9
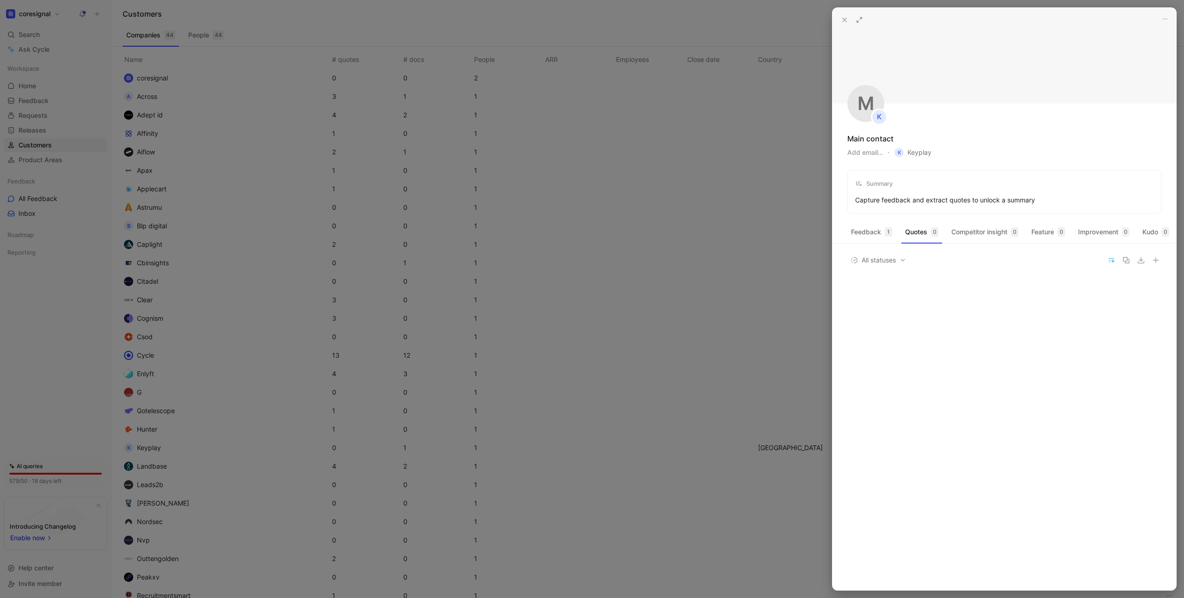
click at [846, 23] on icon at bounding box center [844, 19] width 7 height 7
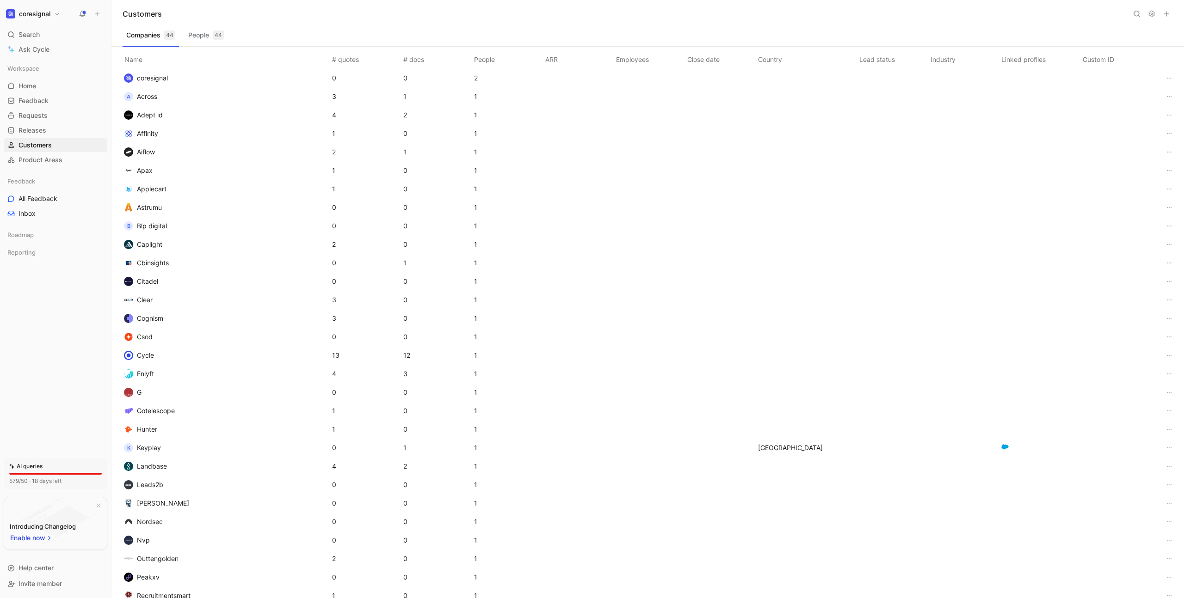
click at [1138, 14] on use at bounding box center [1137, 14] width 6 height 6
click at [1085, 12] on input at bounding box center [1077, 14] width 110 height 12
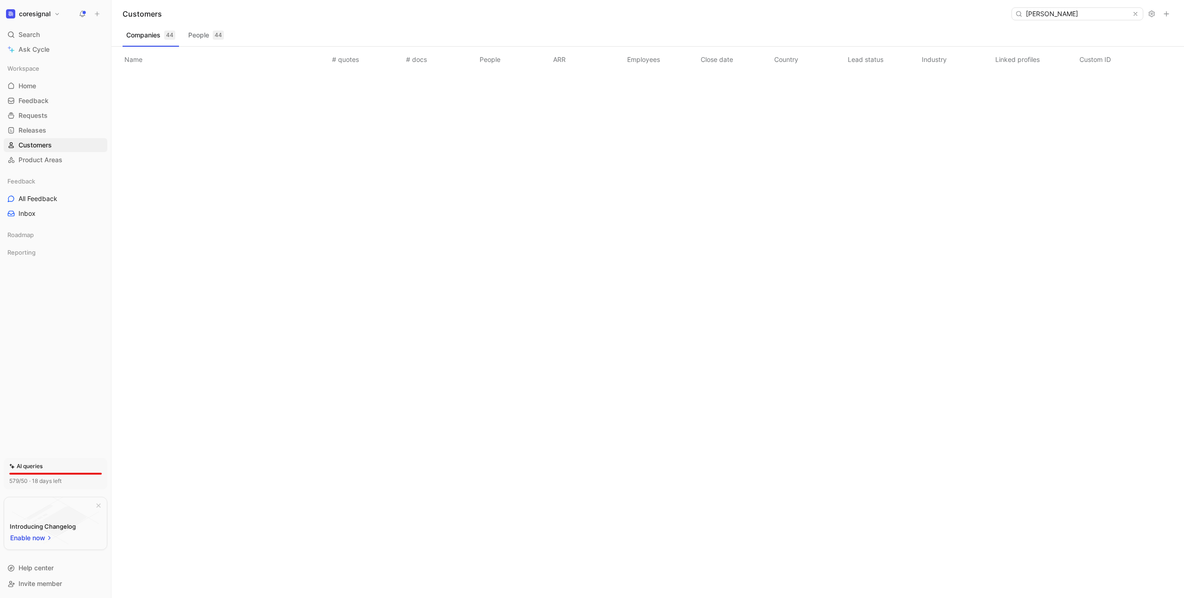
type input "[PERSON_NAME]"
click at [207, 35] on button "People 44" at bounding box center [205, 35] width 43 height 15
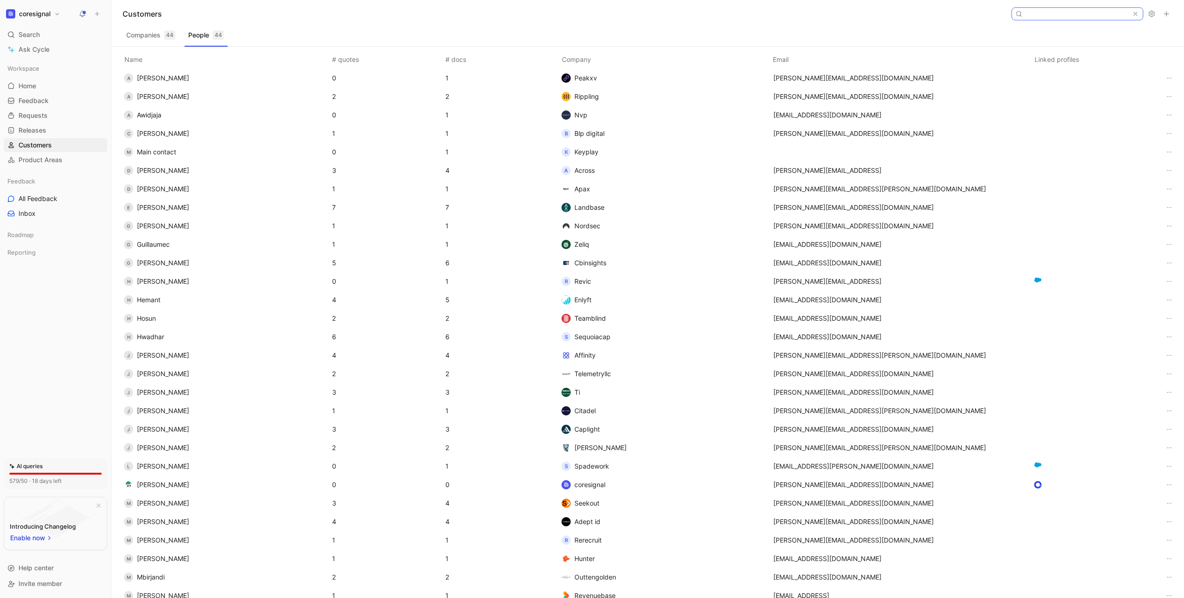
click at [1080, 10] on input at bounding box center [1077, 14] width 110 height 12
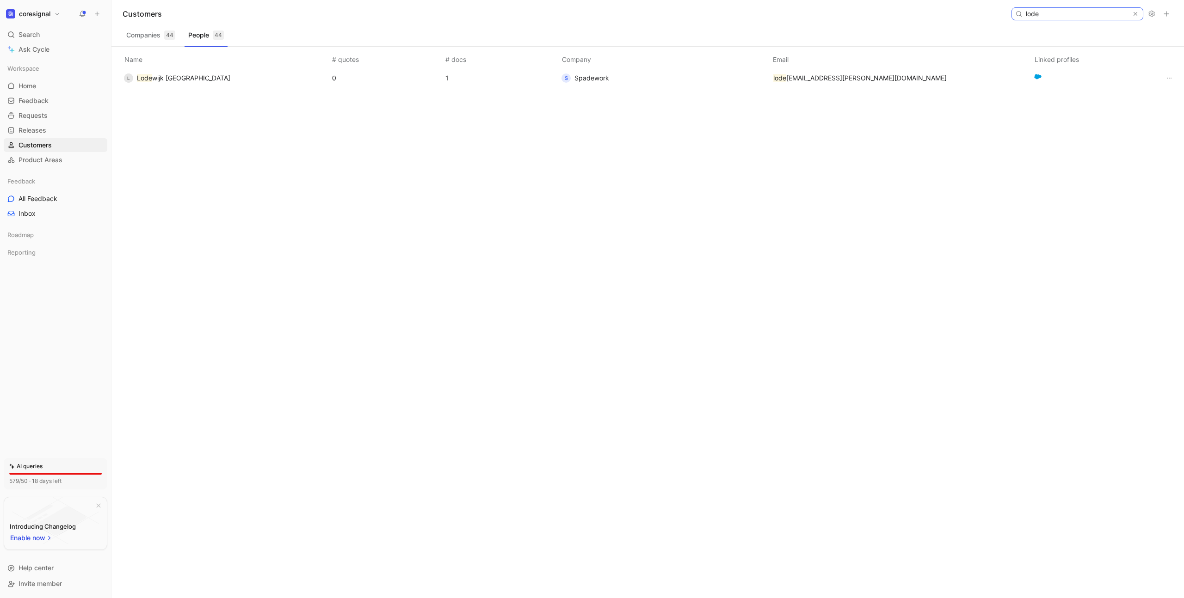
type input "lode"
click at [600, 80] on span "Spadework" at bounding box center [591, 78] width 35 height 11
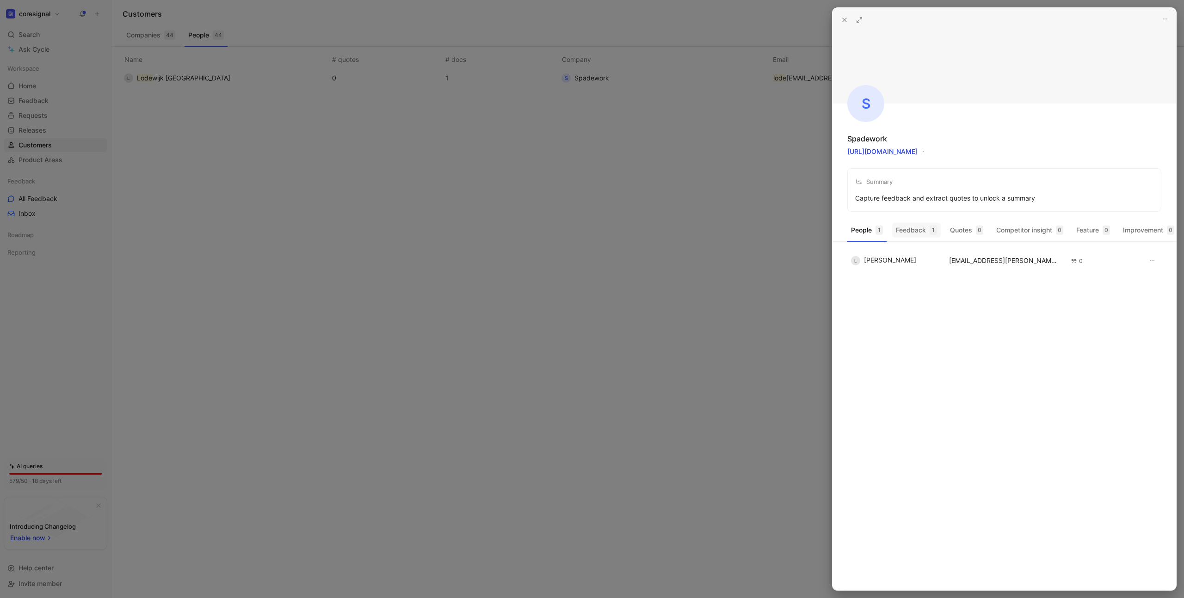
click at [922, 229] on button "Feedback 1" at bounding box center [916, 230] width 49 height 15
click at [959, 225] on button "Quotes 0" at bounding box center [966, 230] width 41 height 15
click at [1014, 229] on button "Competitor insight 0" at bounding box center [1029, 230] width 74 height 15
click at [1100, 234] on button "Feature 0" at bounding box center [1092, 230] width 41 height 15
click at [1140, 233] on button "Improvement 0" at bounding box center [1148, 230] width 59 height 15
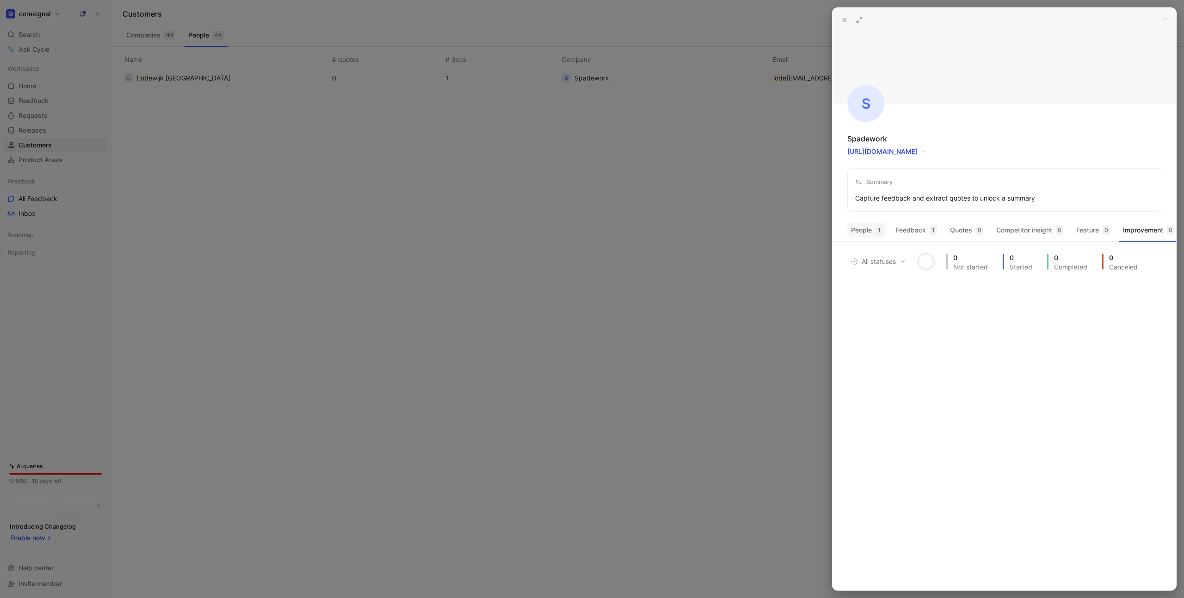
click at [860, 233] on button "People 1" at bounding box center [866, 230] width 39 height 15
click at [720, 190] on div at bounding box center [592, 299] width 1184 height 598
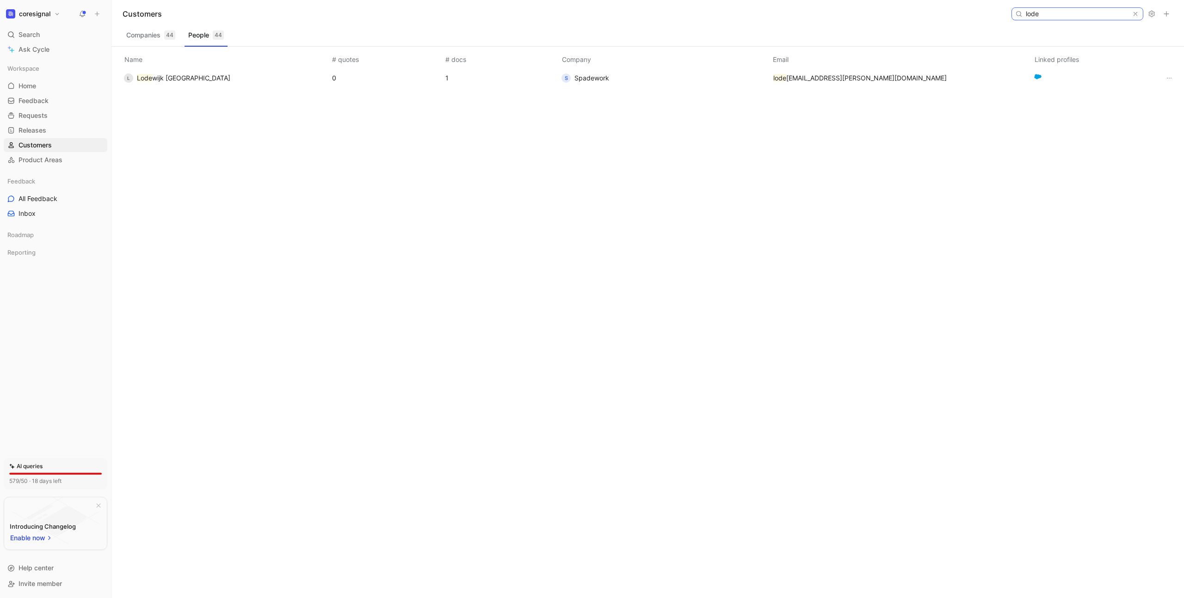
click at [1096, 11] on input "lode" at bounding box center [1077, 14] width 110 height 12
click at [185, 83] on span "Lode wijk [GEOGRAPHIC_DATA]" at bounding box center [183, 78] width 93 height 11
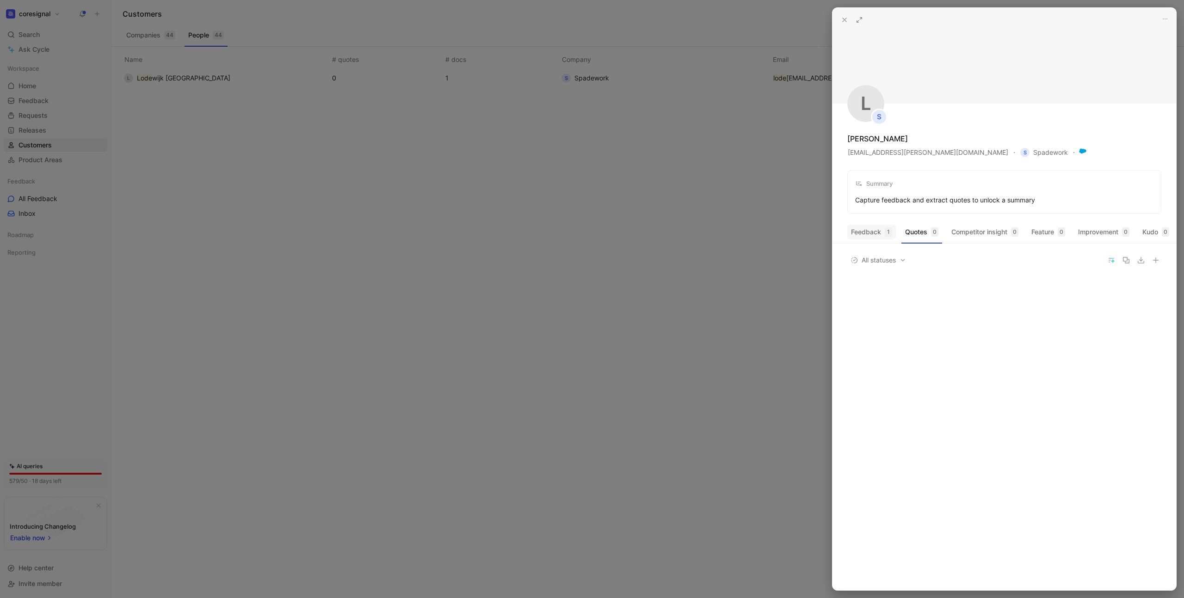
click at [875, 234] on button "Feedback 1" at bounding box center [871, 232] width 49 height 15
click at [1059, 289] on div "Feedback from [PERSON_NAME] in Salesforce - [DATE]" at bounding box center [983, 283] width 234 height 11
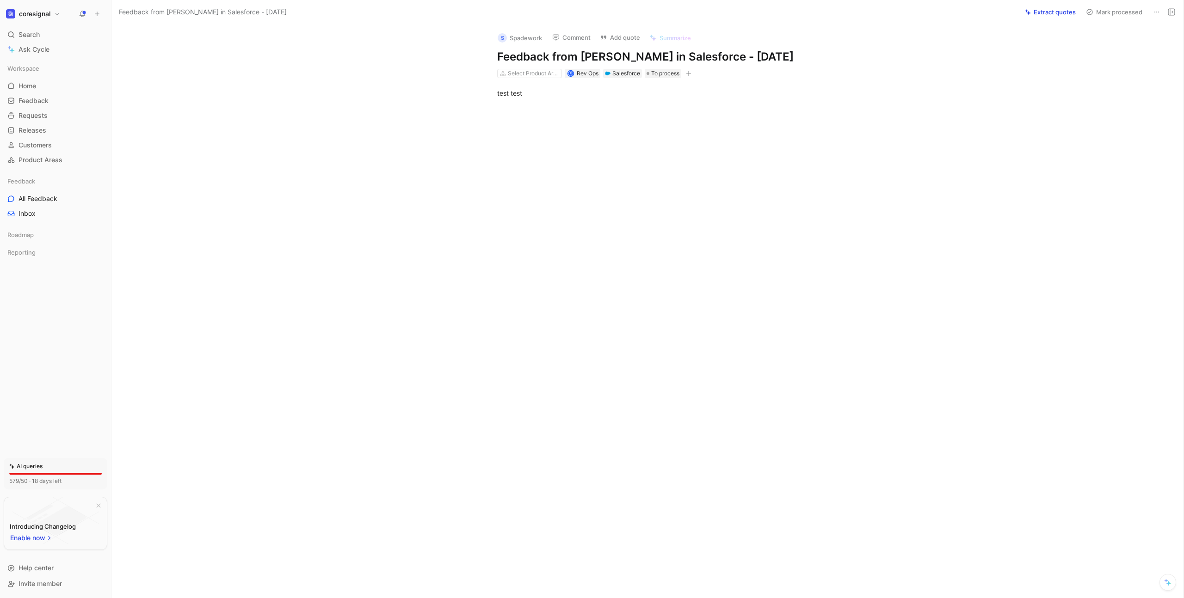
click at [531, 108] on div "test test" at bounding box center [657, 93] width 1052 height 30
click at [576, 164] on div at bounding box center [657, 197] width 1052 height 179
click at [591, 77] on span "Rev Ops" at bounding box center [588, 73] width 22 height 7
click at [590, 138] on span "[PERSON_NAME]" at bounding box center [610, 138] width 52 height 8
click at [602, 77] on span "[PERSON_NAME]" at bounding box center [599, 73] width 45 height 7
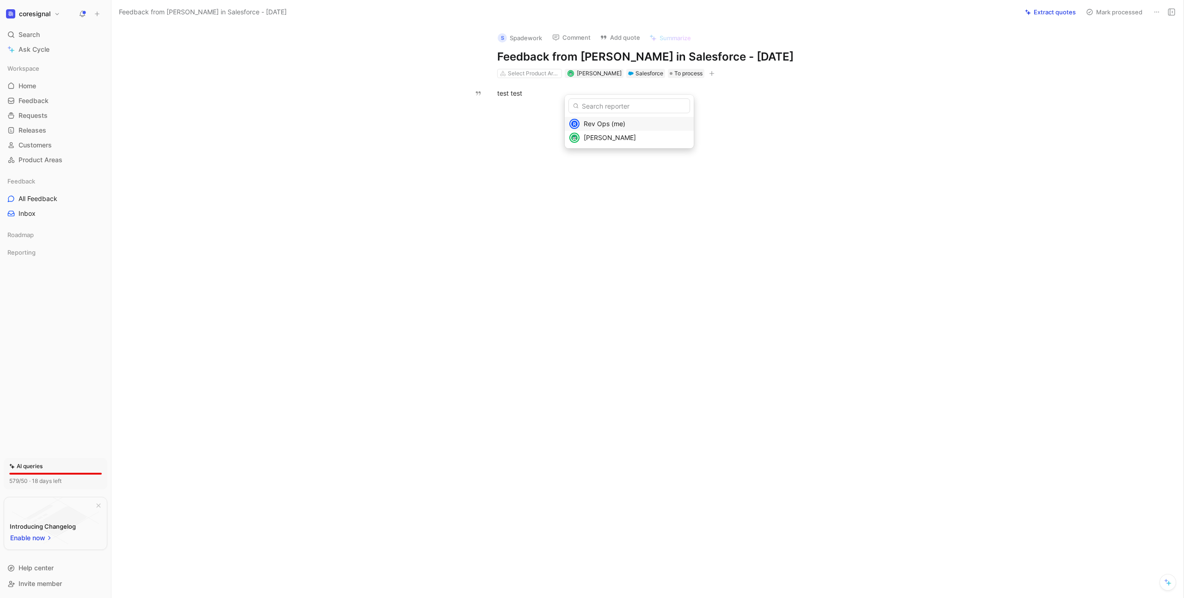
click at [602, 121] on span "Rev Ops (me)" at bounding box center [605, 124] width 42 height 8
click at [662, 78] on span "To process" at bounding box center [665, 73] width 28 height 9
click at [678, 165] on span "Canceled" at bounding box center [676, 165] width 29 height 8
click at [629, 38] on button "Add quote" at bounding box center [620, 37] width 49 height 13
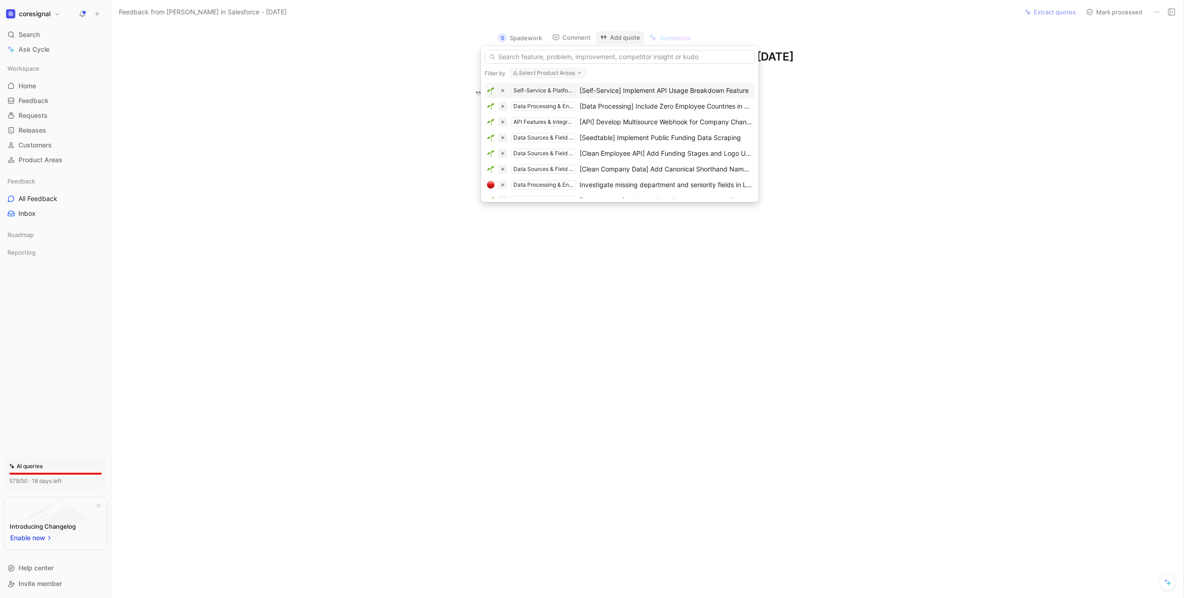
click at [654, 89] on div "[Self-Service] Implement API Usage Breakdown Feature" at bounding box center [663, 90] width 169 height 11
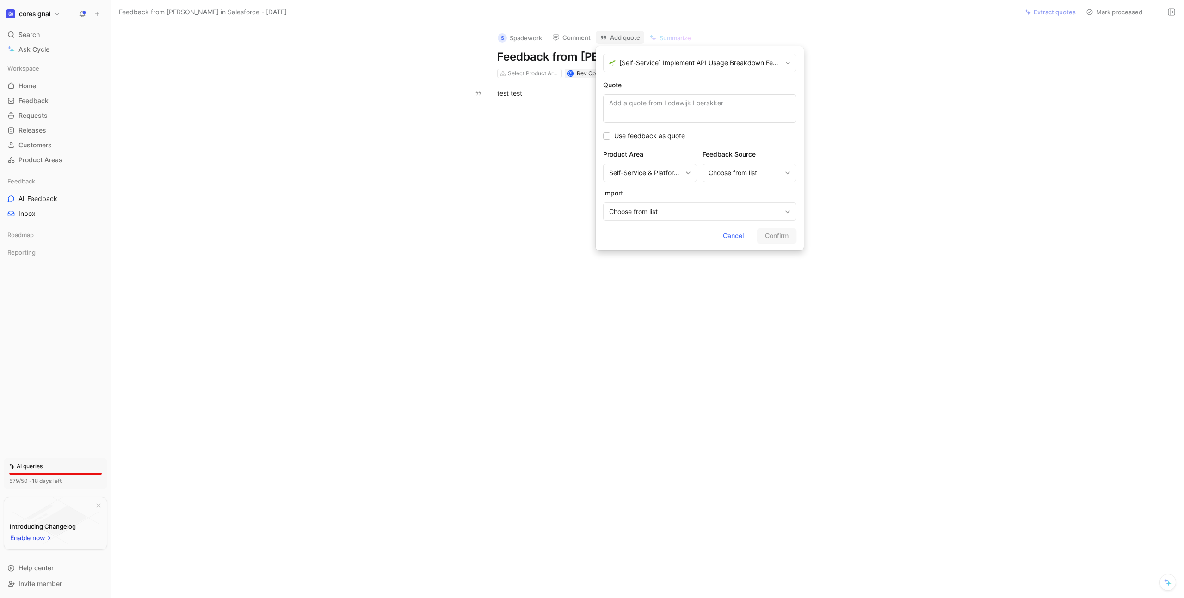
click at [682, 114] on textarea "Quote" at bounding box center [699, 108] width 193 height 29
type textarea "test"
click at [724, 203] on div "Choose from list" at bounding box center [699, 212] width 193 height 18
click at [776, 237] on span "Confirm" at bounding box center [777, 235] width 24 height 11
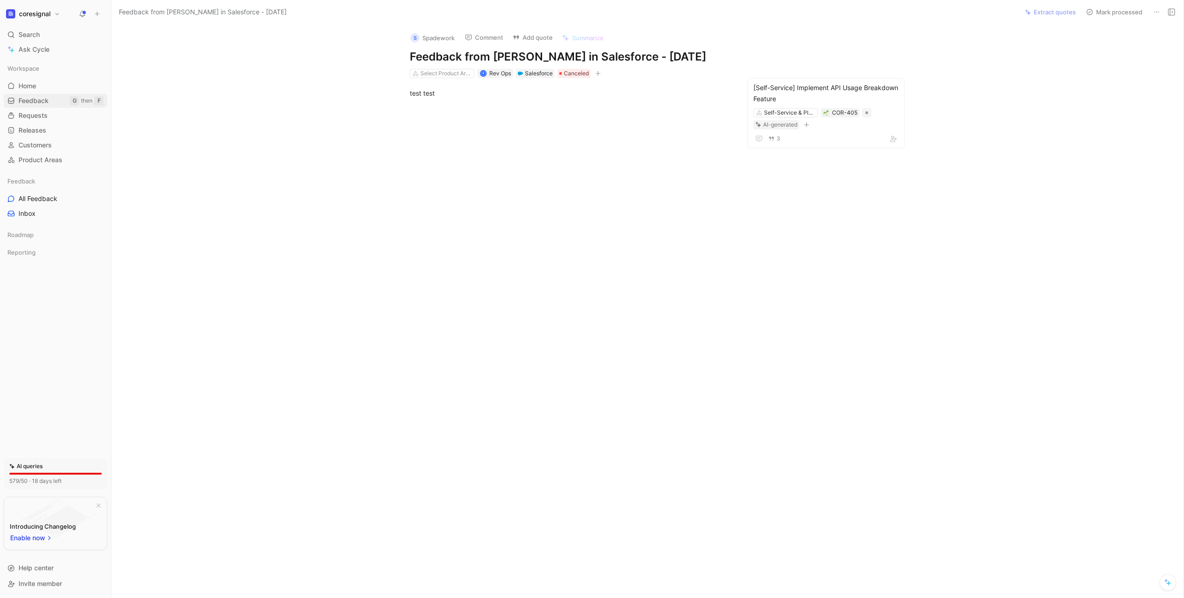
click at [44, 97] on span "Feedback" at bounding box center [33, 100] width 30 height 9
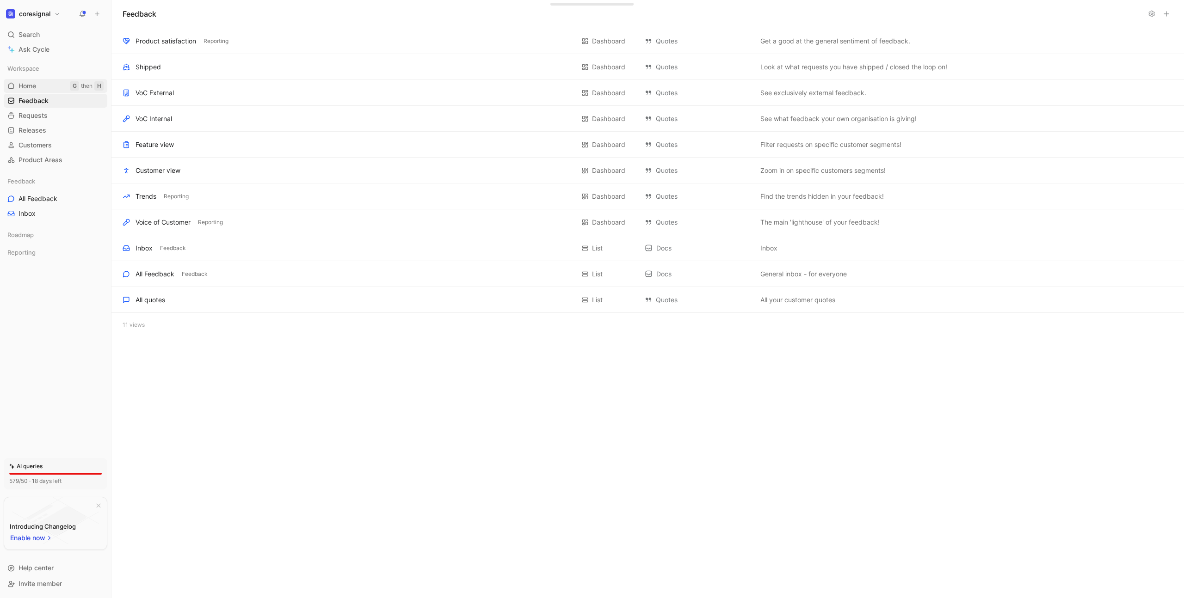
click at [52, 83] on link "Home G then H" at bounding box center [56, 86] width 104 height 14
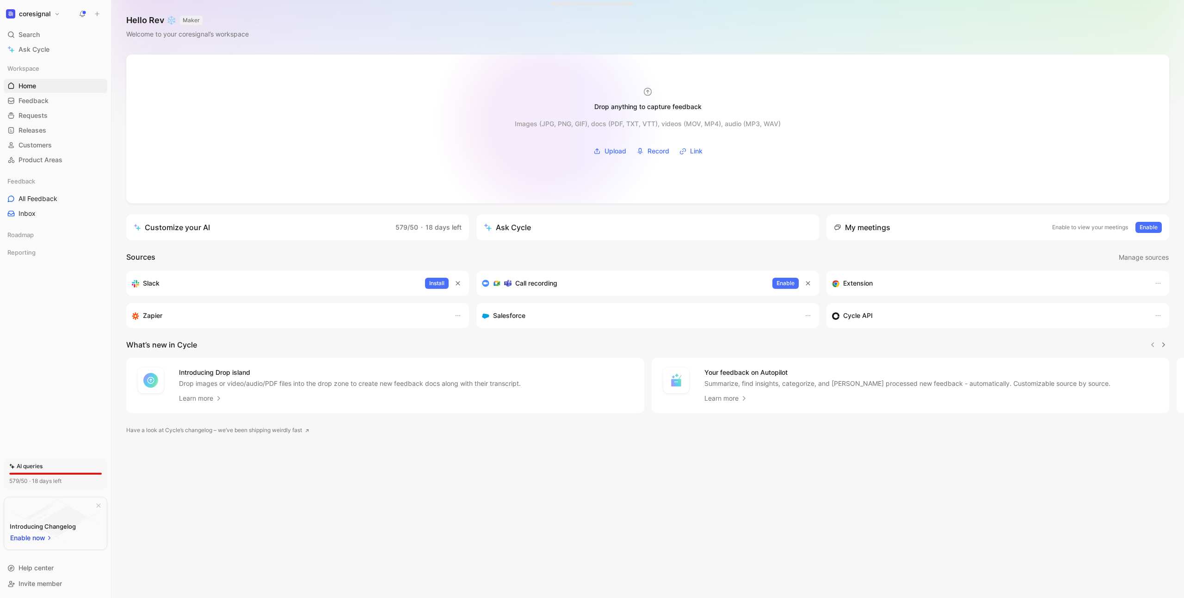
click at [521, 118] on div "Images (JPG, PNG, GIF), docs (PDF, TXT, VTT), videos (MOV, MP4), audio (MP3, WA…" at bounding box center [648, 123] width 266 height 11
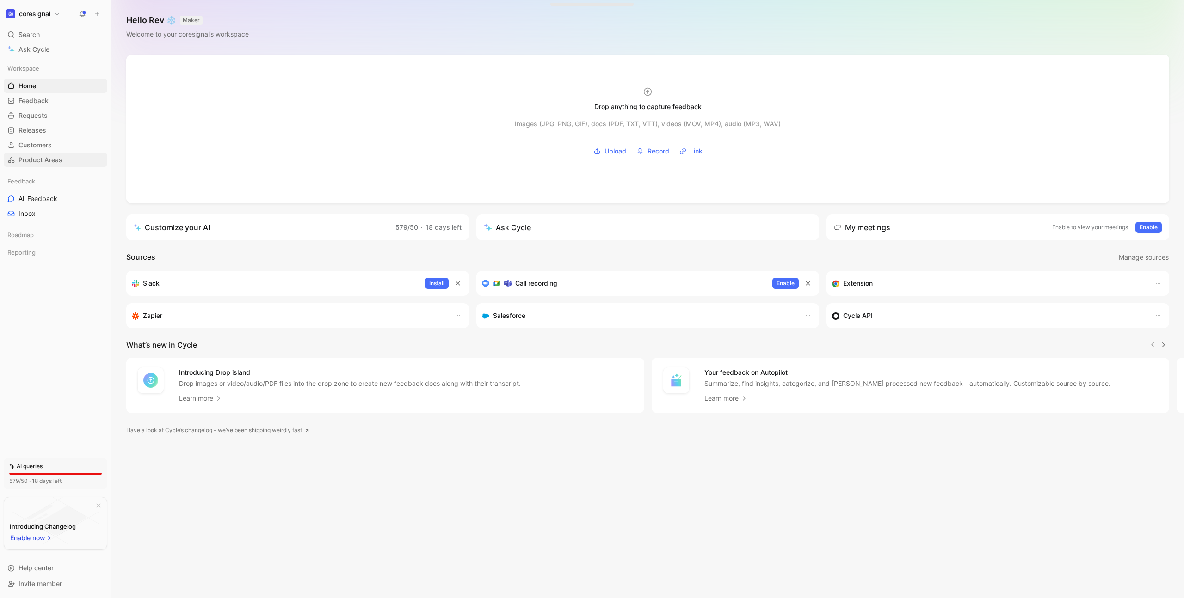
click at [38, 159] on span "Product Areas" at bounding box center [40, 159] width 44 height 9
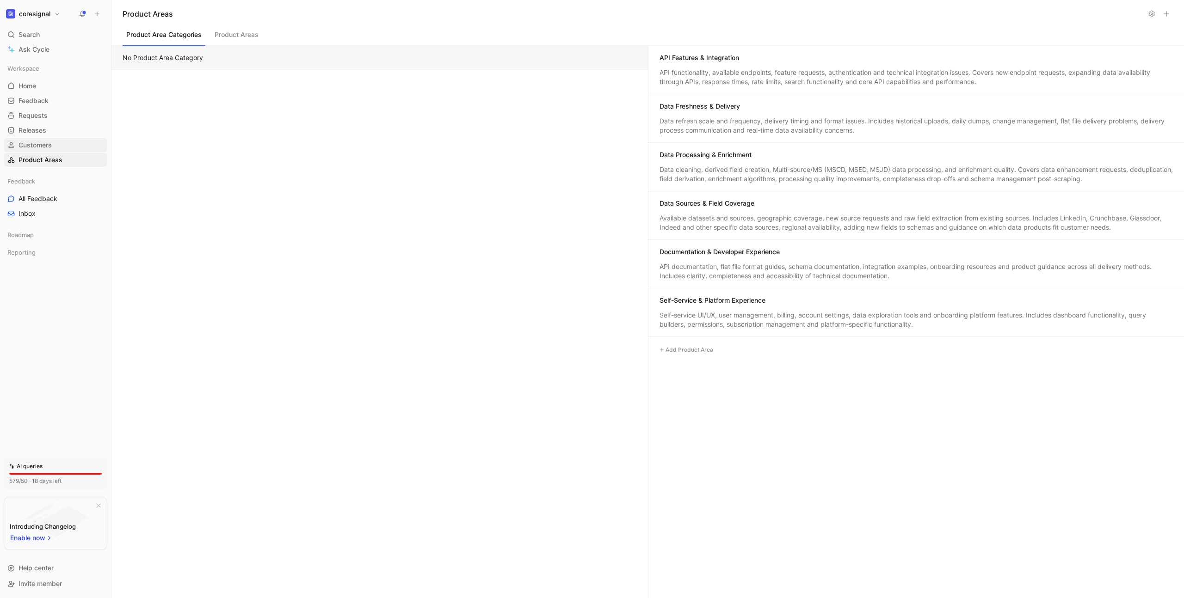
click at [34, 148] on span "Customers" at bounding box center [34, 145] width 33 height 9
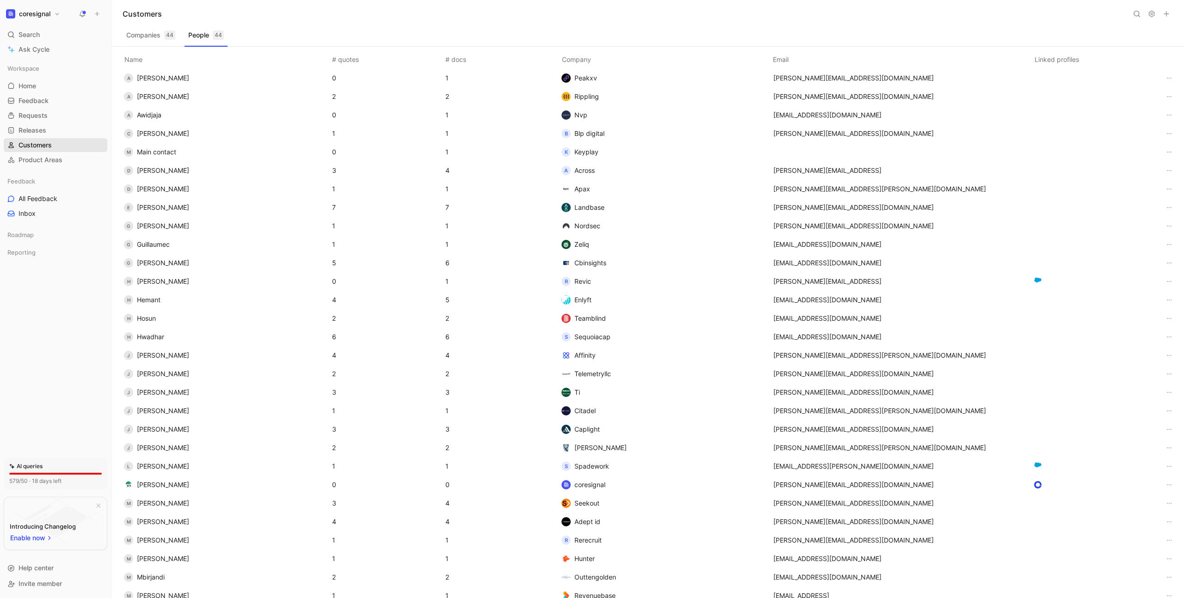
click at [34, 138] on link "Customers" at bounding box center [56, 145] width 104 height 14
click at [35, 252] on span "Reporting" at bounding box center [21, 252] width 28 height 9
click at [48, 101] on span "Feedback" at bounding box center [33, 100] width 30 height 9
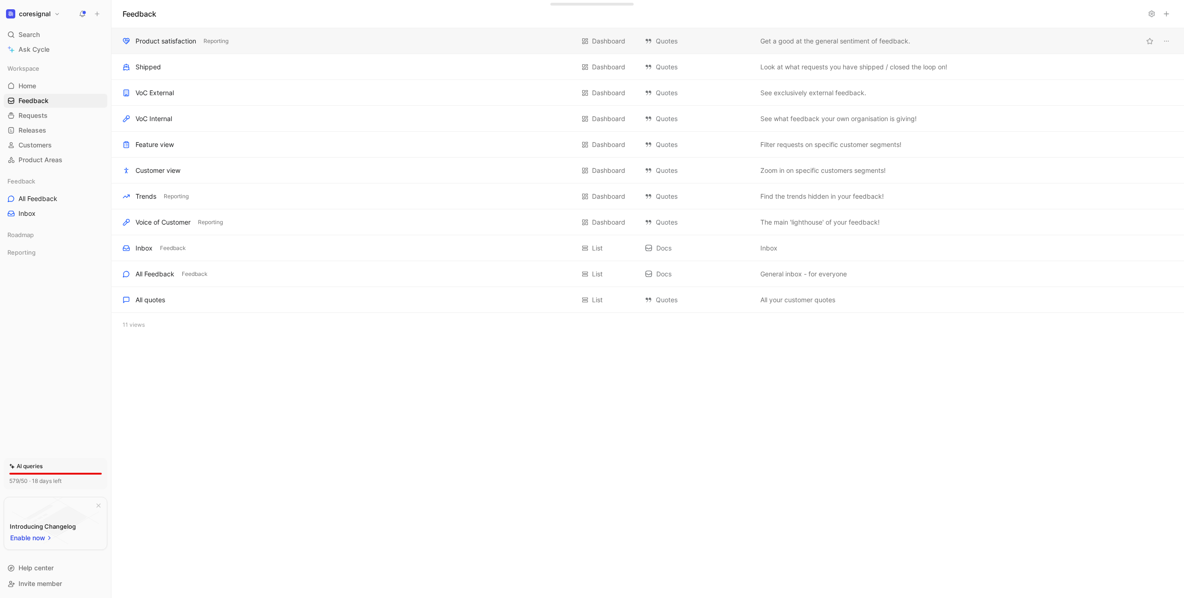
click at [167, 43] on div "Product satisfaction" at bounding box center [165, 41] width 61 height 11
click at [201, 248] on div "Inbox Feedback" at bounding box center [349, 248] width 452 height 11
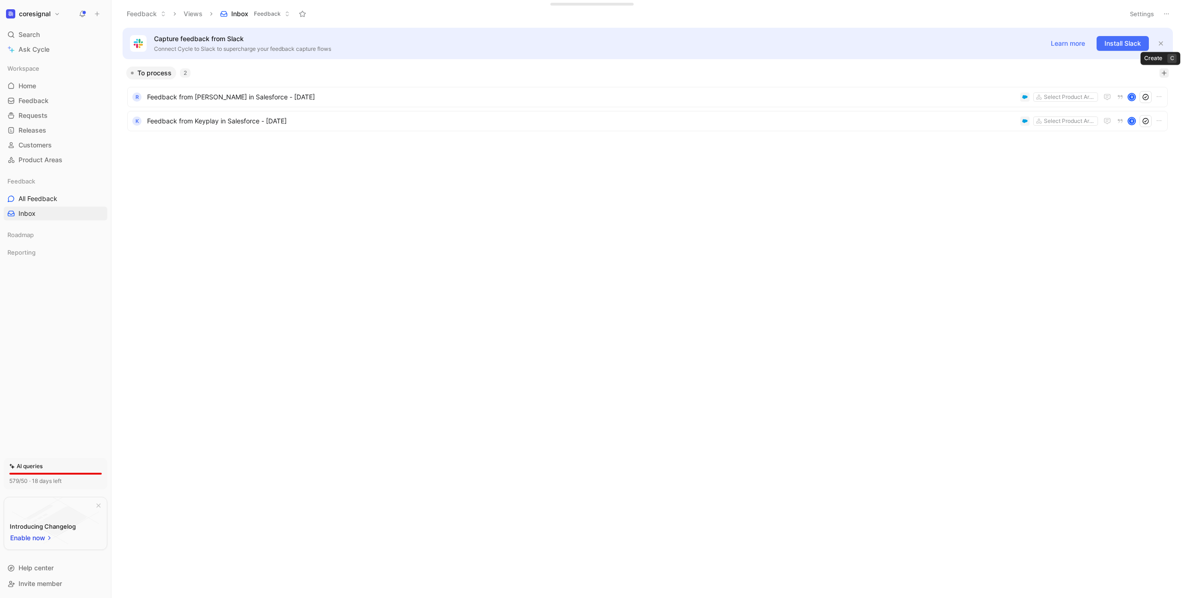
click at [1164, 76] on button "button" at bounding box center [1163, 72] width 9 height 9
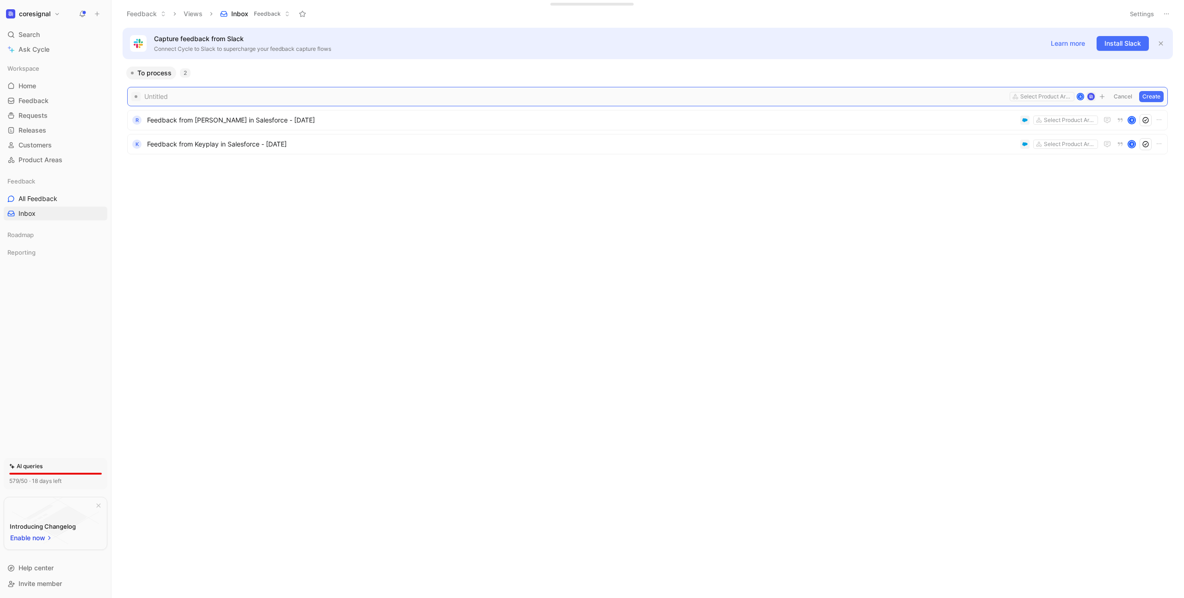
click at [578, 97] on span at bounding box center [574, 96] width 861 height 11
click at [618, 79] on div "To process 2" at bounding box center [648, 73] width 1050 height 13
click at [1102, 98] on icon "button" at bounding box center [1101, 96] width 0 height 5
click at [1045, 135] on input "text" at bounding box center [1043, 129] width 122 height 15
type input "s"
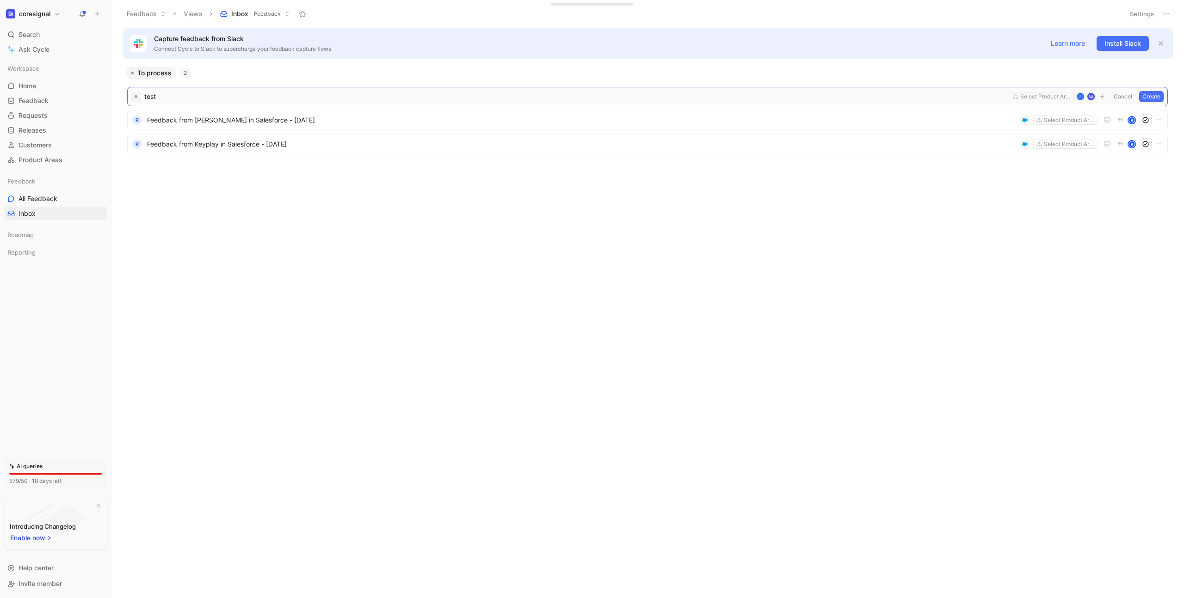
click at [1155, 97] on button "Create" at bounding box center [1151, 96] width 25 height 11
click at [167, 97] on span "test" at bounding box center [581, 97] width 869 height 11
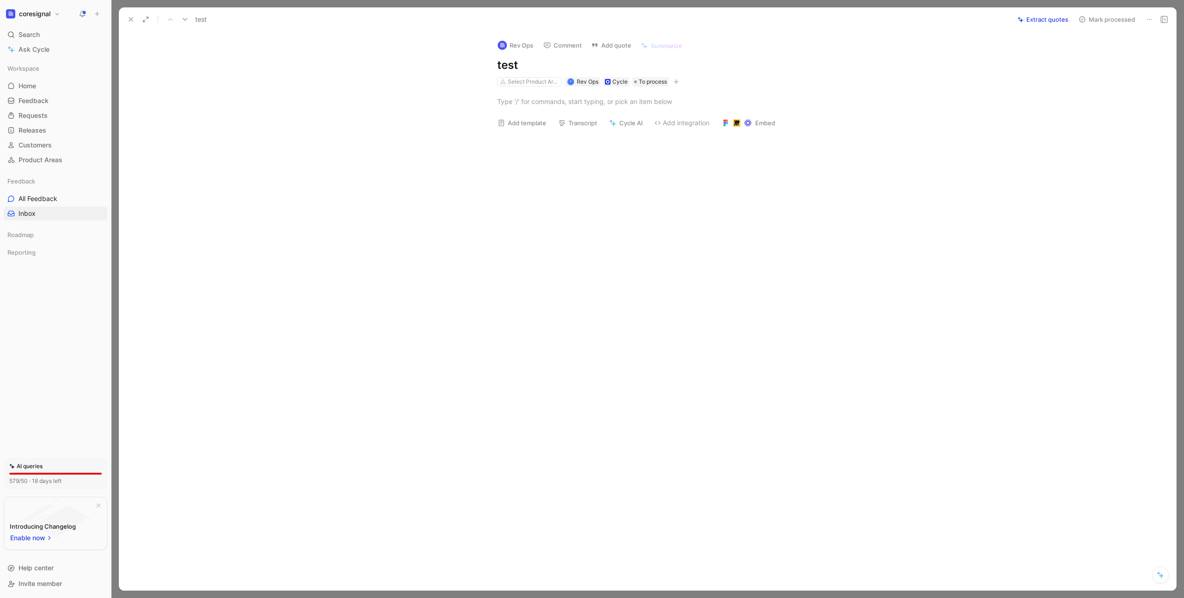
click at [754, 126] on button "Embed" at bounding box center [748, 123] width 61 height 13
click at [832, 111] on div at bounding box center [657, 101] width 1038 height 30
click at [682, 121] on span "Add integration" at bounding box center [687, 122] width 48 height 11
click at [1146, 20] on icon at bounding box center [1148, 19] width 7 height 7
click at [612, 82] on div "Cycle" at bounding box center [619, 81] width 15 height 9
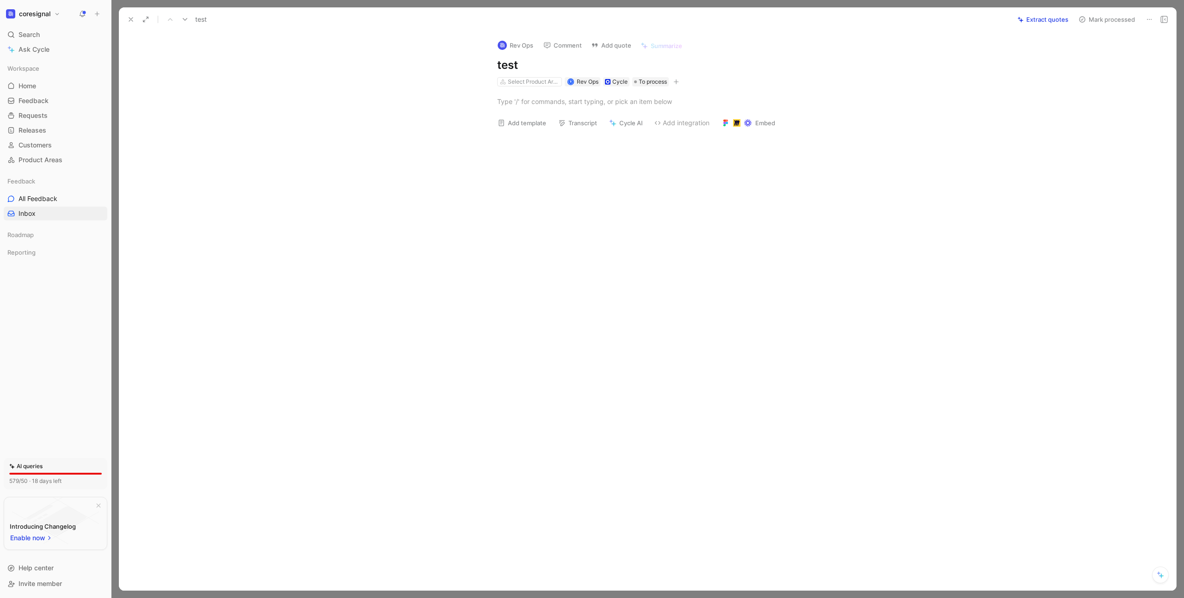
click at [606, 80] on icon at bounding box center [608, 82] width 4 height 4
click at [618, 85] on div "Cycle" at bounding box center [619, 81] width 15 height 9
click at [606, 82] on icon at bounding box center [608, 82] width 4 height 4
click at [1160, 20] on icon at bounding box center [1163, 19] width 7 height 7
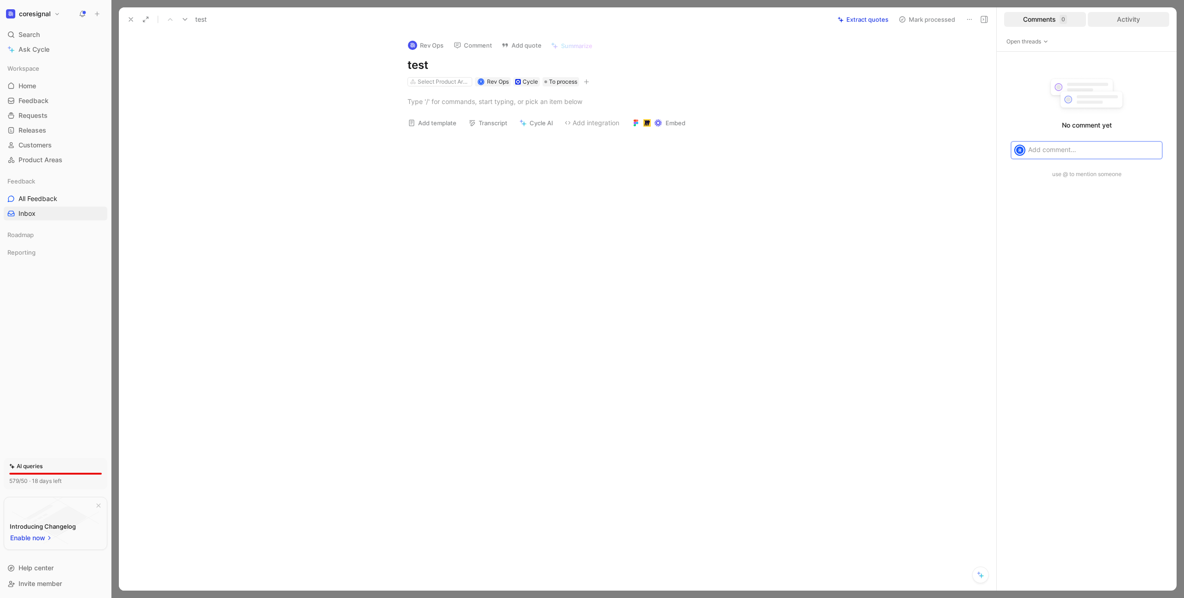
click at [1111, 23] on div "Activity" at bounding box center [1129, 19] width 82 height 15
click at [1069, 15] on div "Comments 0" at bounding box center [1045, 19] width 82 height 15
click at [134, 22] on icon at bounding box center [130, 19] width 7 height 7
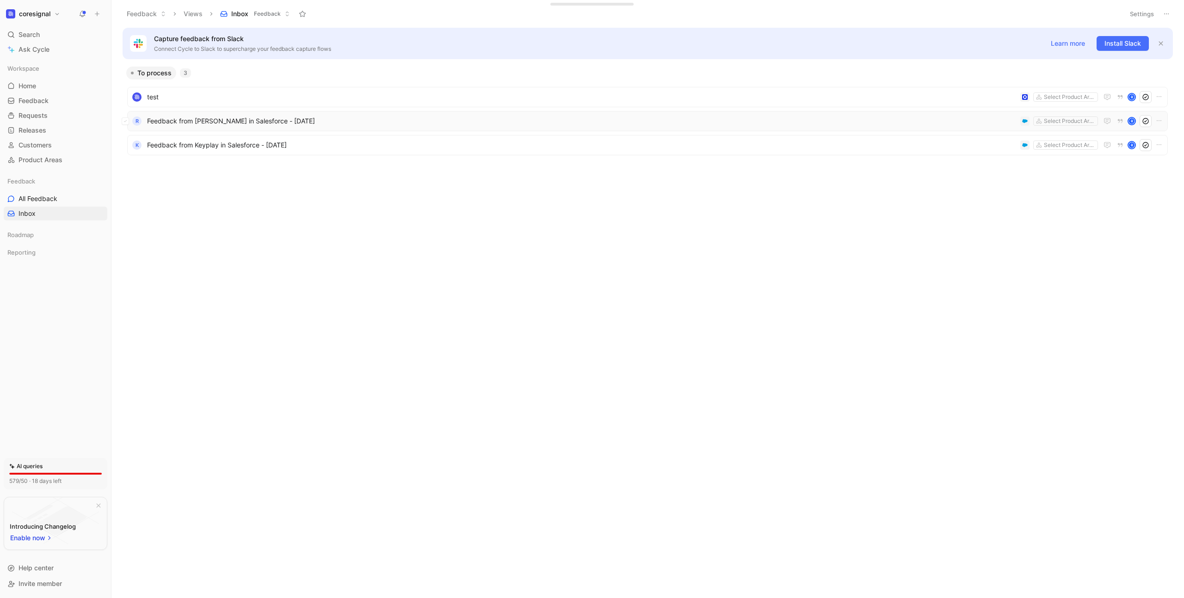
click at [349, 121] on span "Feedback from Hassan Melhem in Salesforce - 8/26/2025" at bounding box center [581, 121] width 869 height 11
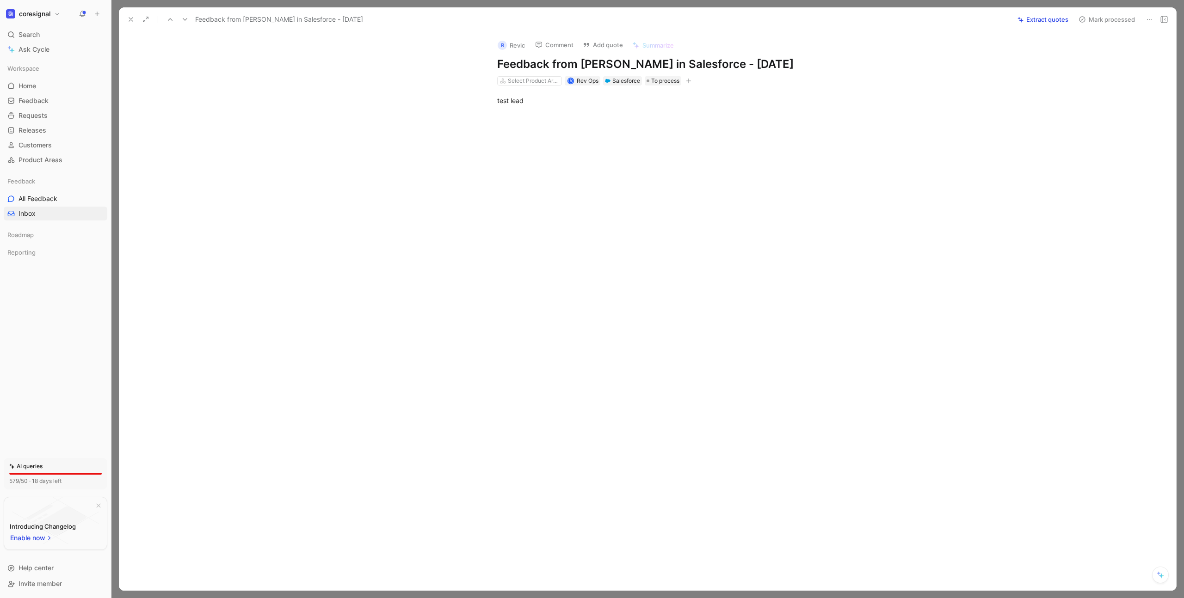
click at [1159, 20] on button at bounding box center [1163, 19] width 13 height 13
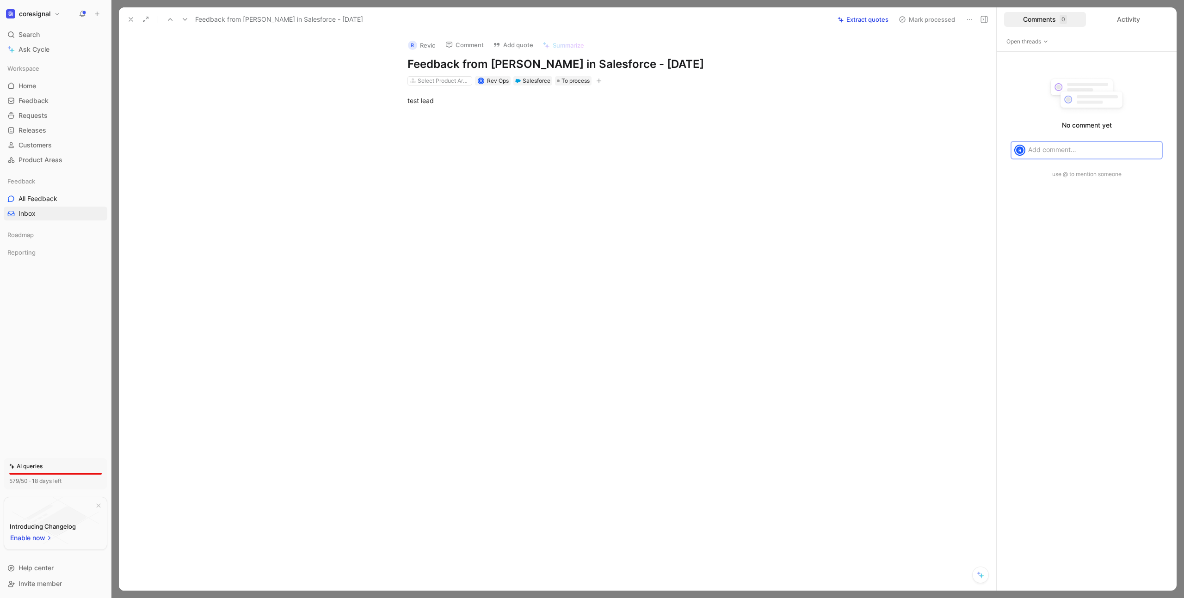
click at [984, 25] on button at bounding box center [983, 19] width 13 height 13
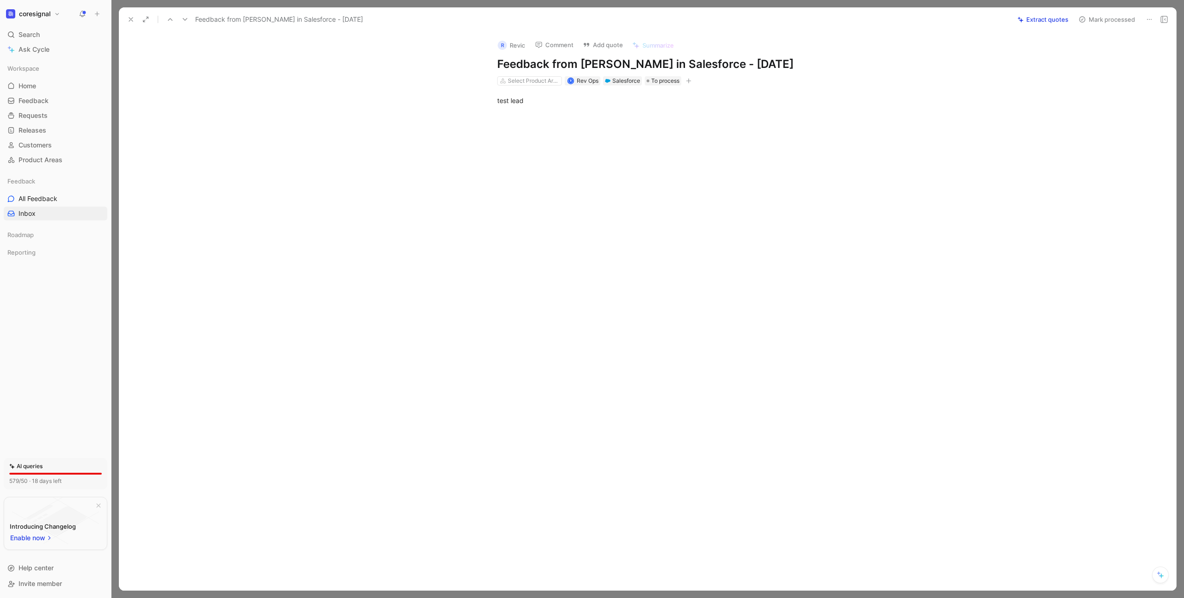
click at [129, 20] on icon at bounding box center [130, 19] width 7 height 7
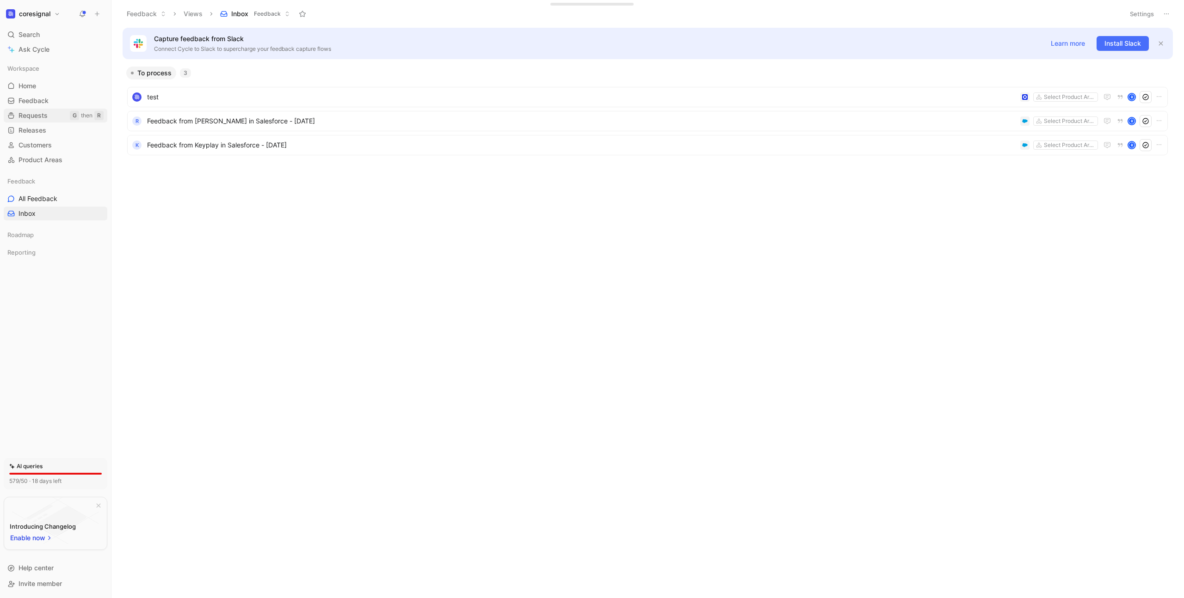
click at [43, 111] on span "Requests" at bounding box center [32, 115] width 29 height 9
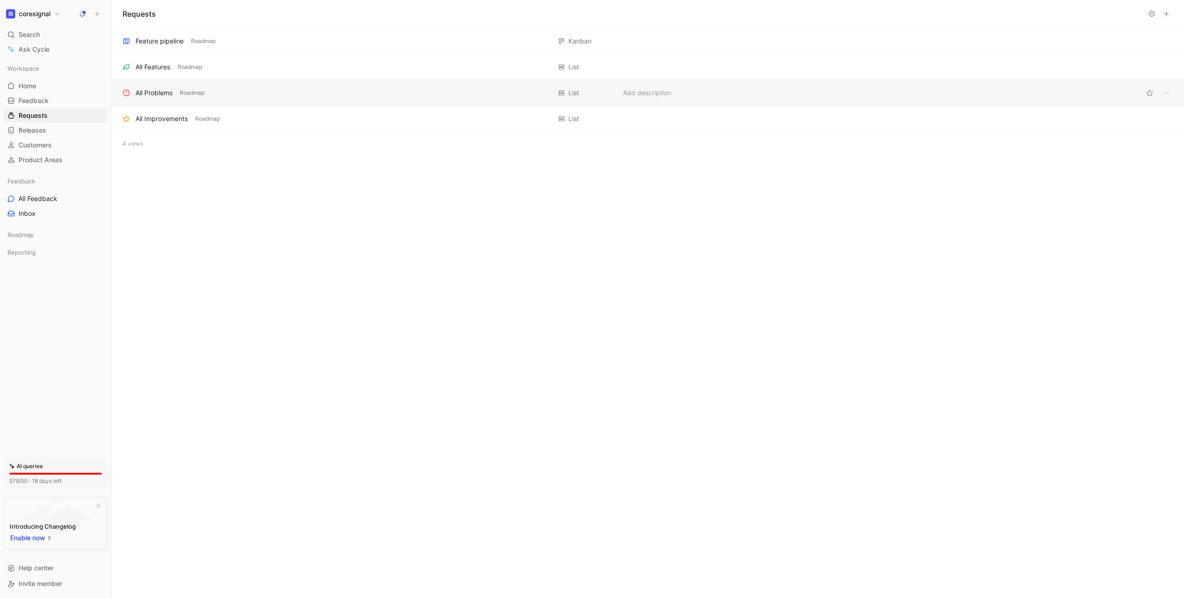
click at [219, 96] on div "All Problems Roadmap" at bounding box center [337, 92] width 428 height 11
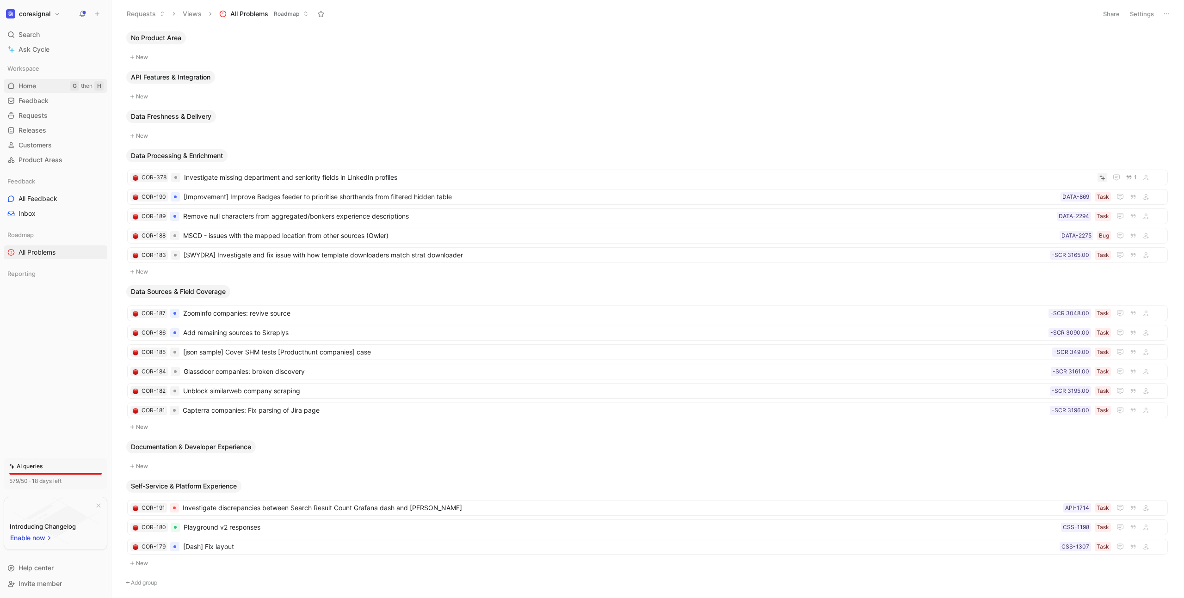
click at [43, 86] on link "Home G then H" at bounding box center [56, 86] width 104 height 14
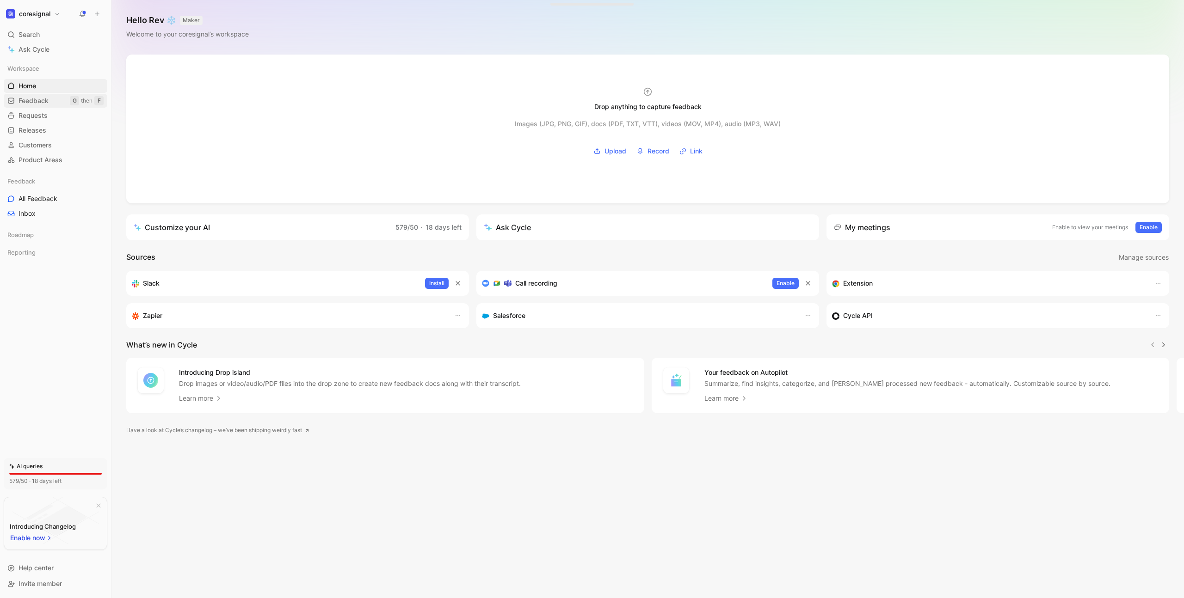
click at [47, 101] on span "Feedback" at bounding box center [33, 100] width 30 height 9
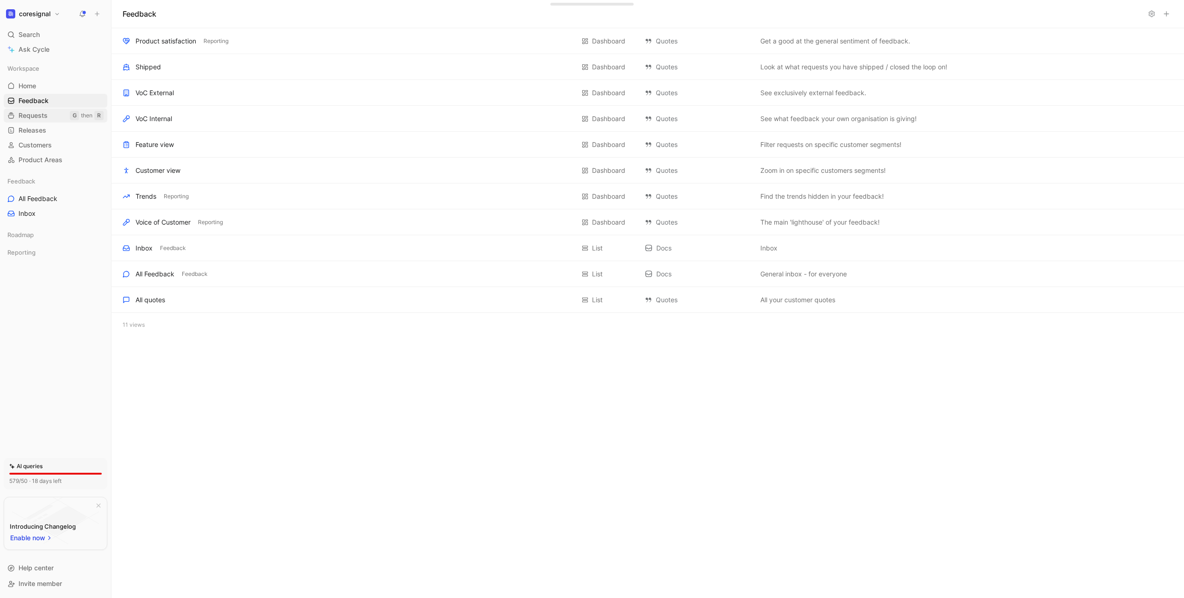
click at [49, 114] on link "Requests G then R" at bounding box center [56, 116] width 104 height 14
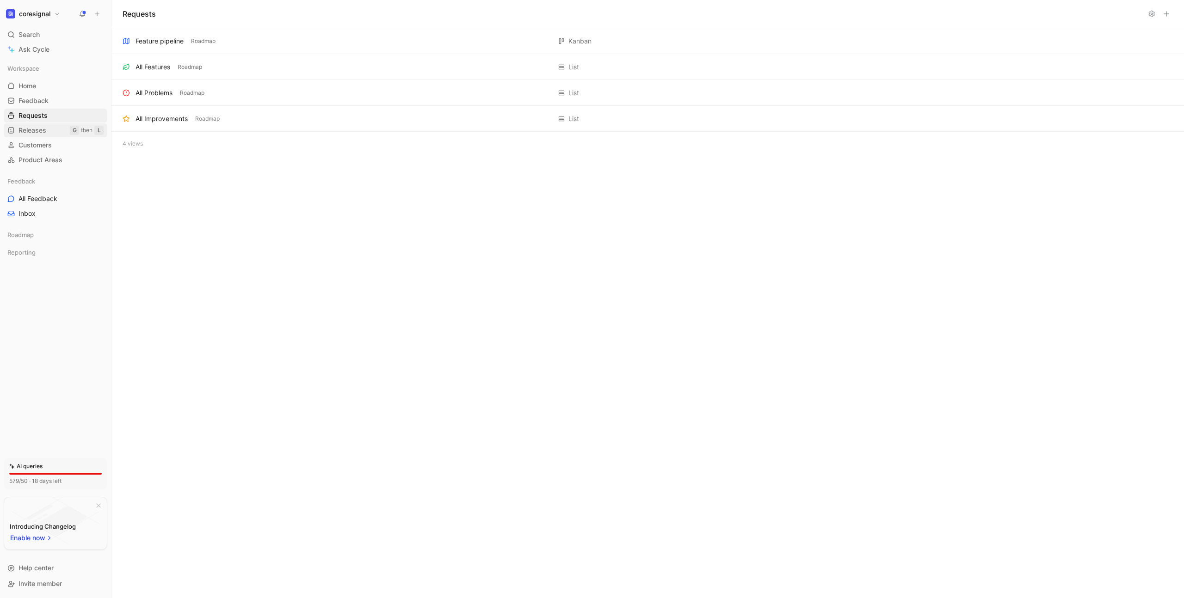
click at [49, 129] on link "Releases G then L" at bounding box center [56, 130] width 104 height 14
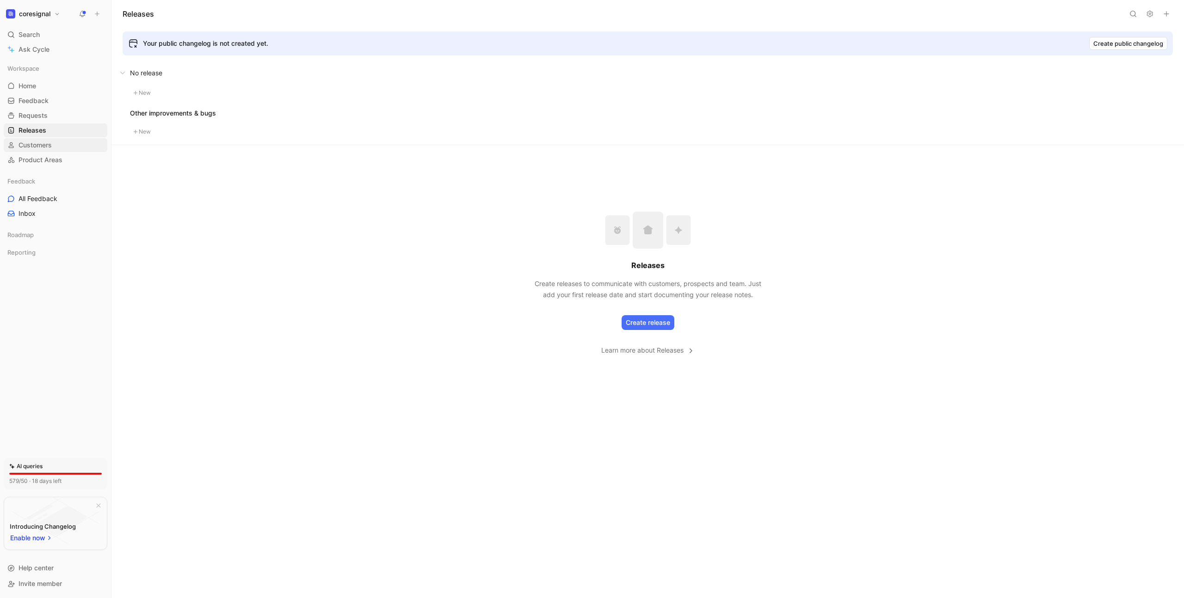
click at [50, 141] on span "Customers" at bounding box center [34, 145] width 33 height 9
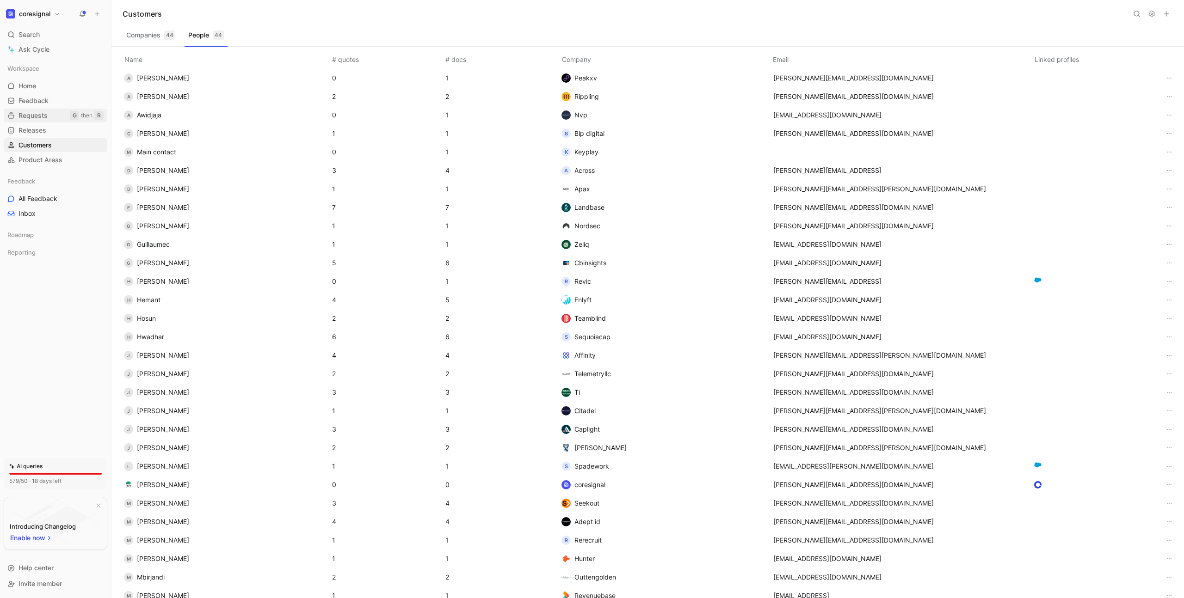
click at [47, 111] on span "Requests" at bounding box center [32, 115] width 29 height 9
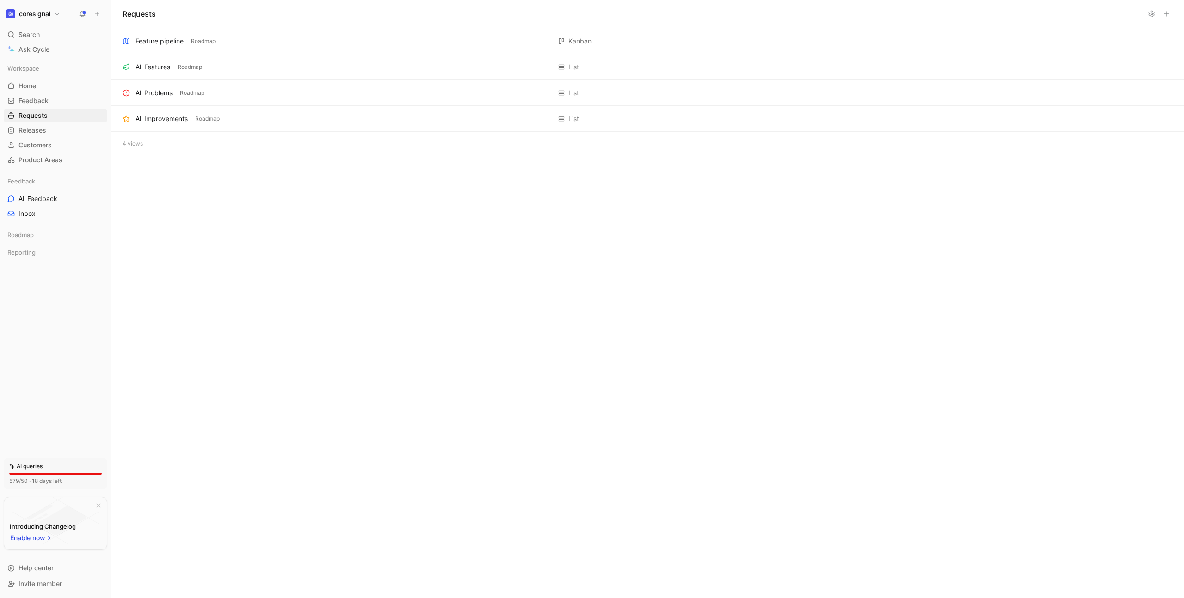
click at [46, 152] on div "Workspace Home G then H Feedback G then F Requests G then R Releases G then L C…" at bounding box center [56, 113] width 104 height 105
click at [46, 151] on link "Customers" at bounding box center [56, 145] width 104 height 14
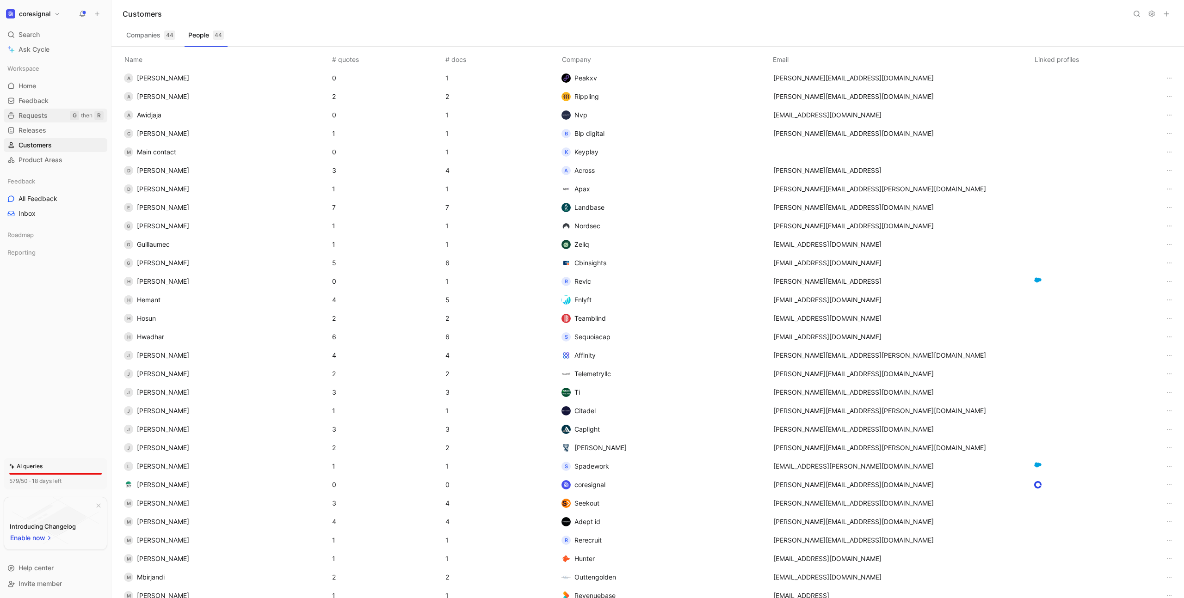
click at [45, 113] on span "Requests" at bounding box center [32, 115] width 29 height 9
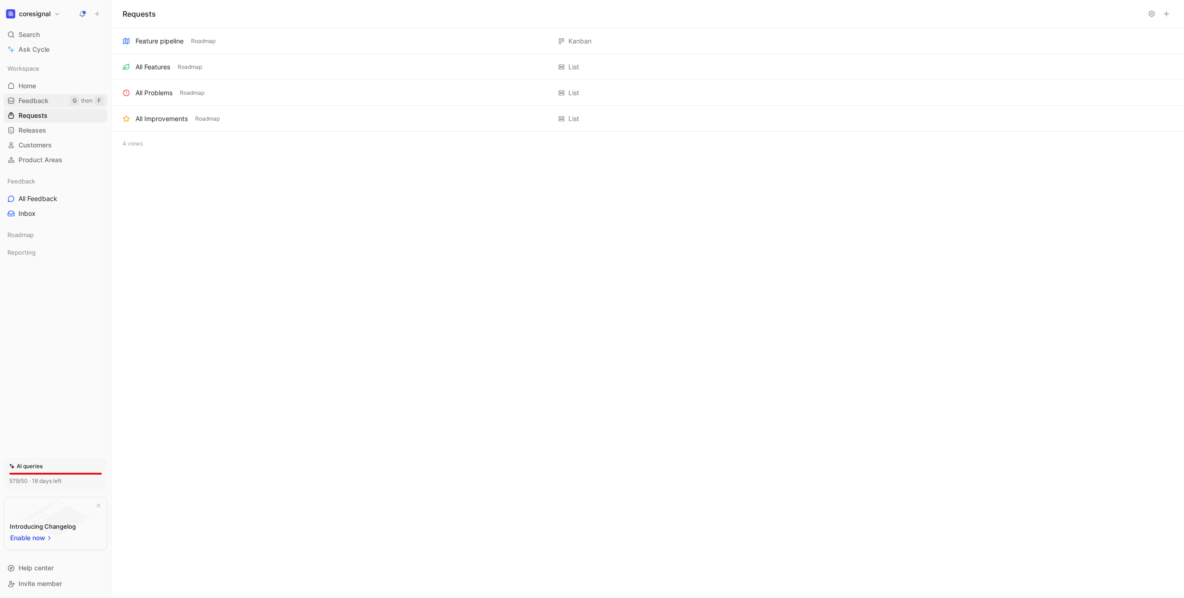
click at [43, 106] on link "Feedback G then F" at bounding box center [56, 101] width 104 height 14
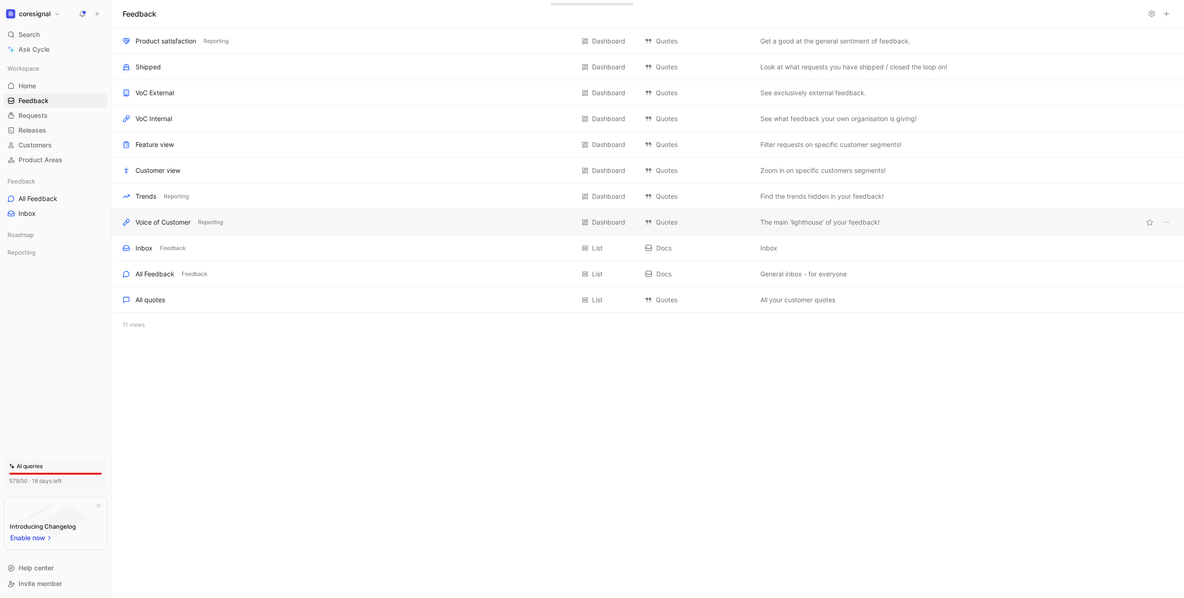
click at [154, 218] on div "Voice of Customer" at bounding box center [162, 222] width 55 height 11
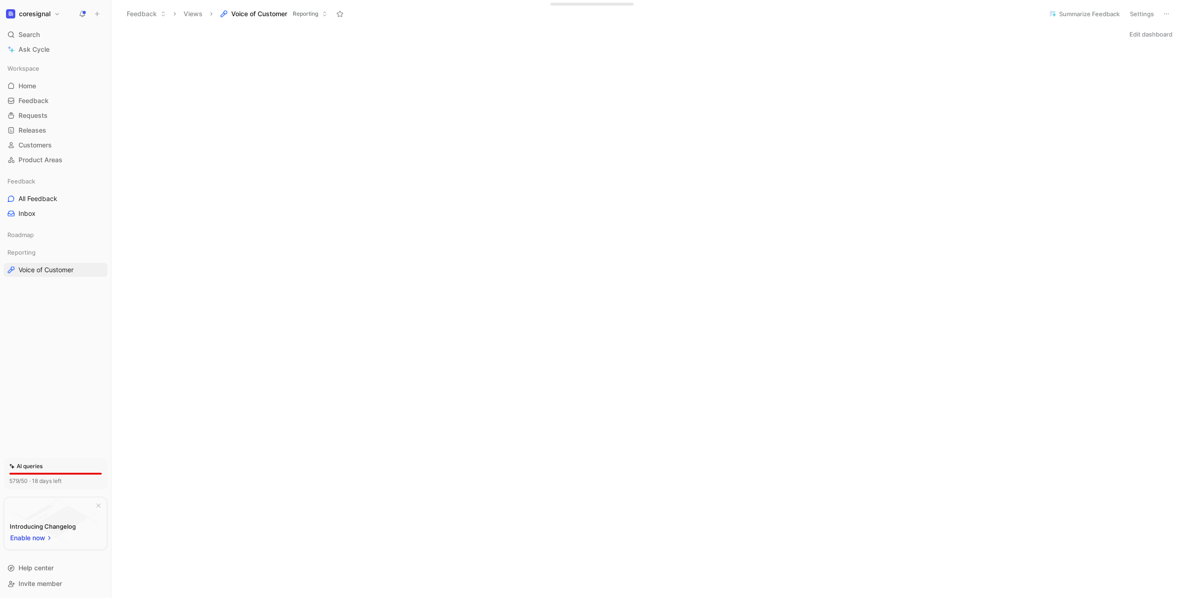
click at [997, 205] on div "Initializing..." at bounding box center [647, 377] width 1072 height 666
click at [26, 250] on span "Reporting" at bounding box center [21, 252] width 28 height 9
click at [47, 283] on span "Product satisfaction" at bounding box center [48, 284] width 61 height 9
click at [53, 266] on span "Voice of Customer" at bounding box center [45, 269] width 55 height 9
click at [32, 148] on span "Customers" at bounding box center [34, 145] width 33 height 9
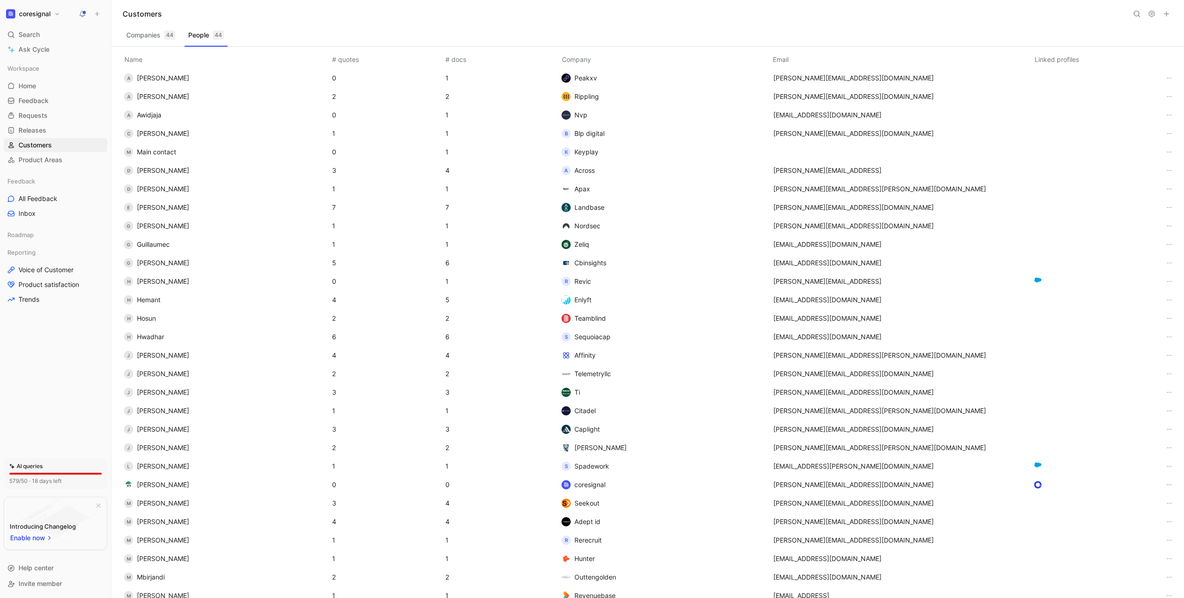
click at [205, 37] on button "People 44" at bounding box center [205, 35] width 43 height 15
click at [147, 34] on button "Companies 44" at bounding box center [151, 35] width 56 height 15
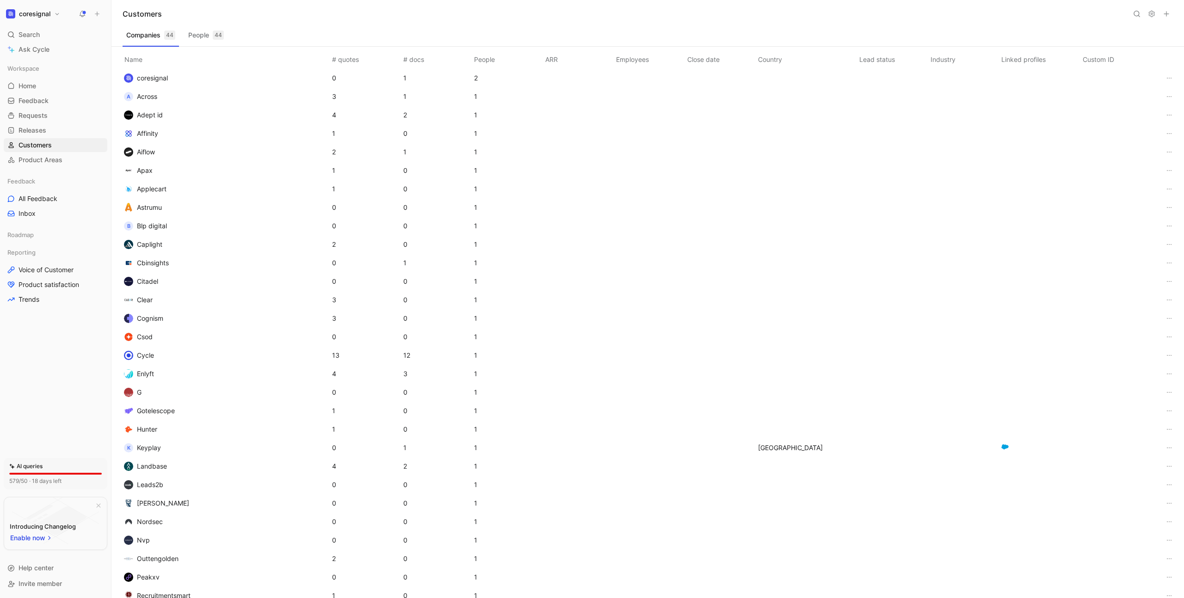
click at [199, 37] on button "People 44" at bounding box center [205, 35] width 43 height 15
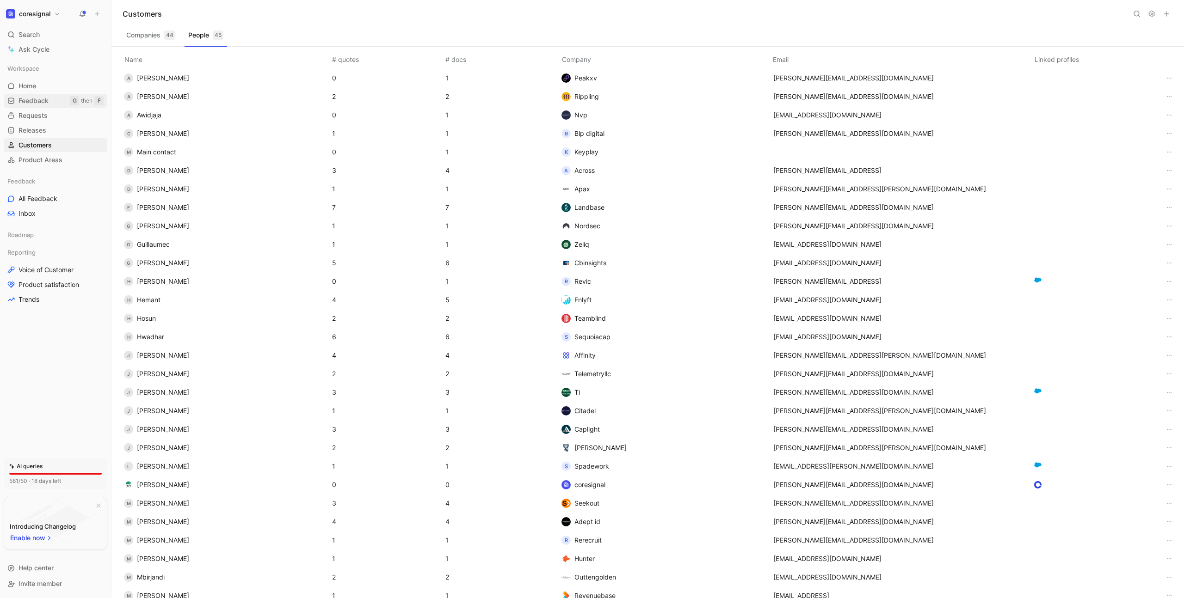
click at [45, 104] on span "Feedback" at bounding box center [33, 100] width 30 height 9
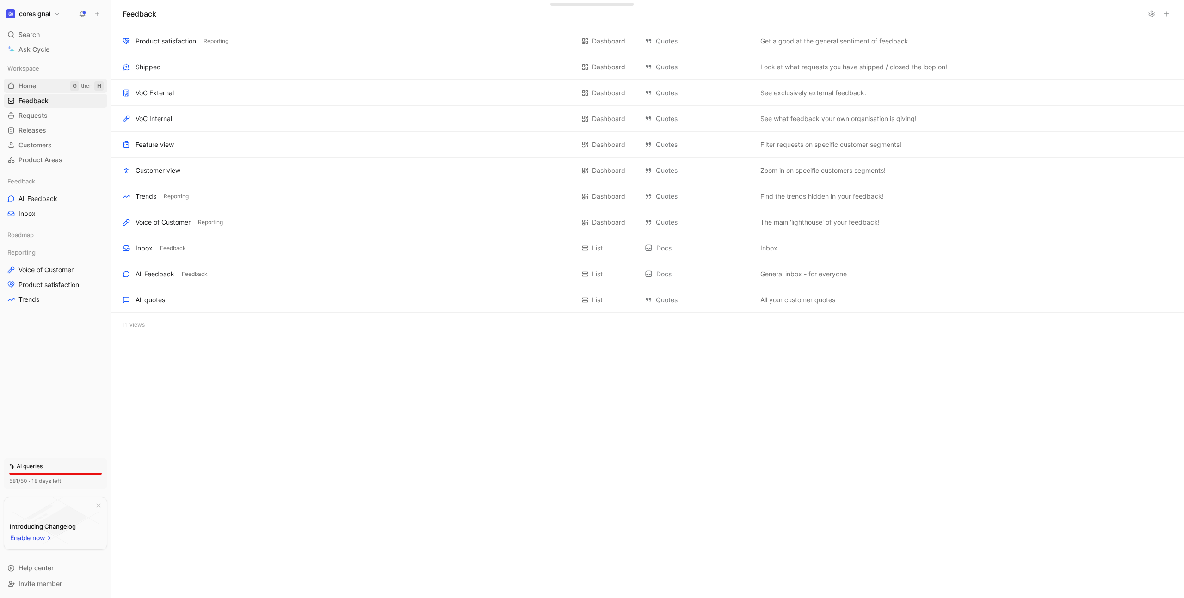
click at [42, 88] on link "Home G then H" at bounding box center [56, 86] width 104 height 14
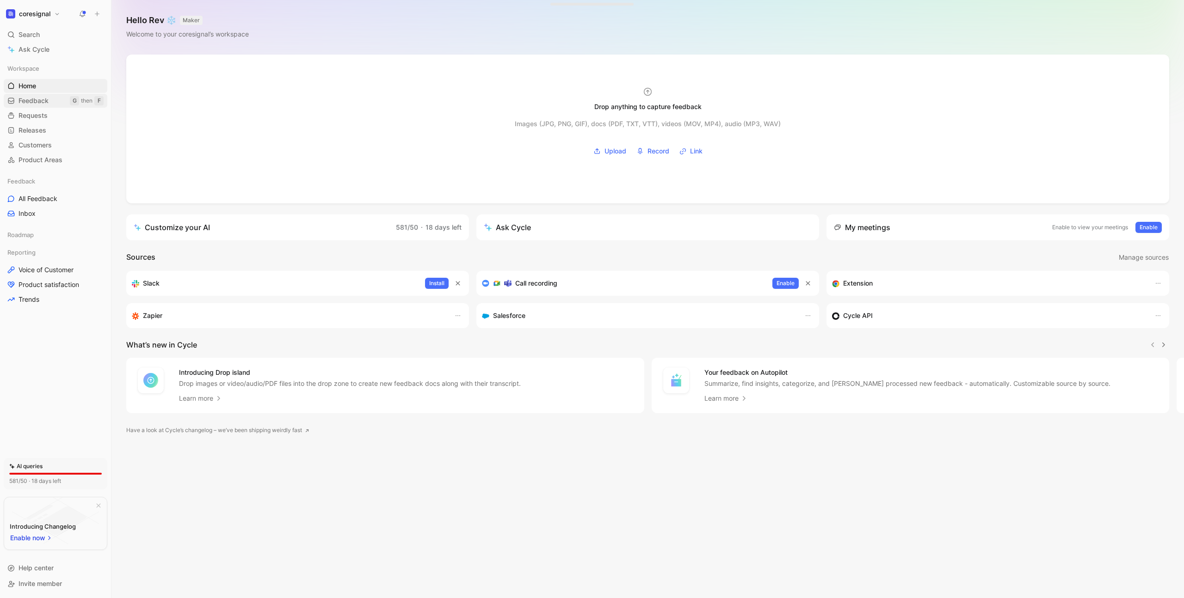
click at [42, 99] on span "Feedback" at bounding box center [33, 100] width 30 height 9
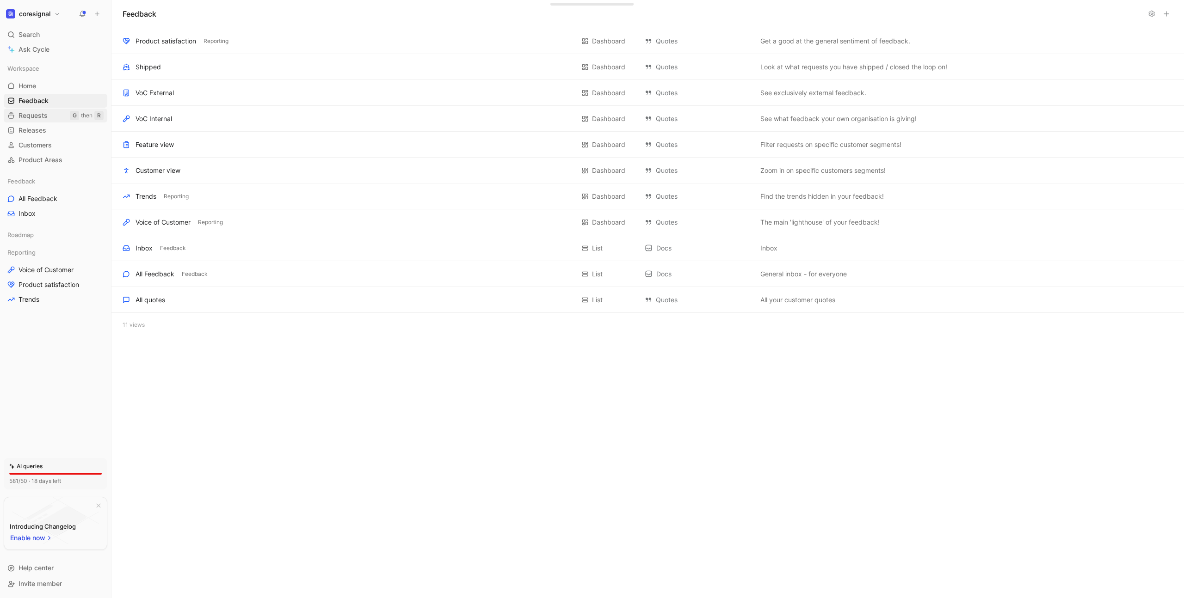
click at [44, 112] on span "Requests" at bounding box center [32, 115] width 29 height 9
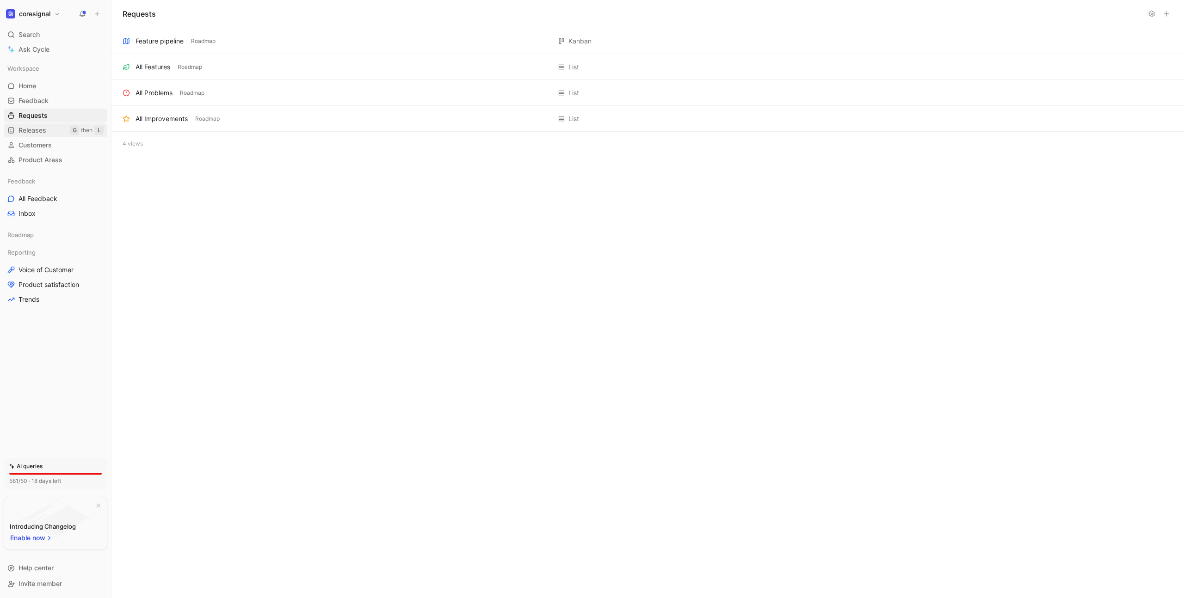
click at [43, 132] on span "Releases" at bounding box center [32, 130] width 28 height 9
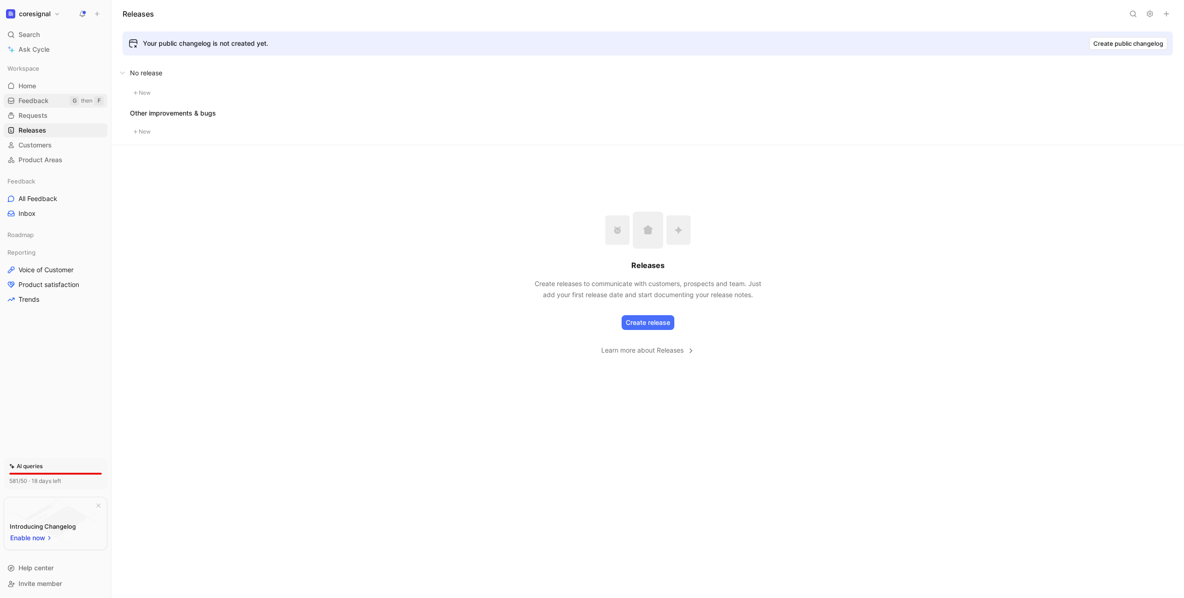
click at [43, 102] on span "Feedback" at bounding box center [33, 100] width 30 height 9
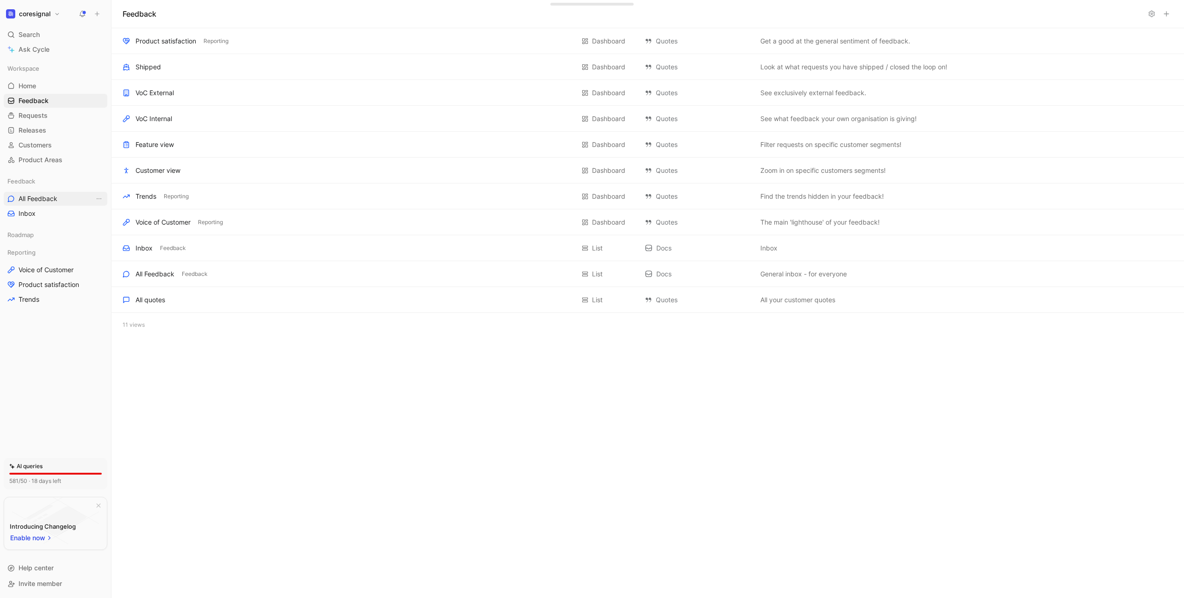
click at [37, 195] on span "All Feedback" at bounding box center [37, 198] width 39 height 9
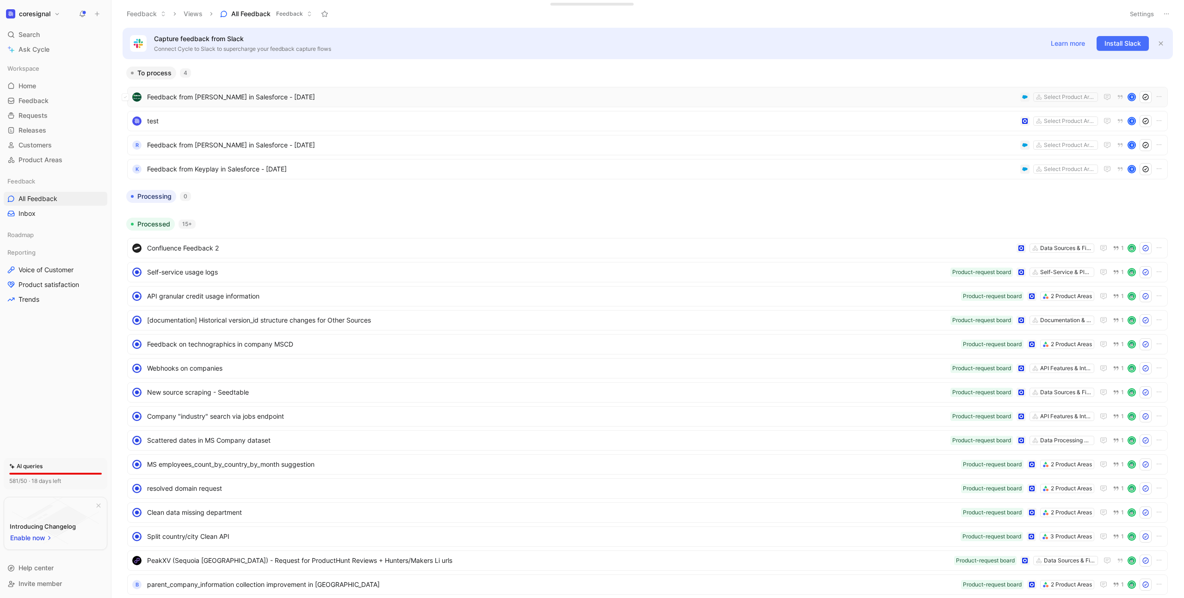
click at [857, 105] on div "Feedback from Jonathan Serfaty in Salesforce - 8/26/2025 Select Product Areas R" at bounding box center [647, 97] width 1040 height 20
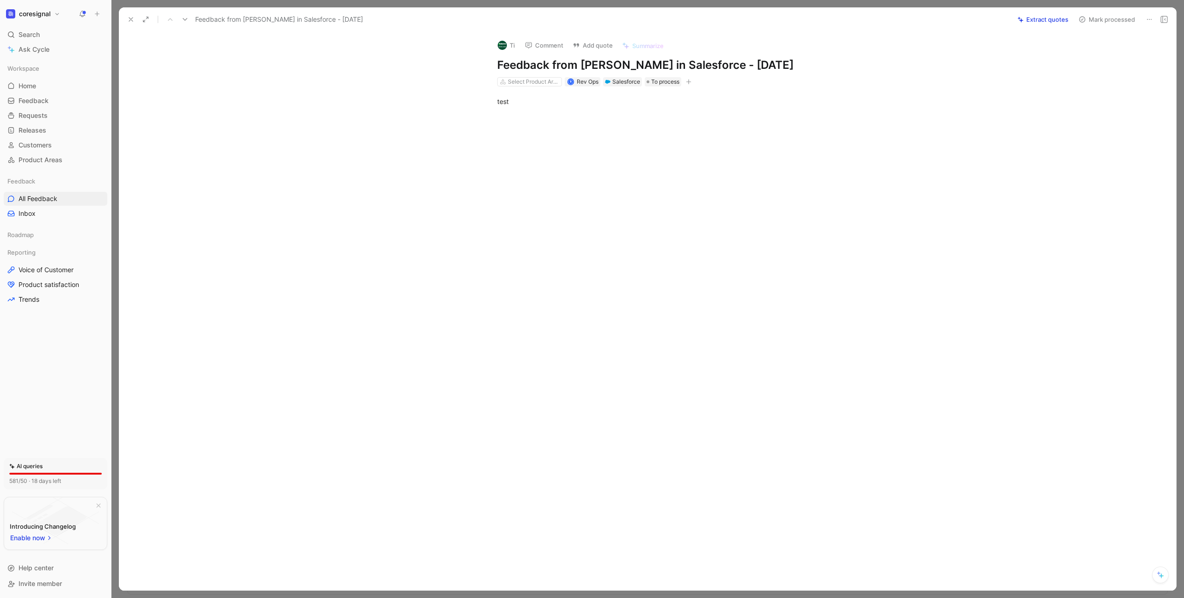
click at [1151, 18] on icon at bounding box center [1148, 19] width 7 height 7
click at [1119, 51] on div "Delete" at bounding box center [1117, 52] width 67 height 11
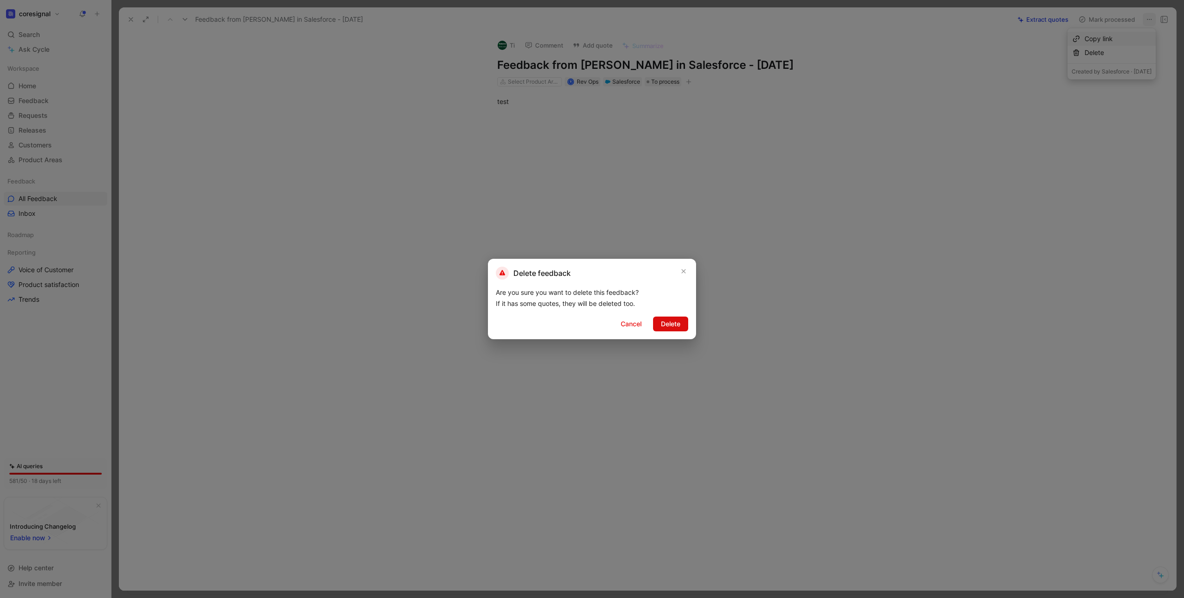
click at [671, 323] on span "Delete" at bounding box center [670, 324] width 19 height 11
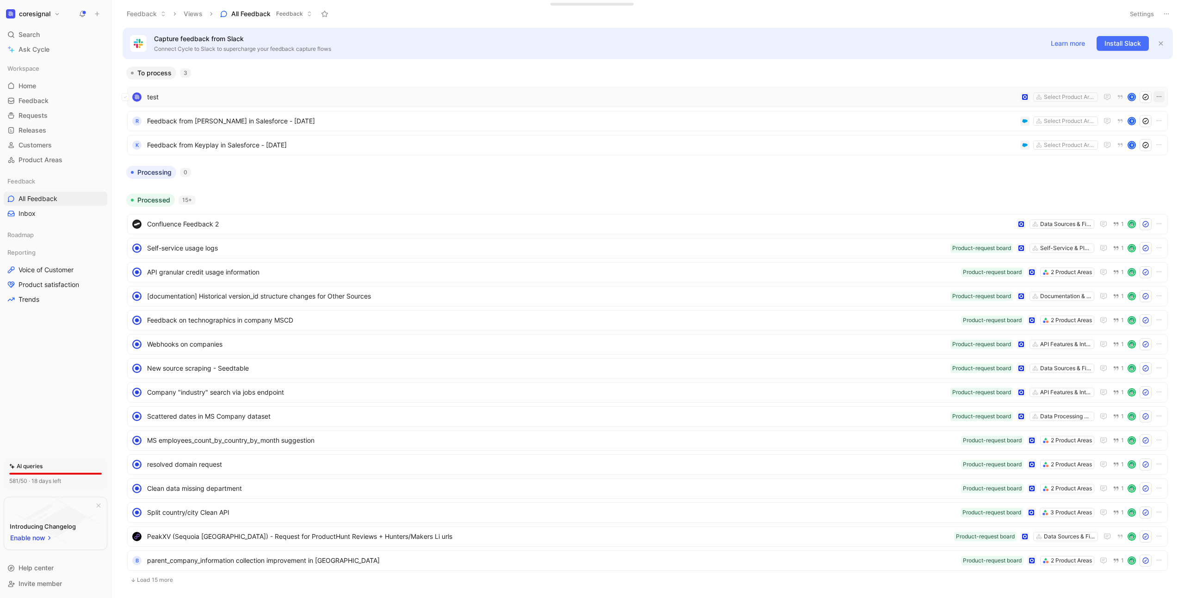
click at [1158, 96] on button "button" at bounding box center [1158, 96] width 11 height 11
click at [1120, 111] on div "Edit property" at bounding box center [1130, 114] width 49 height 11
click at [1155, 97] on icon "button" at bounding box center [1158, 96] width 7 height 7
click at [1131, 154] on div "Delete" at bounding box center [1130, 156] width 49 height 11
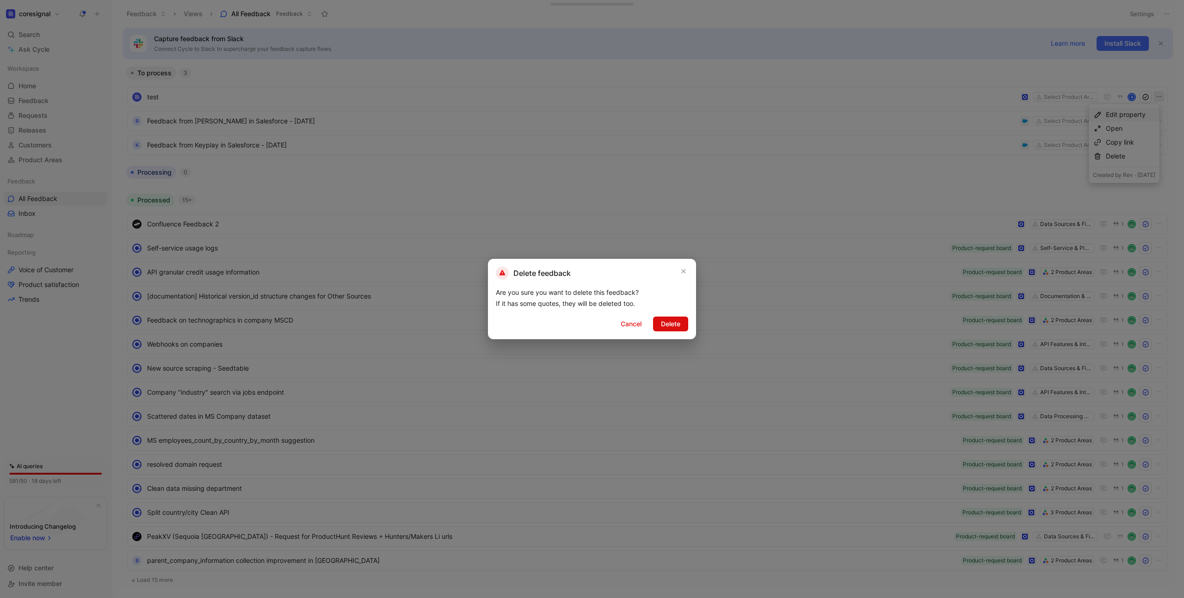
click at [673, 323] on span "Delete" at bounding box center [670, 324] width 19 height 11
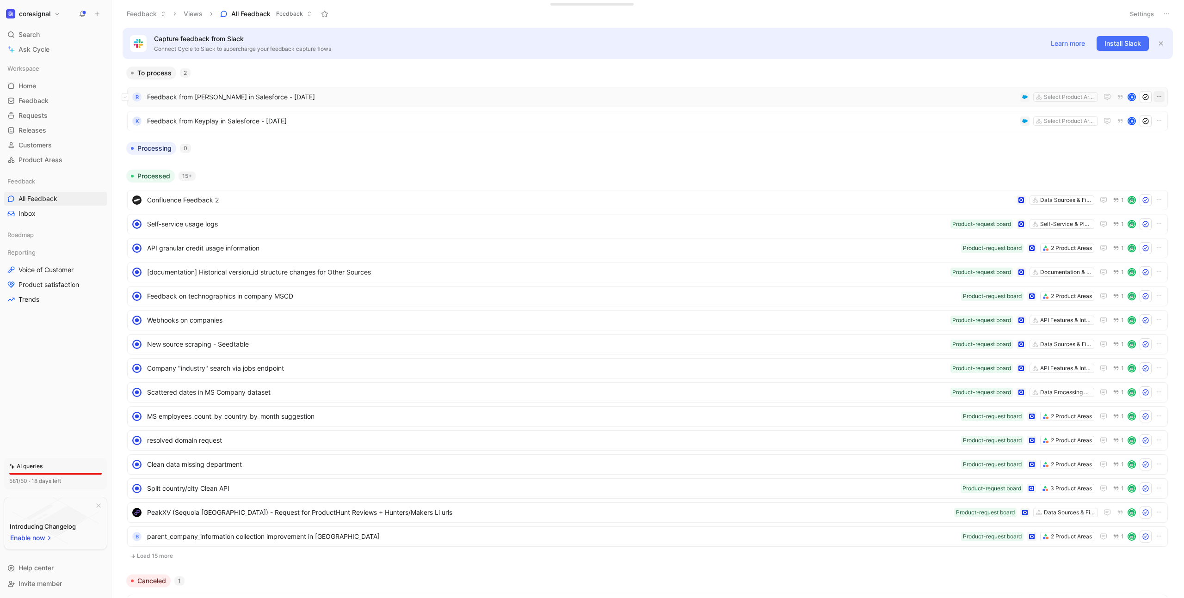
click at [1155, 97] on icon "button" at bounding box center [1158, 96] width 7 height 7
click at [1110, 154] on div "Delete" at bounding box center [1121, 156] width 67 height 11
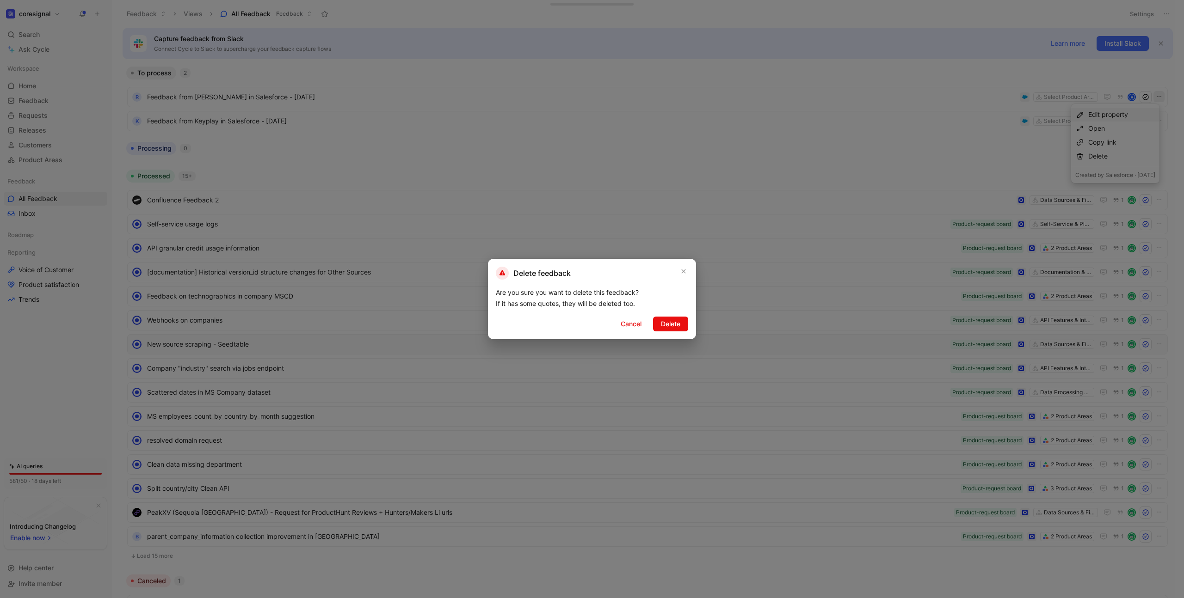
click at [669, 326] on span "Delete" at bounding box center [670, 324] width 19 height 11
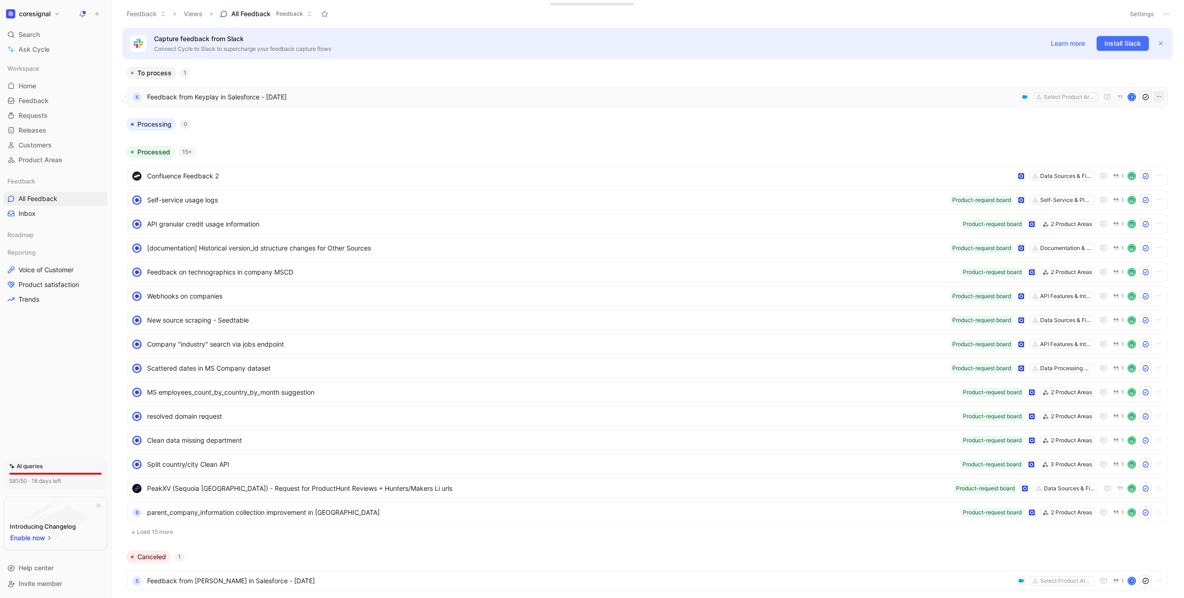
click at [1156, 100] on icon "button" at bounding box center [1158, 96] width 7 height 7
click at [1126, 157] on div "Delete" at bounding box center [1121, 156] width 67 height 11
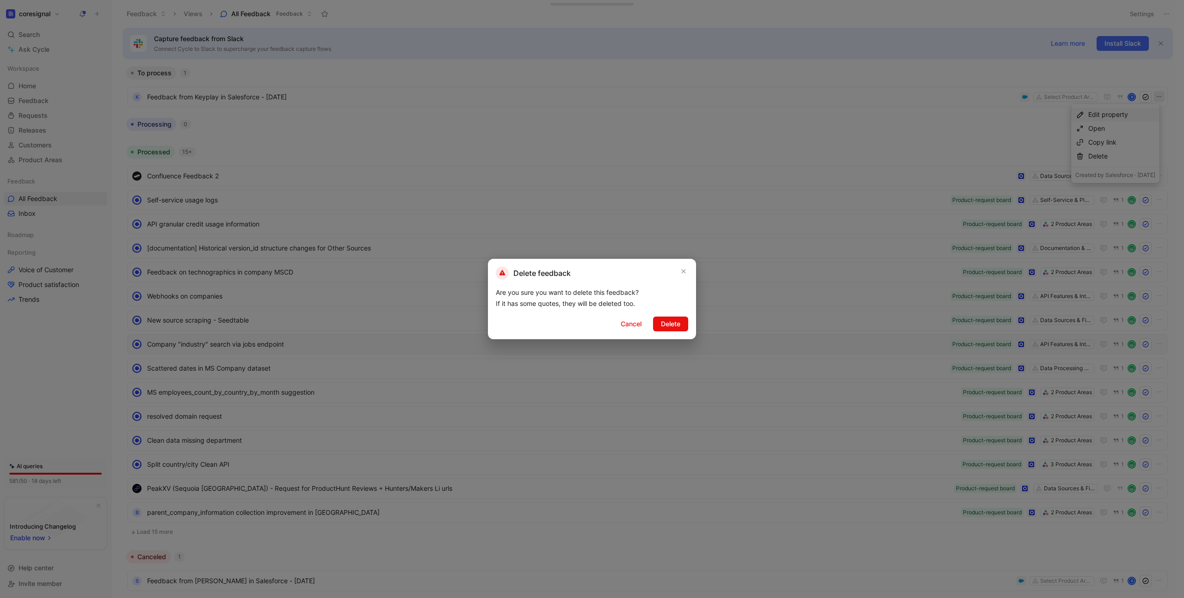
click at [679, 322] on span "Delete" at bounding box center [670, 324] width 19 height 11
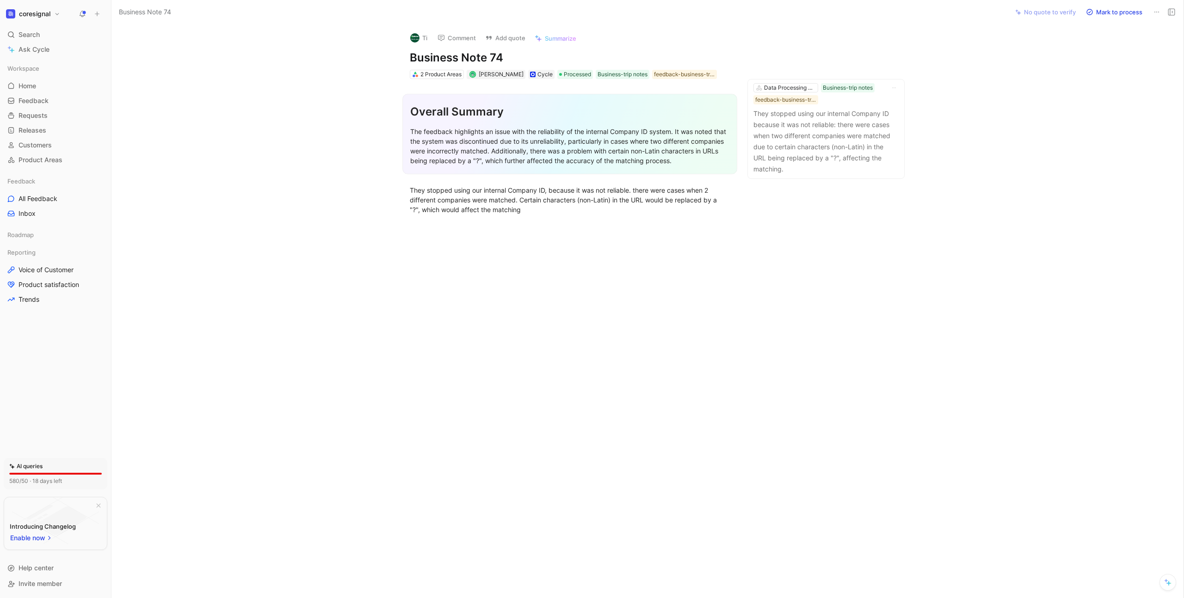
click at [639, 37] on div "Ti Comment Add quote Summarize" at bounding box center [568, 35] width 324 height 20
